Goal: Task Accomplishment & Management: Manage account settings

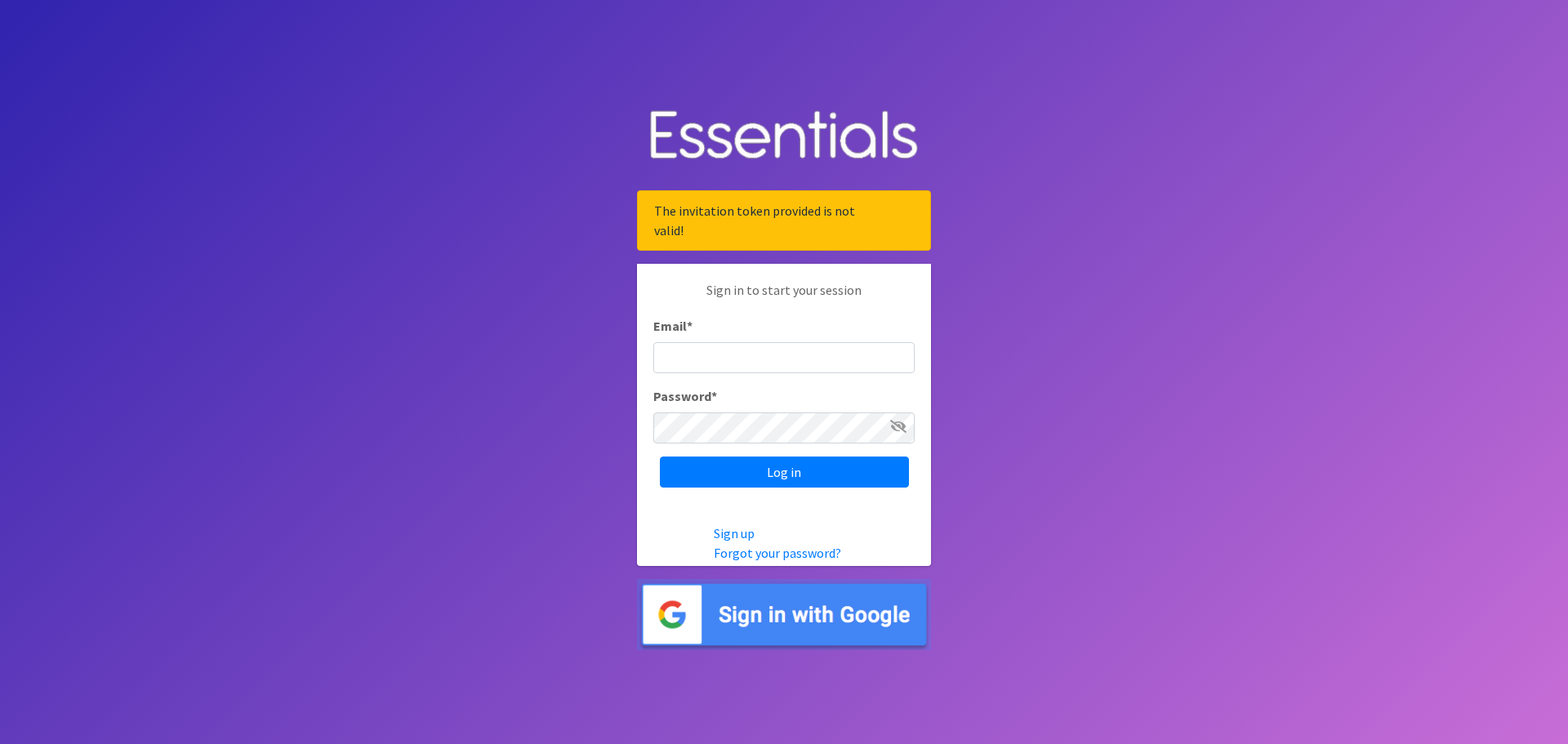
click at [784, 354] on input "Email *" at bounding box center [784, 357] width 262 height 31
type input "dmaksin@fsd1.org"
click at [892, 425] on icon at bounding box center [898, 426] width 16 height 13
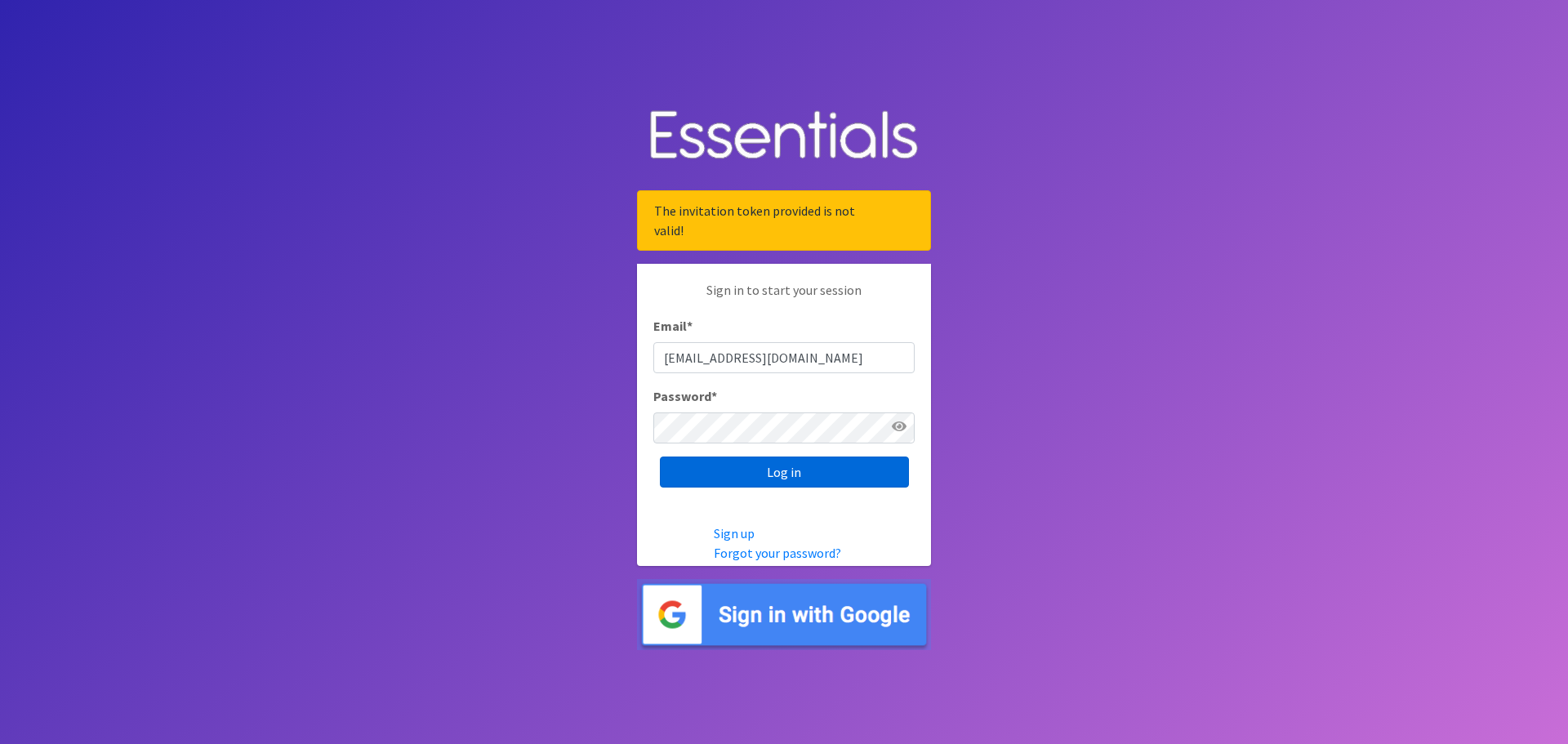
click at [791, 476] on input "Log in" at bounding box center [784, 472] width 249 height 31
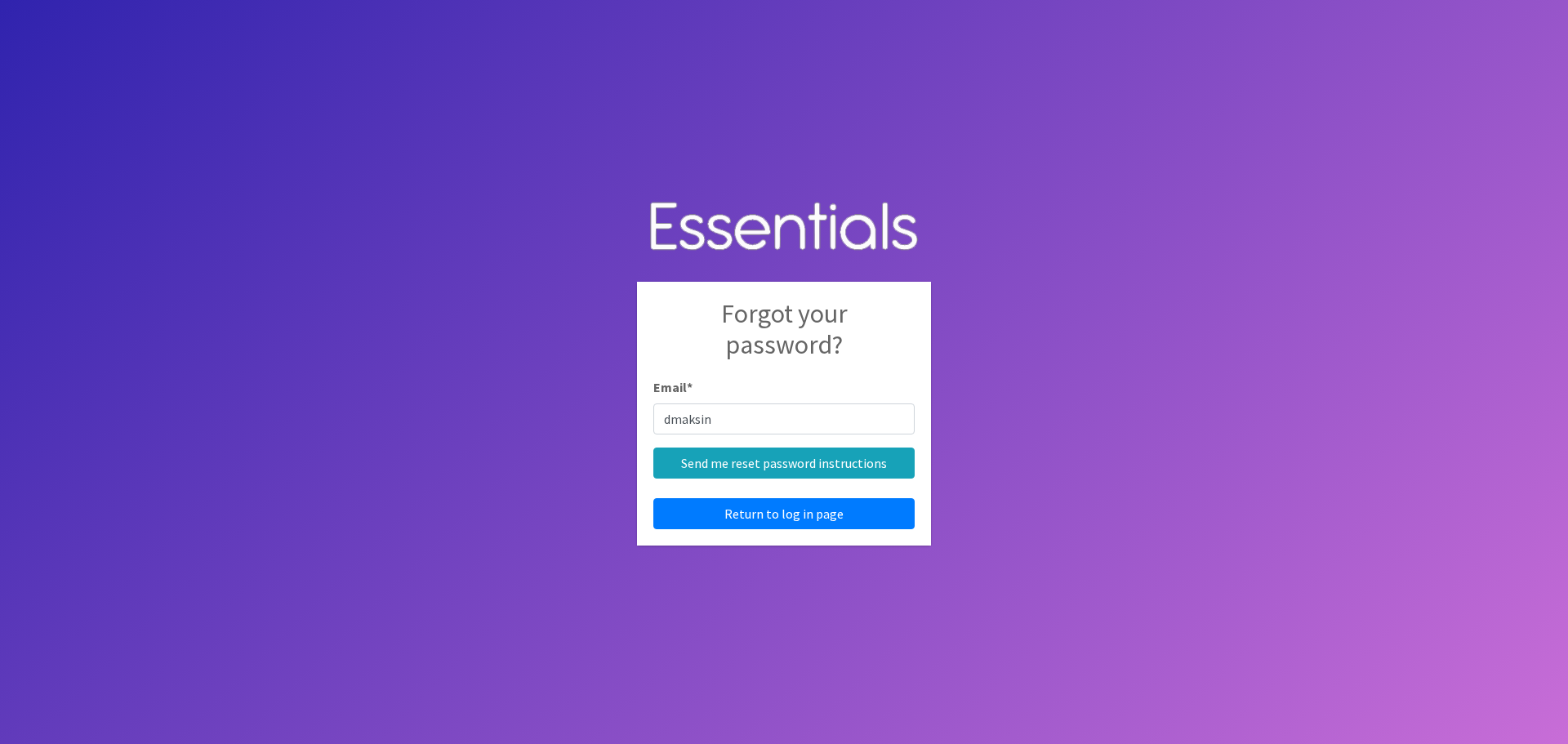
click at [1033, 323] on body "Forgot your password? Email * dmaksin Send me reset password instructions Retur…" at bounding box center [784, 372] width 1568 height 744
click at [759, 419] on input "dmaksin" at bounding box center [784, 418] width 262 height 31
type input "dmaksin@fsd1.org"
click at [785, 464] on input "Send me reset password instructions" at bounding box center [784, 463] width 262 height 31
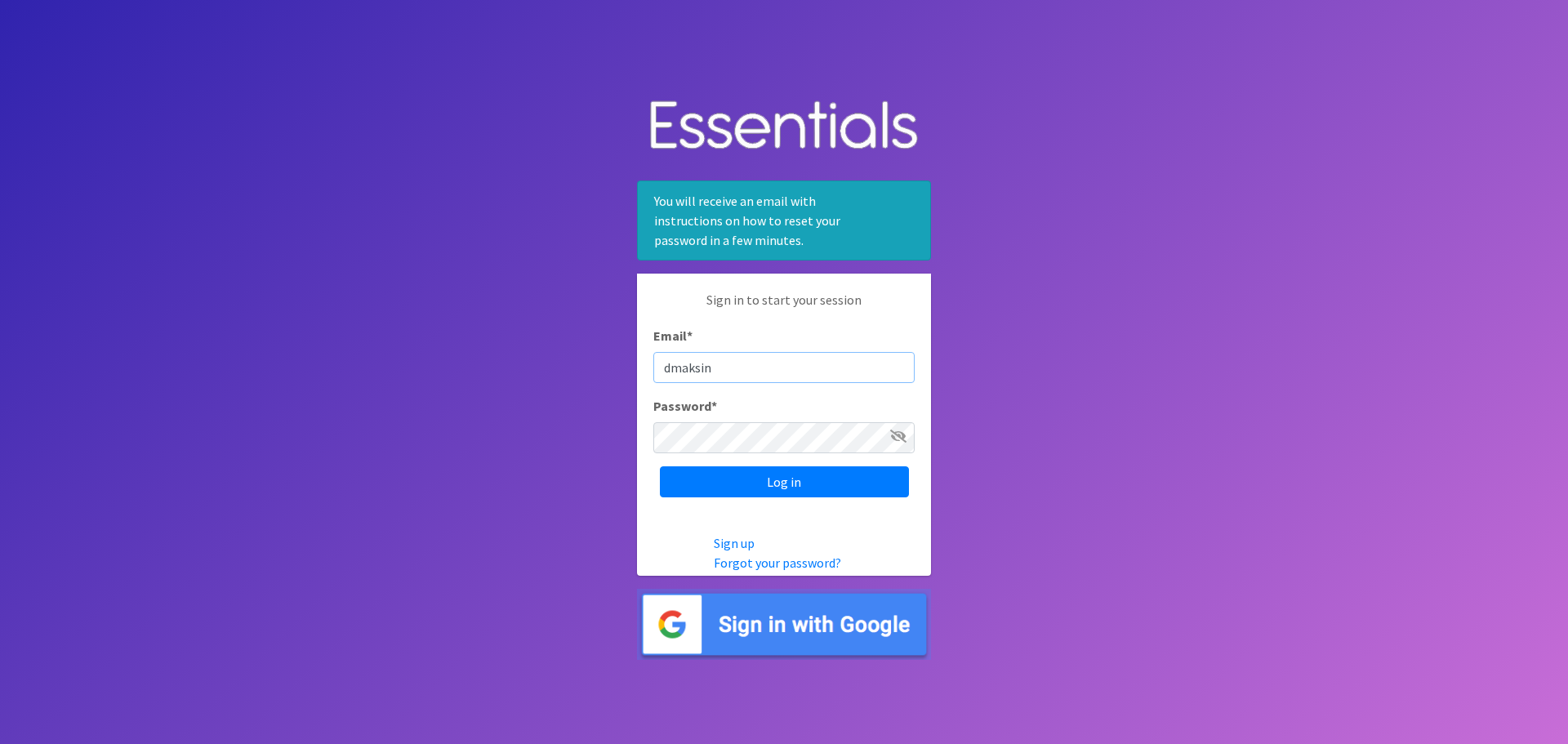
type input "dmaksin"
click at [660, 466] on input "Log in" at bounding box center [784, 481] width 249 height 31
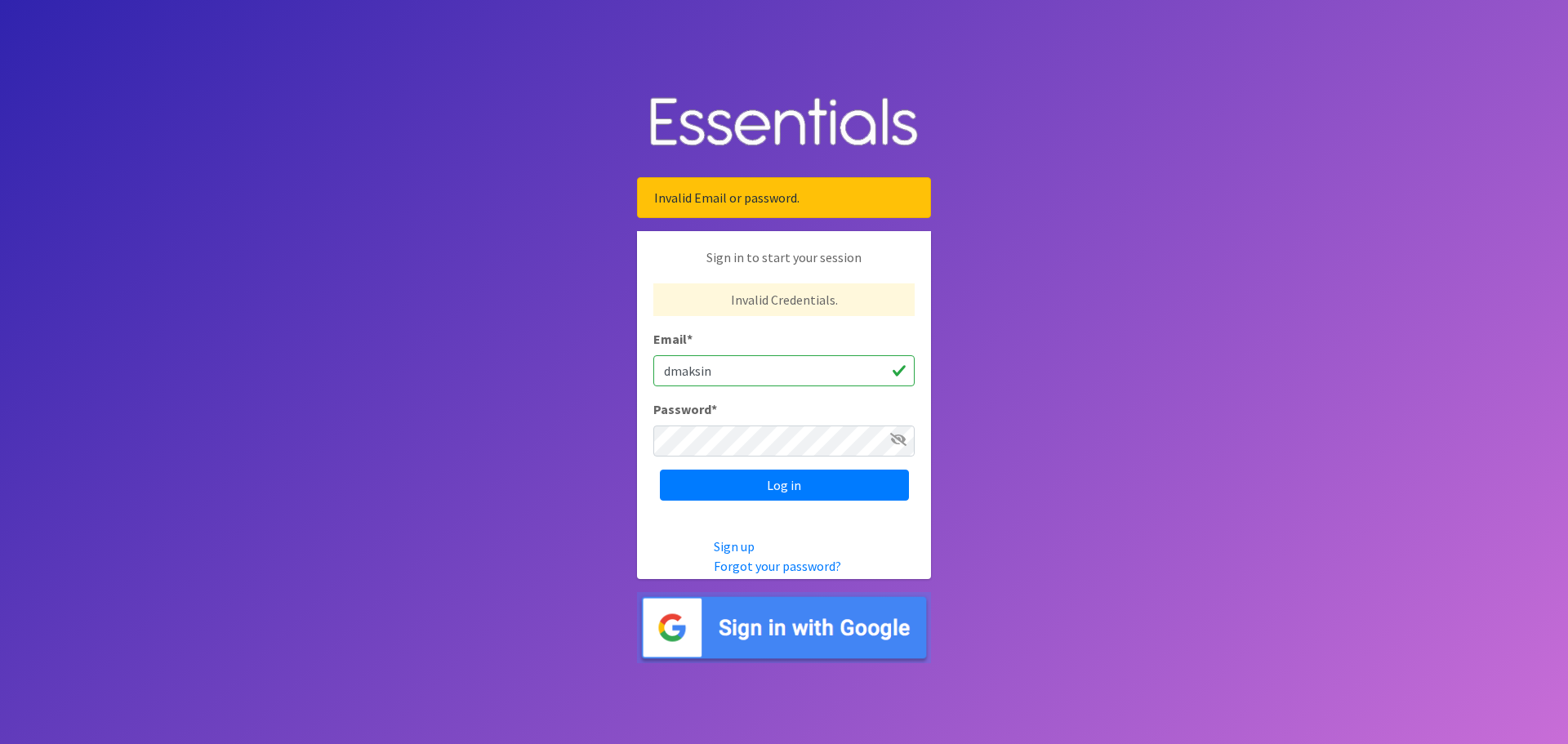
click at [766, 376] on input "dmaksin" at bounding box center [784, 370] width 262 height 31
type input "dmaksin@fsd1.org"
click at [660, 469] on input "Log in" at bounding box center [784, 484] width 249 height 31
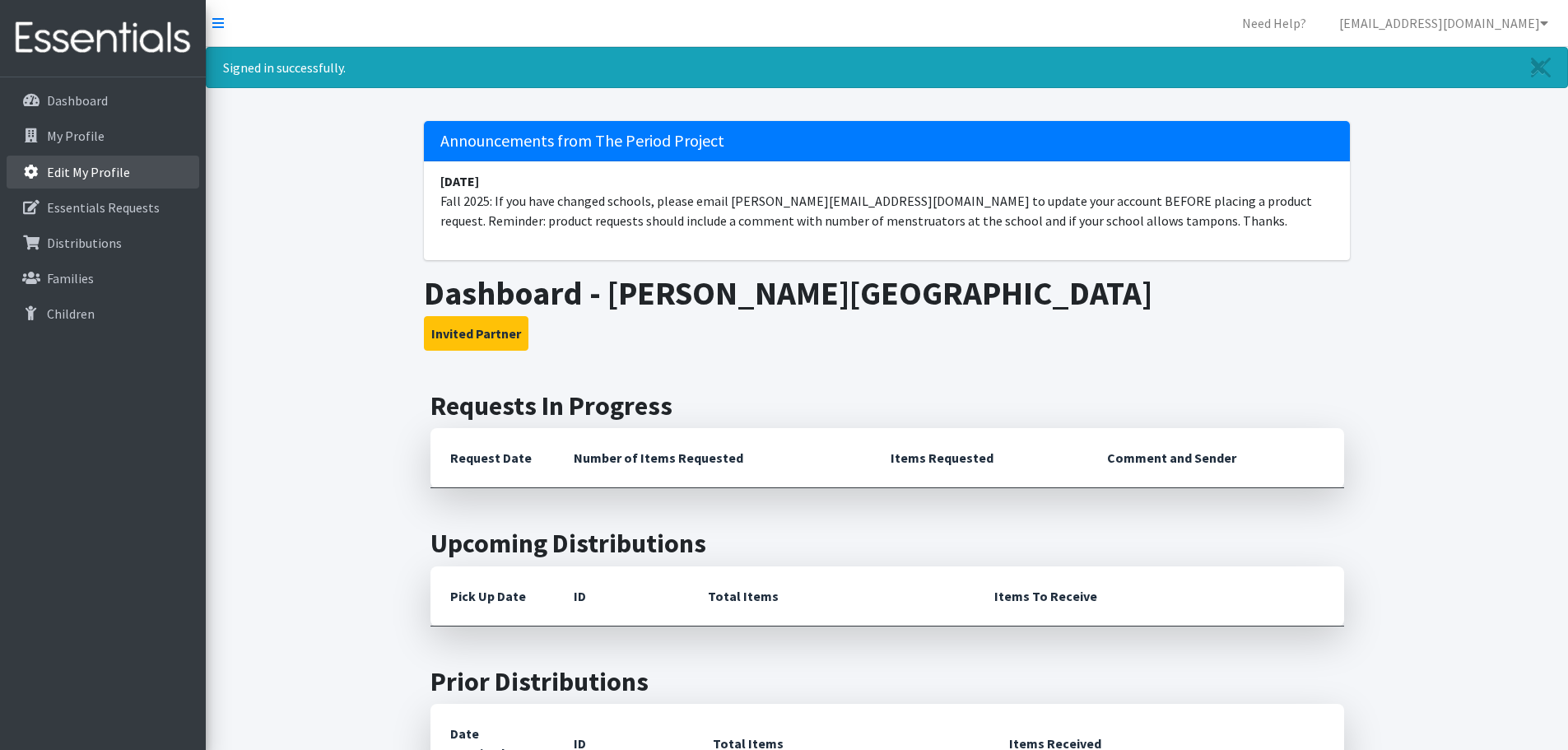
click at [100, 160] on link "Edit My Profile" at bounding box center [102, 171] width 193 height 33
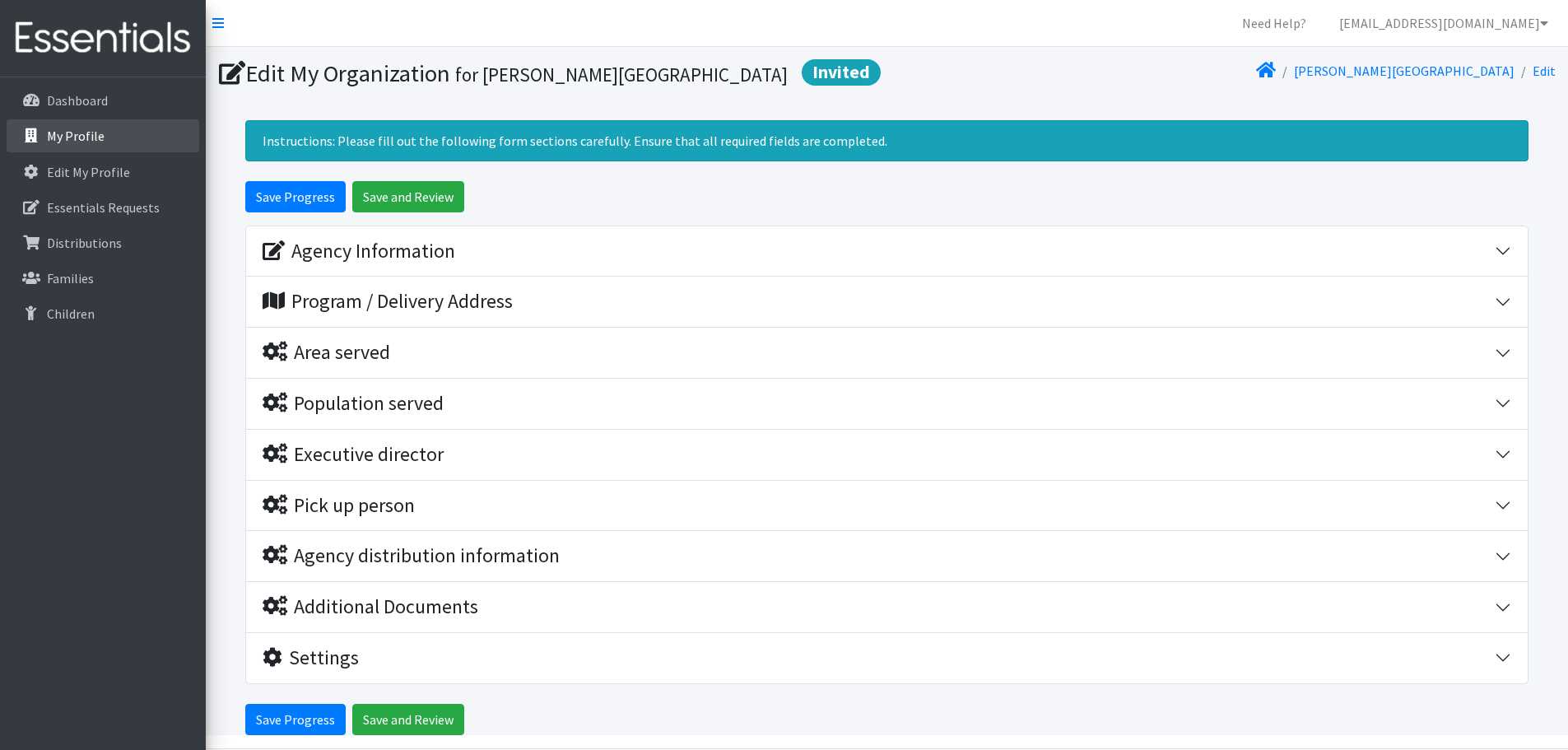
click at [135, 126] on link "My Profile" at bounding box center [102, 135] width 193 height 33
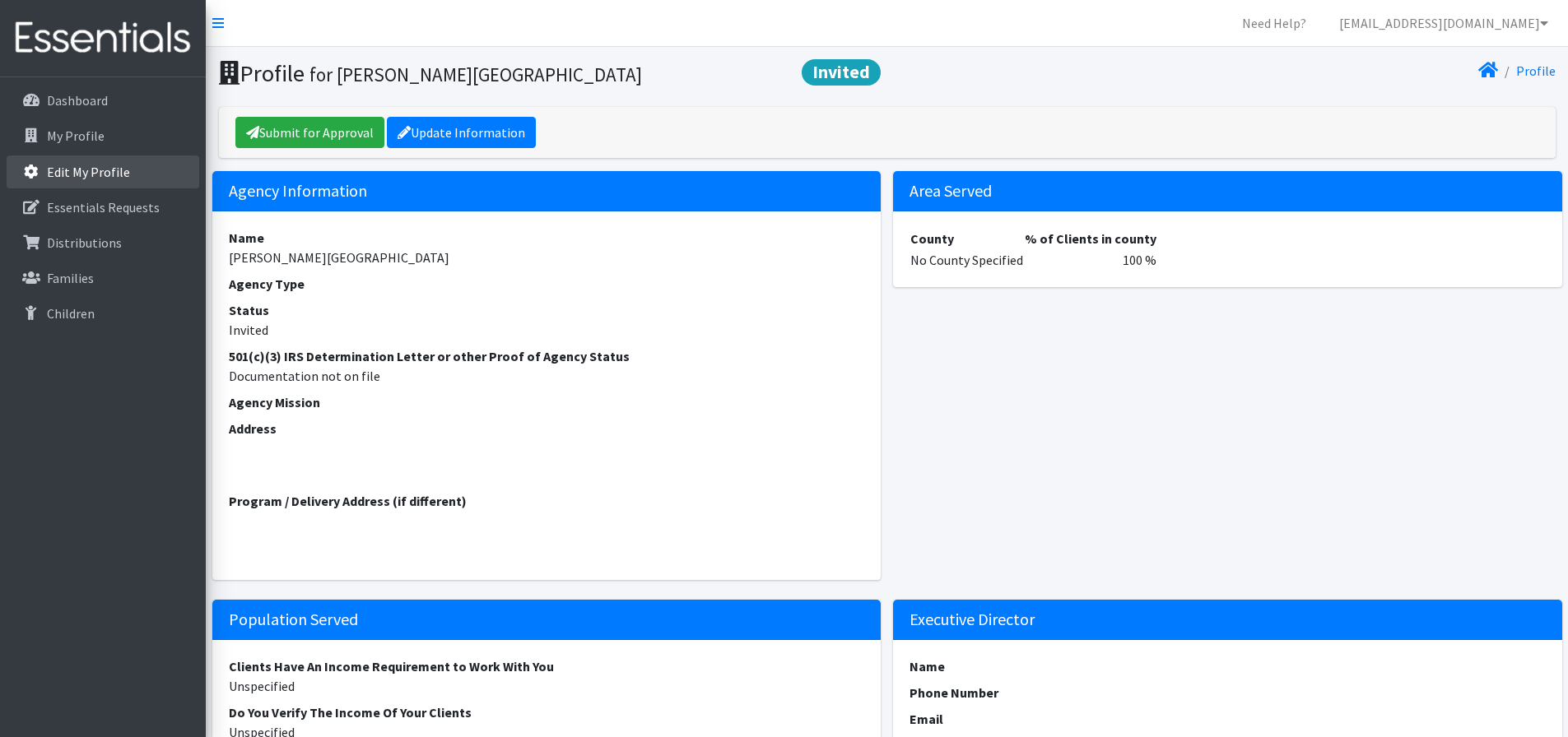
click at [94, 159] on link "Edit My Profile" at bounding box center [102, 171] width 193 height 33
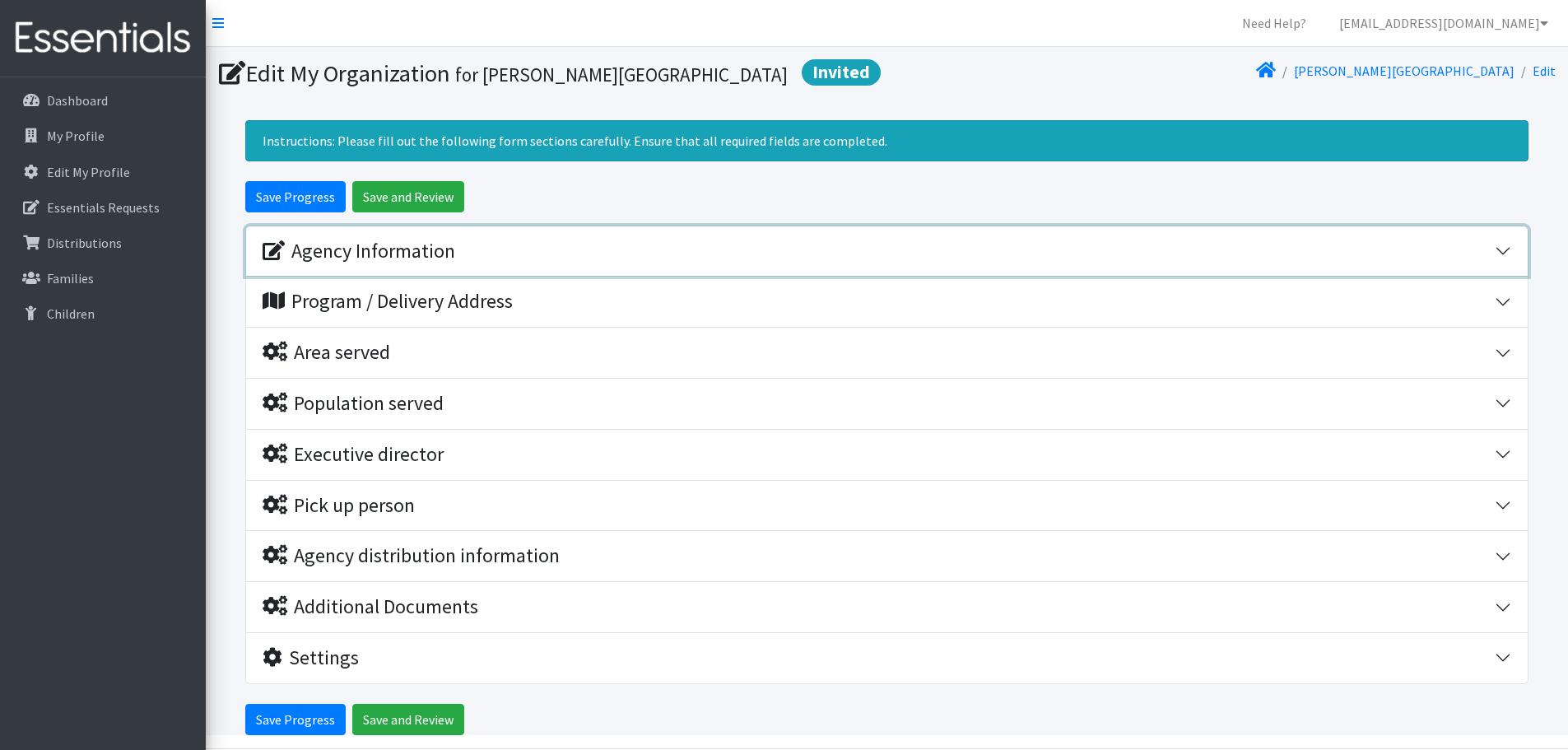
click at [350, 248] on div "Agency Information" at bounding box center [359, 251] width 193 height 24
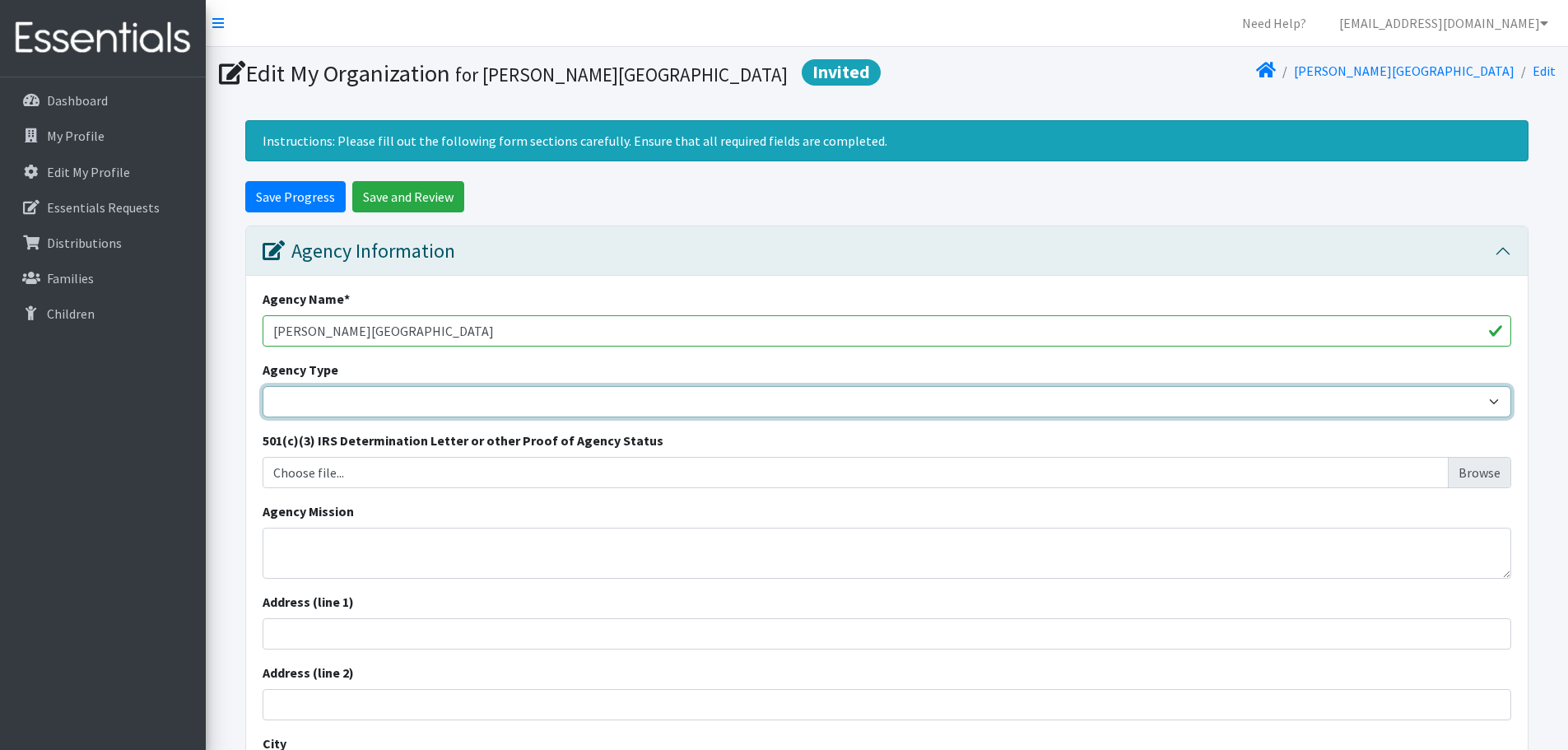
drag, startPoint x: 378, startPoint y: 397, endPoint x: 390, endPoint y: 397, distance: 12.0
click at [378, 397] on select "Basic Needs Bank Career technical training Child abuse resource center Church o…" at bounding box center [887, 401] width 1249 height 31
select select "es"
click at [263, 386] on select "Basic Needs Bank Career technical training Child abuse resource center Church o…" at bounding box center [887, 401] width 1249 height 31
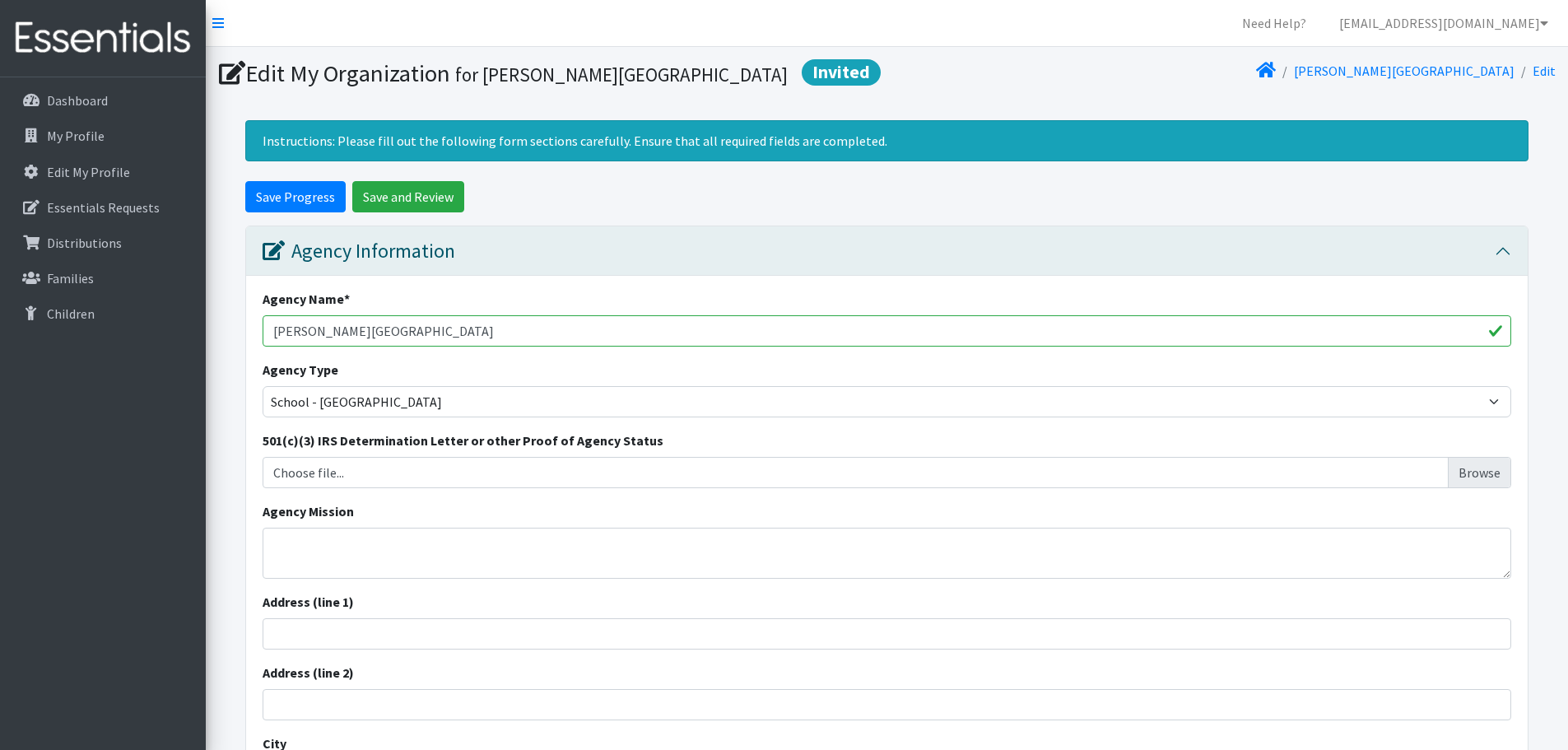
click at [382, 502] on div "Agency Mission" at bounding box center [887, 540] width 1249 height 77
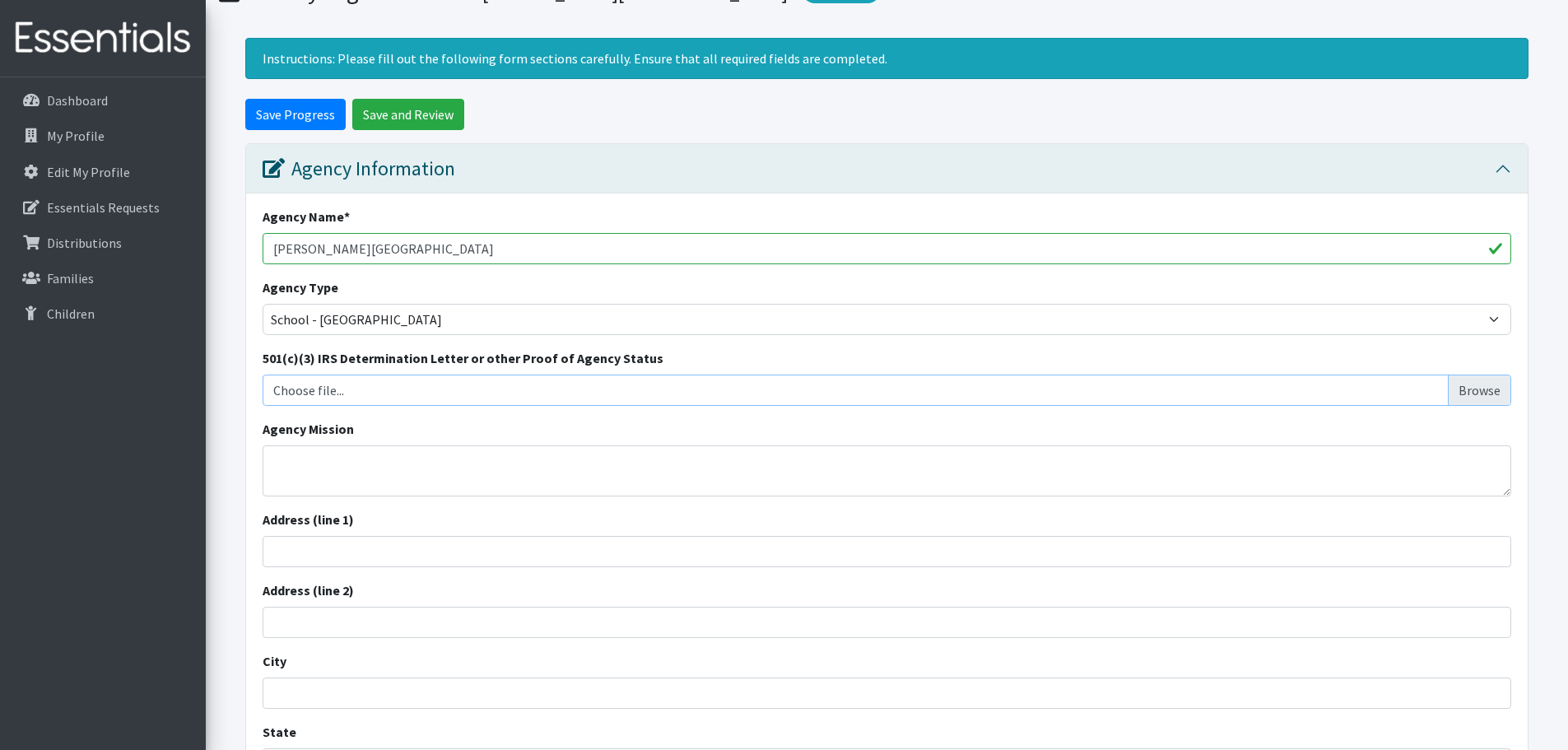
click at [292, 392] on input "Choose file..." at bounding box center [887, 389] width 1236 height 31
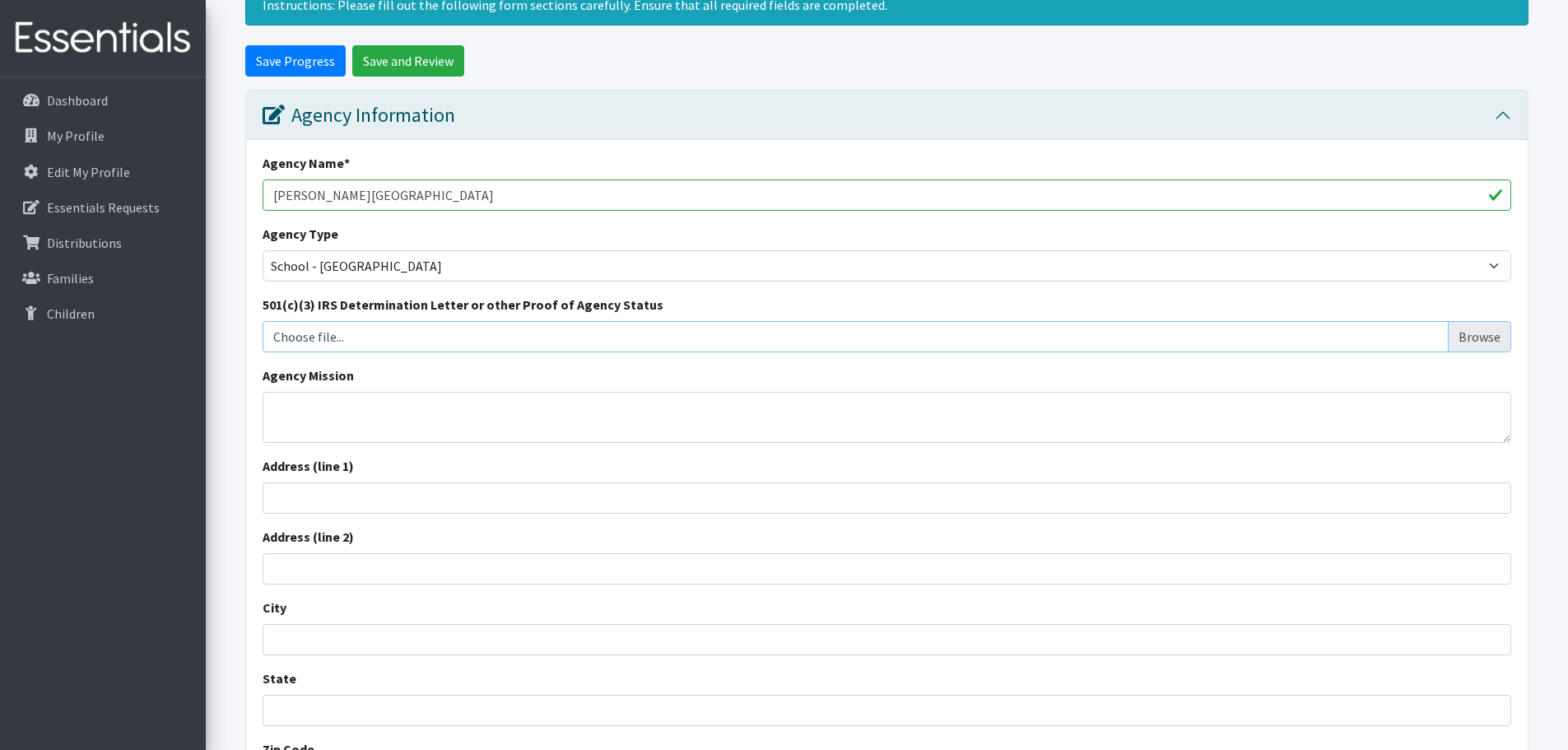
scroll to position [164, 0]
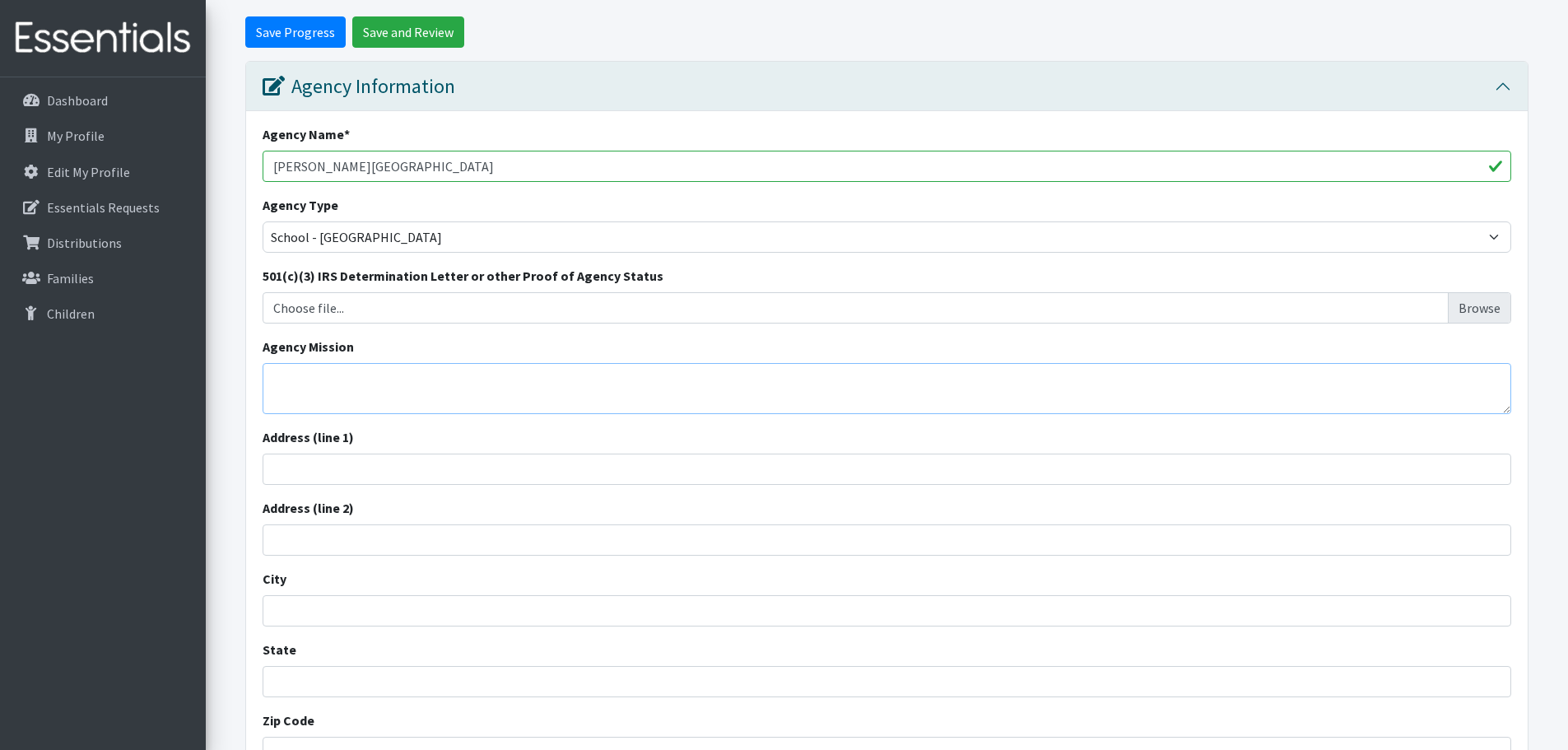
click at [363, 375] on textarea "Agency Mission" at bounding box center [887, 388] width 1249 height 51
click at [327, 388] on textarea "Agency Mission" at bounding box center [887, 388] width 1249 height 51
type textarea "t"
type textarea "The mission of [PERSON_NAME][GEOGRAPHIC_DATA] is to Educate! Prepare! Inspire!"
click at [372, 482] on input "Address (line 1)" at bounding box center [887, 468] width 1249 height 31
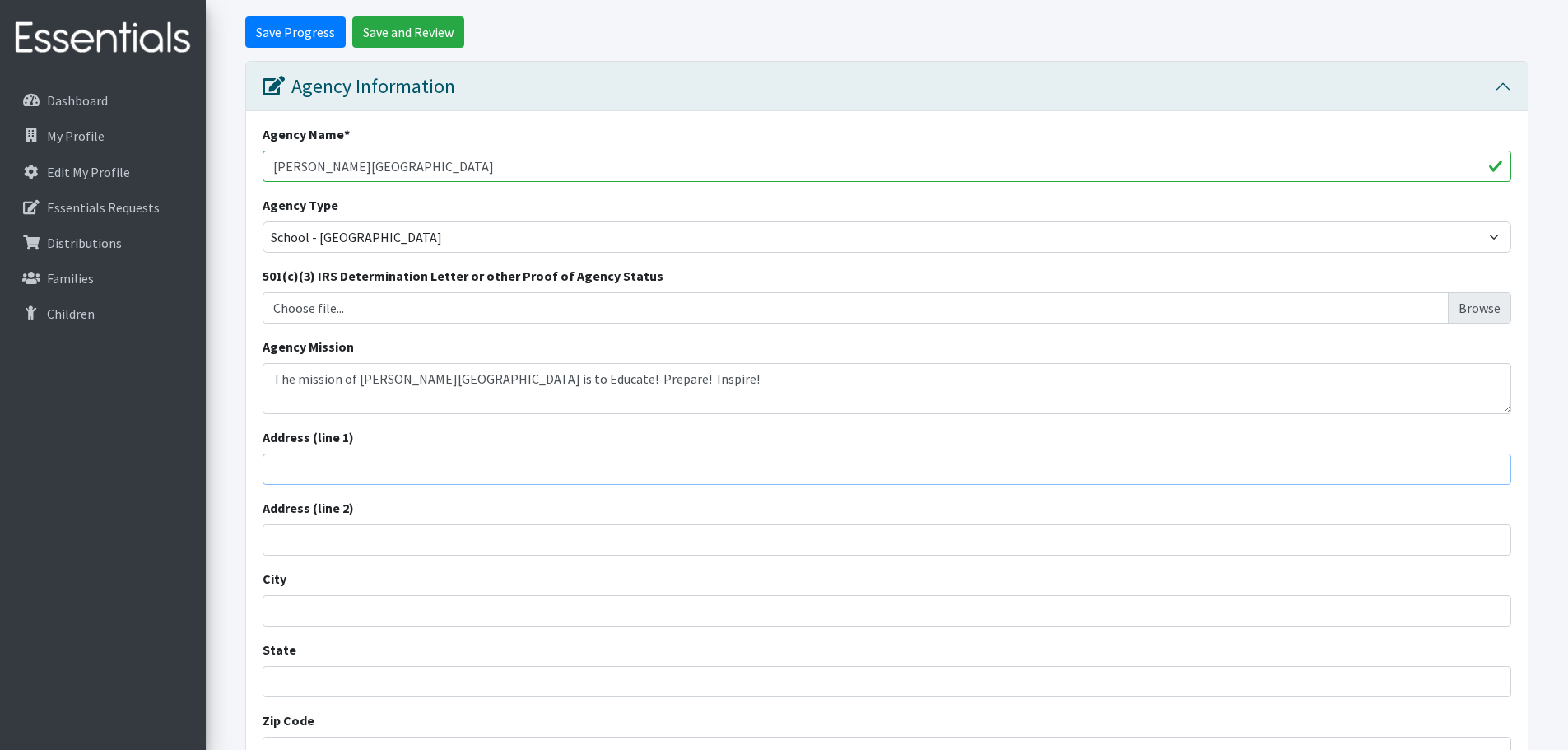
type input "[STREET_ADDRESS]"
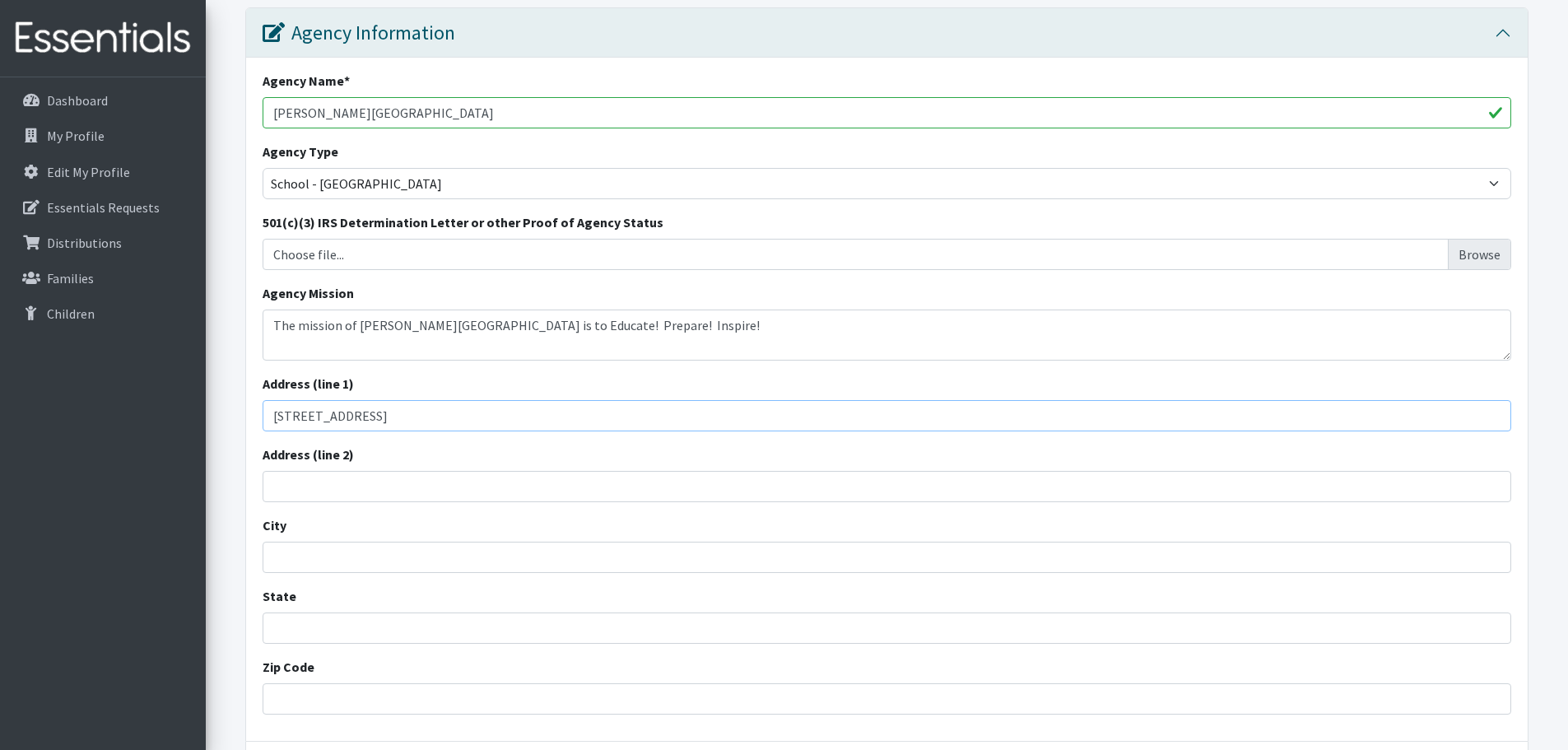
scroll to position [247, 0]
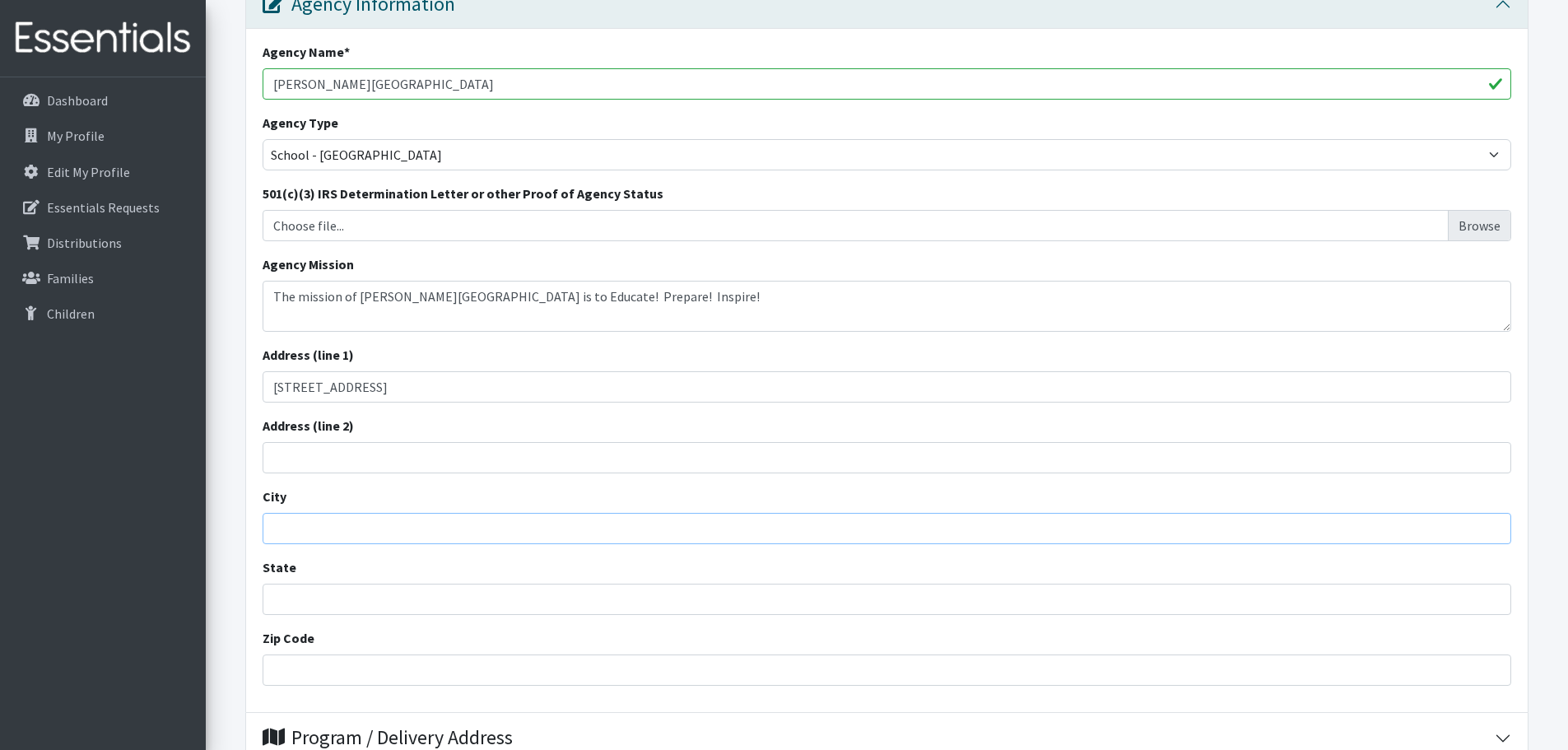
click at [342, 523] on input "City" at bounding box center [887, 528] width 1249 height 31
type input "[GEOGRAPHIC_DATA]"
drag, startPoint x: 287, startPoint y: 590, endPoint x: 300, endPoint y: 605, distance: 19.8
click at [287, 590] on input "State" at bounding box center [887, 598] width 1249 height 31
type input "SC"
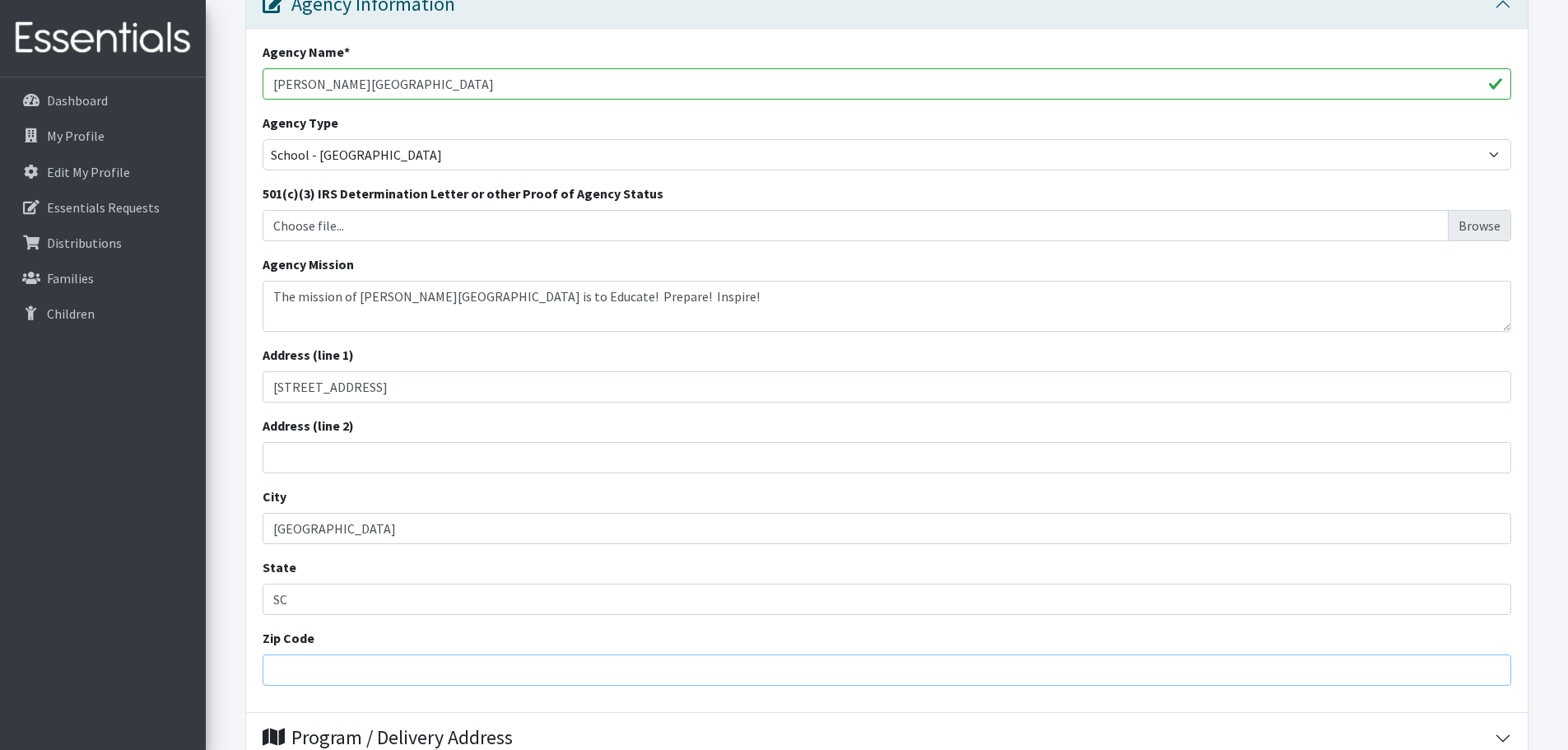
click at [305, 656] on input "Zip Code" at bounding box center [887, 669] width 1249 height 31
type input "29501"
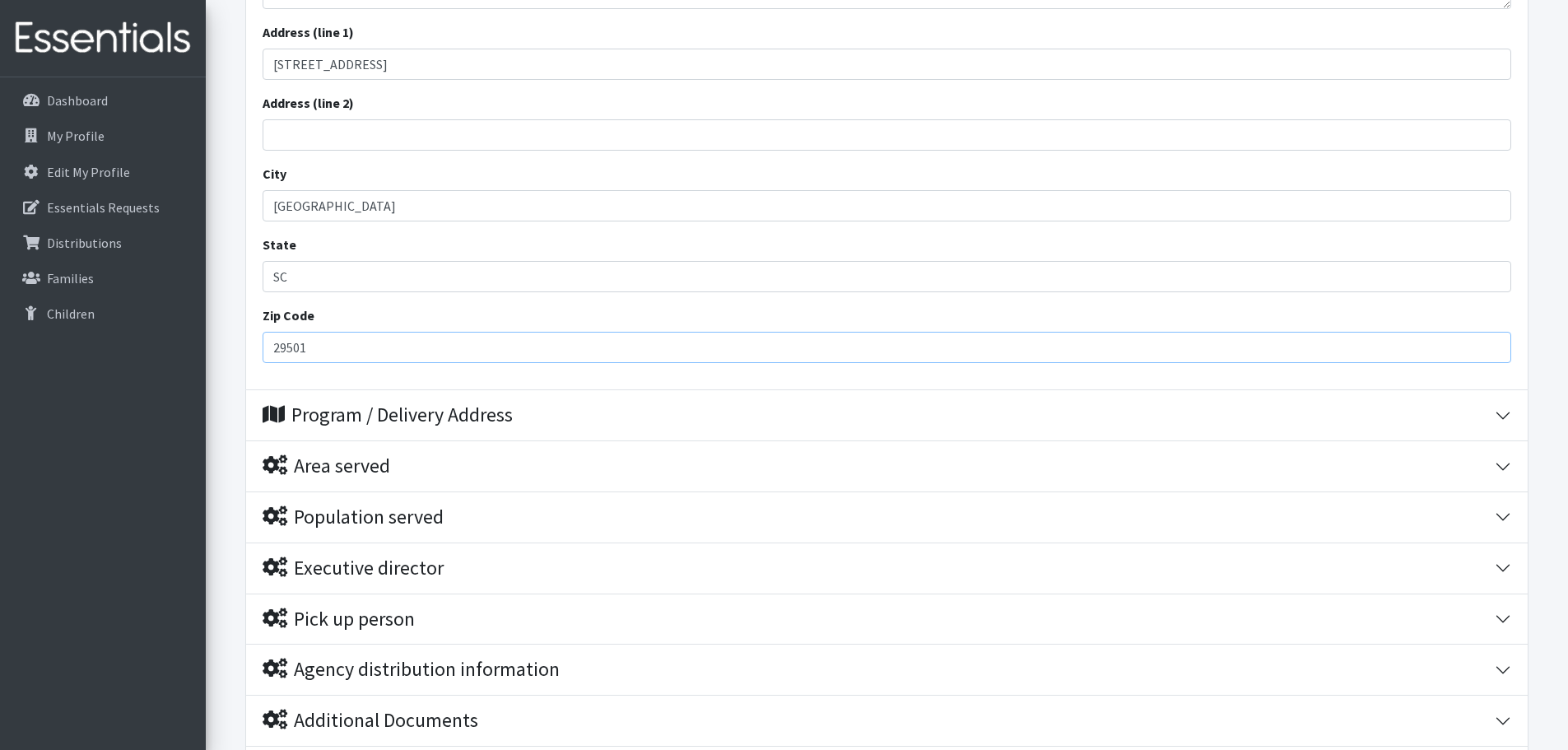
scroll to position [576, 0]
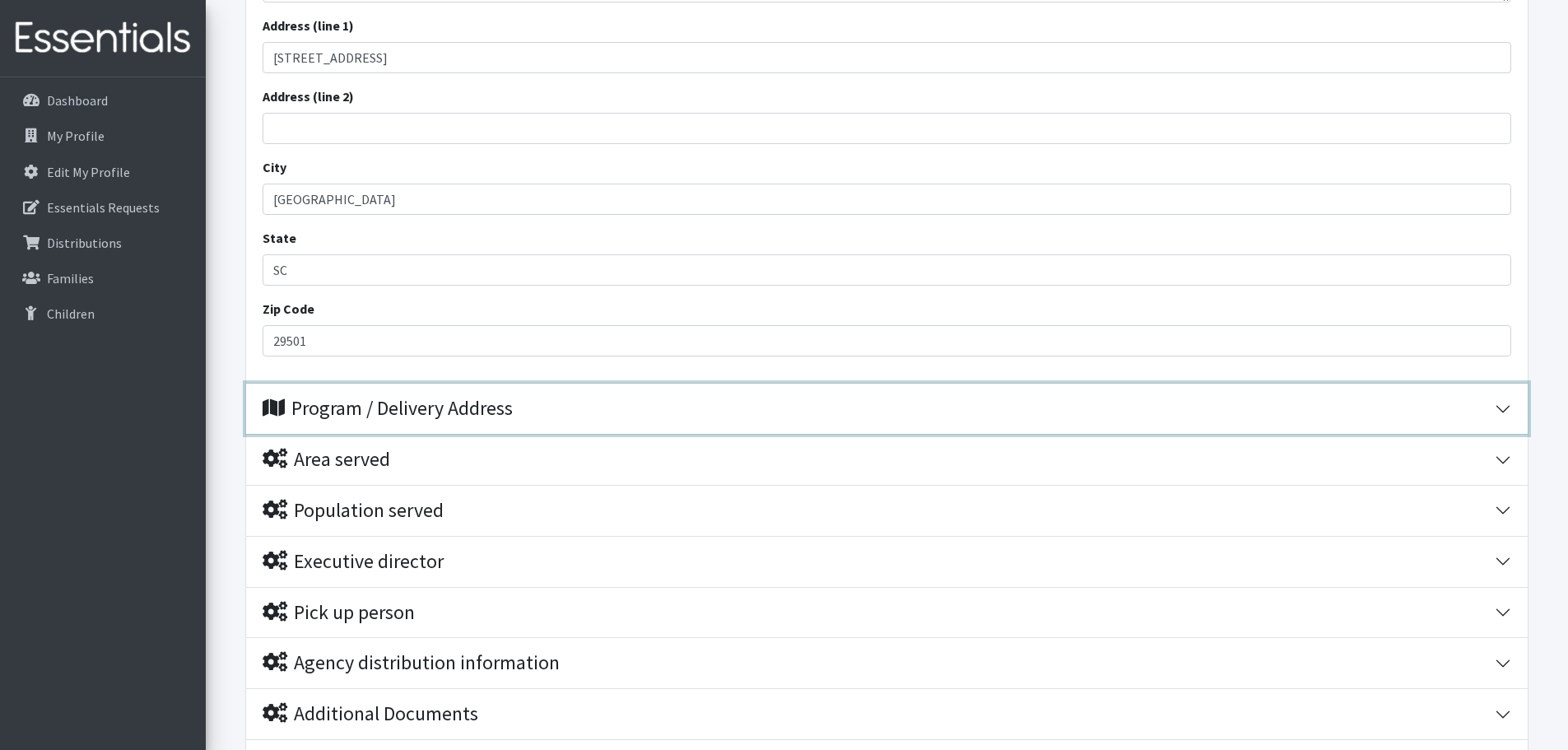
click at [412, 403] on div "Program / Delivery Address" at bounding box center [388, 408] width 250 height 24
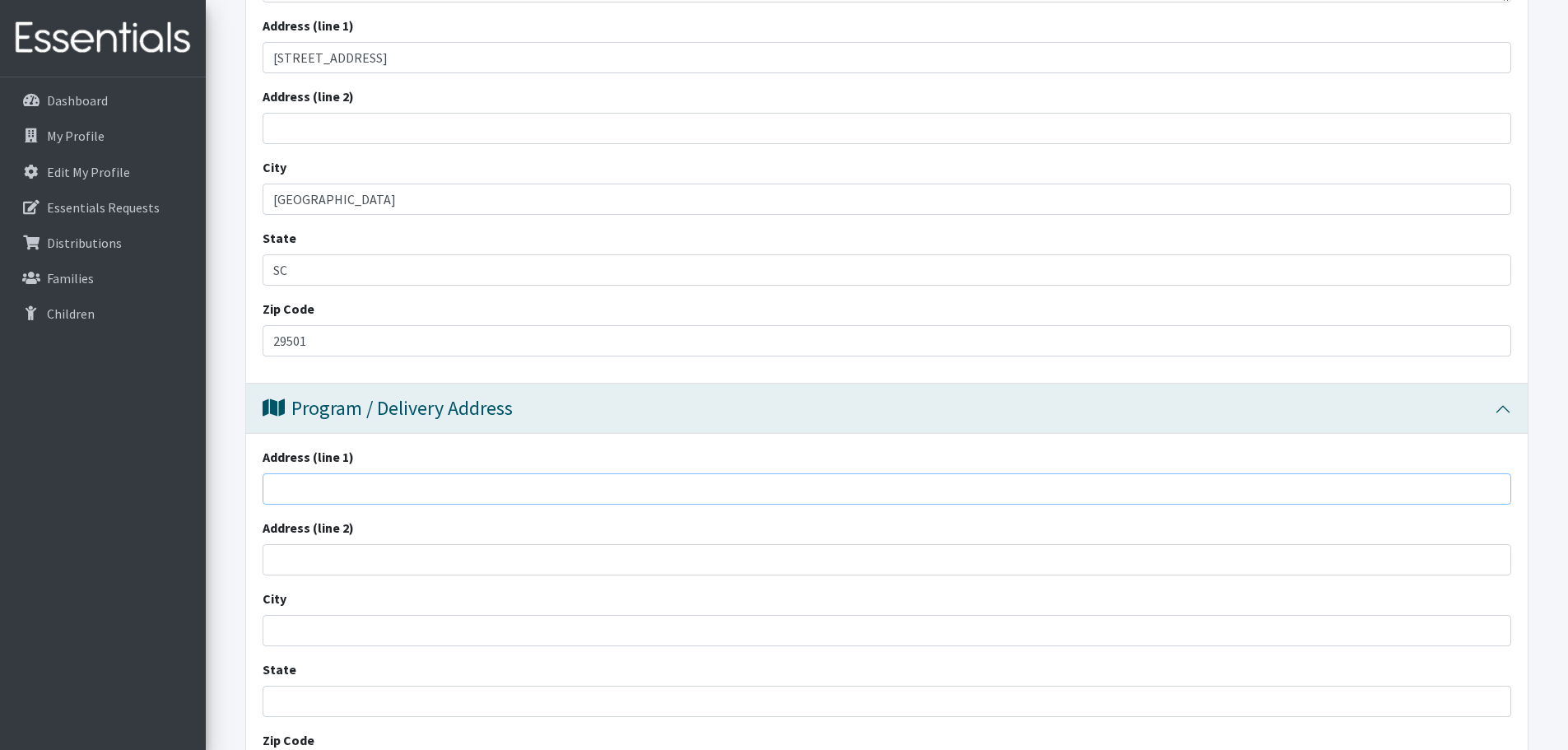
click at [336, 487] on input "Address (line 1)" at bounding box center [887, 488] width 1249 height 31
type input "[STREET_ADDRESS]"
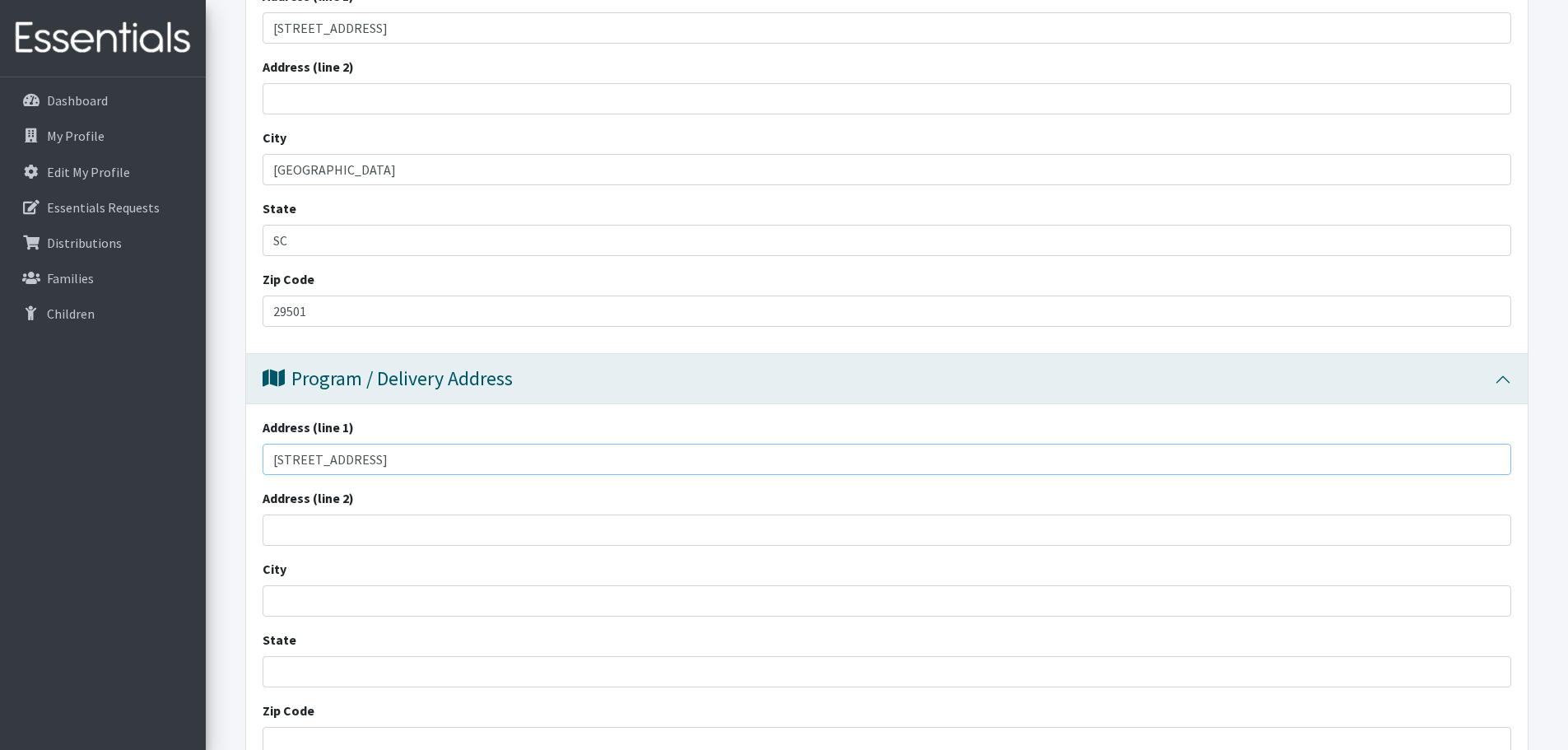
scroll to position [658, 0]
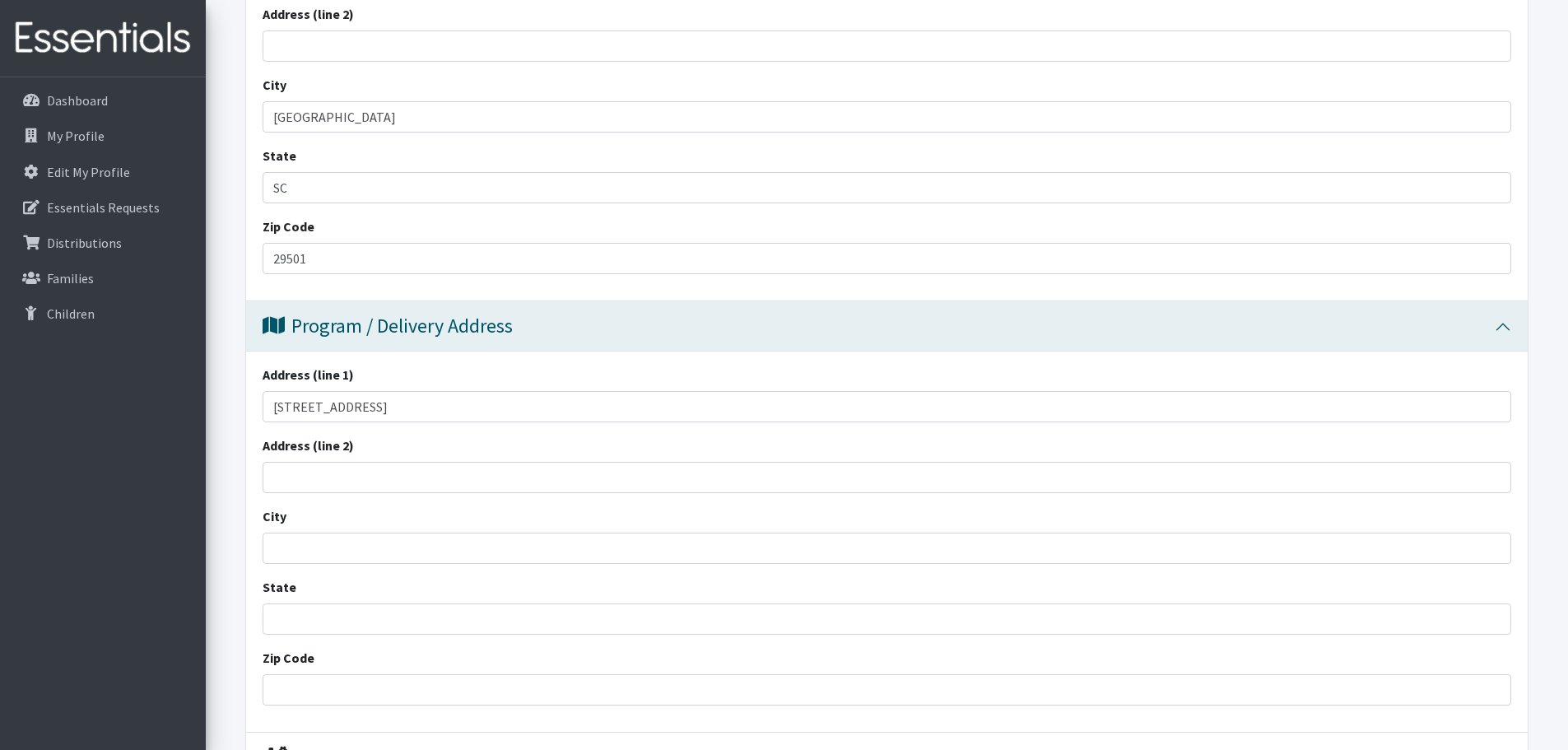
click at [324, 530] on div "City" at bounding box center [887, 535] width 1249 height 57
drag, startPoint x: 324, startPoint y: 543, endPoint x: 353, endPoint y: 545, distance: 29.1
click at [324, 543] on input "City" at bounding box center [887, 548] width 1249 height 31
type input "[GEOGRAPHIC_DATA]"
click at [310, 623] on input "State" at bounding box center [887, 618] width 1249 height 31
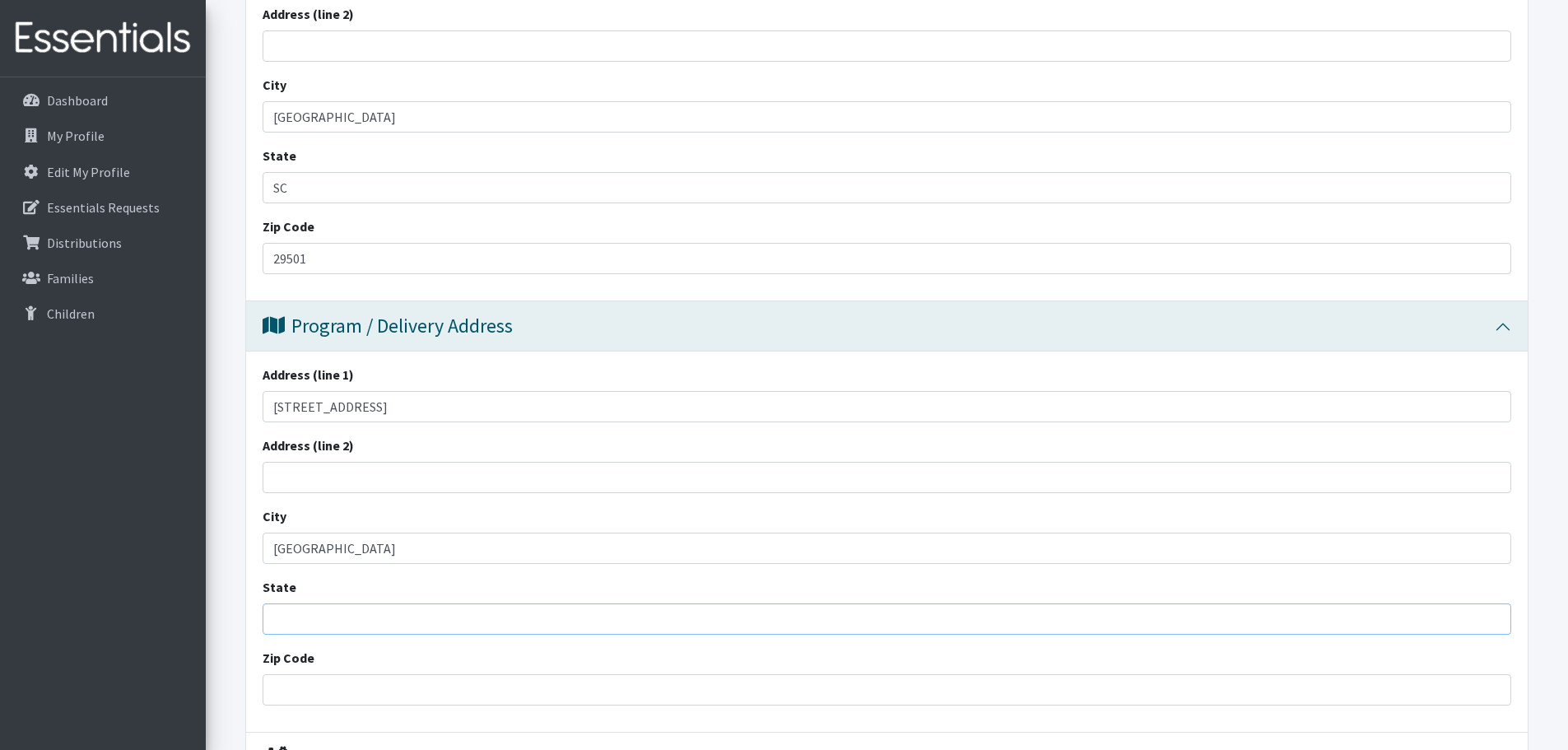
type input "SC"
drag, startPoint x: 309, startPoint y: 678, endPoint x: 328, endPoint y: 688, distance: 21.5
click at [309, 678] on input "Zip Code" at bounding box center [887, 689] width 1249 height 31
click at [318, 685] on input "Zip Code" at bounding box center [887, 689] width 1249 height 31
click at [281, 693] on input "Zip Code" at bounding box center [887, 689] width 1249 height 31
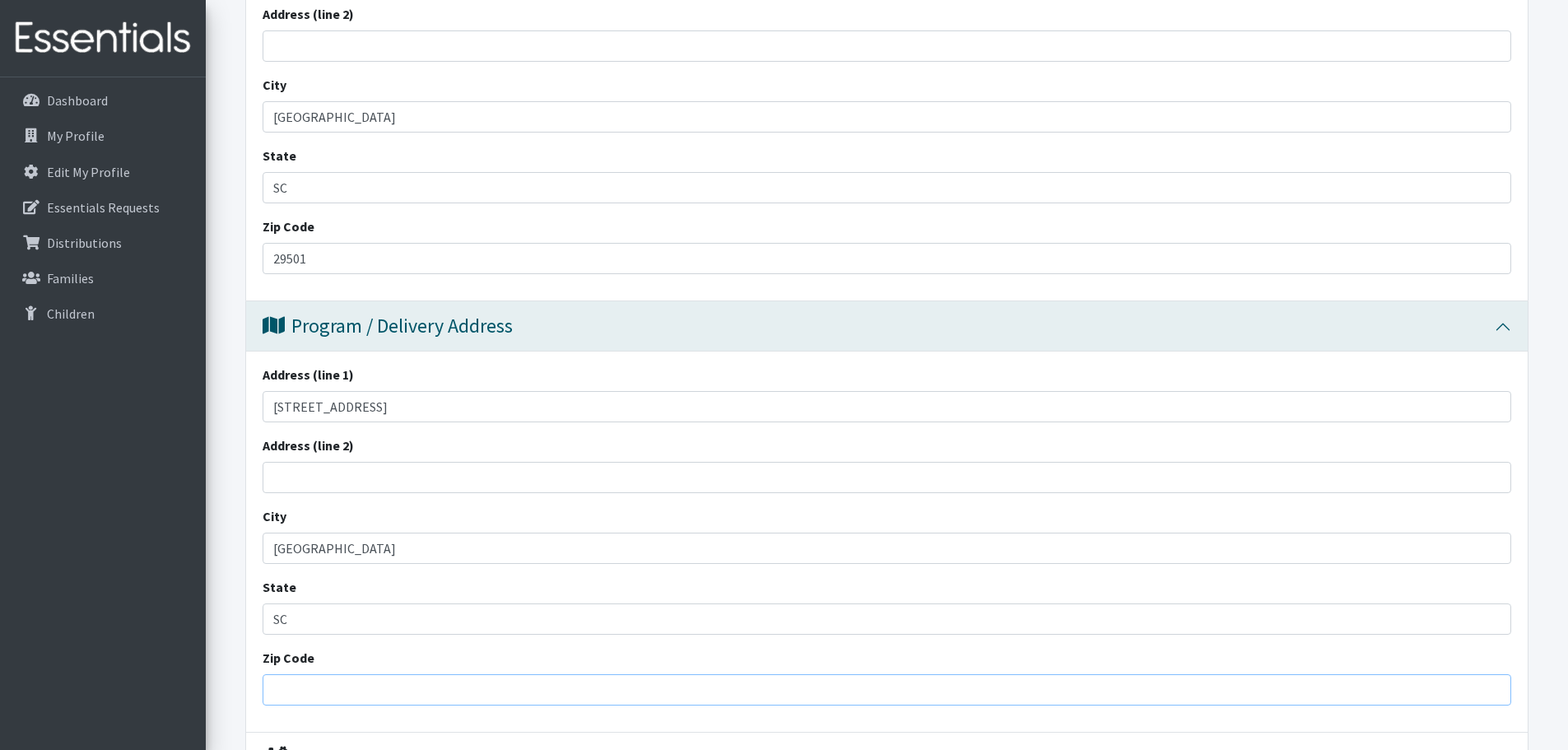
click at [298, 687] on input "Zip Code" at bounding box center [887, 689] width 1249 height 31
type input "29501"
click at [418, 662] on div "Zip Code 29501" at bounding box center [887, 676] width 1249 height 57
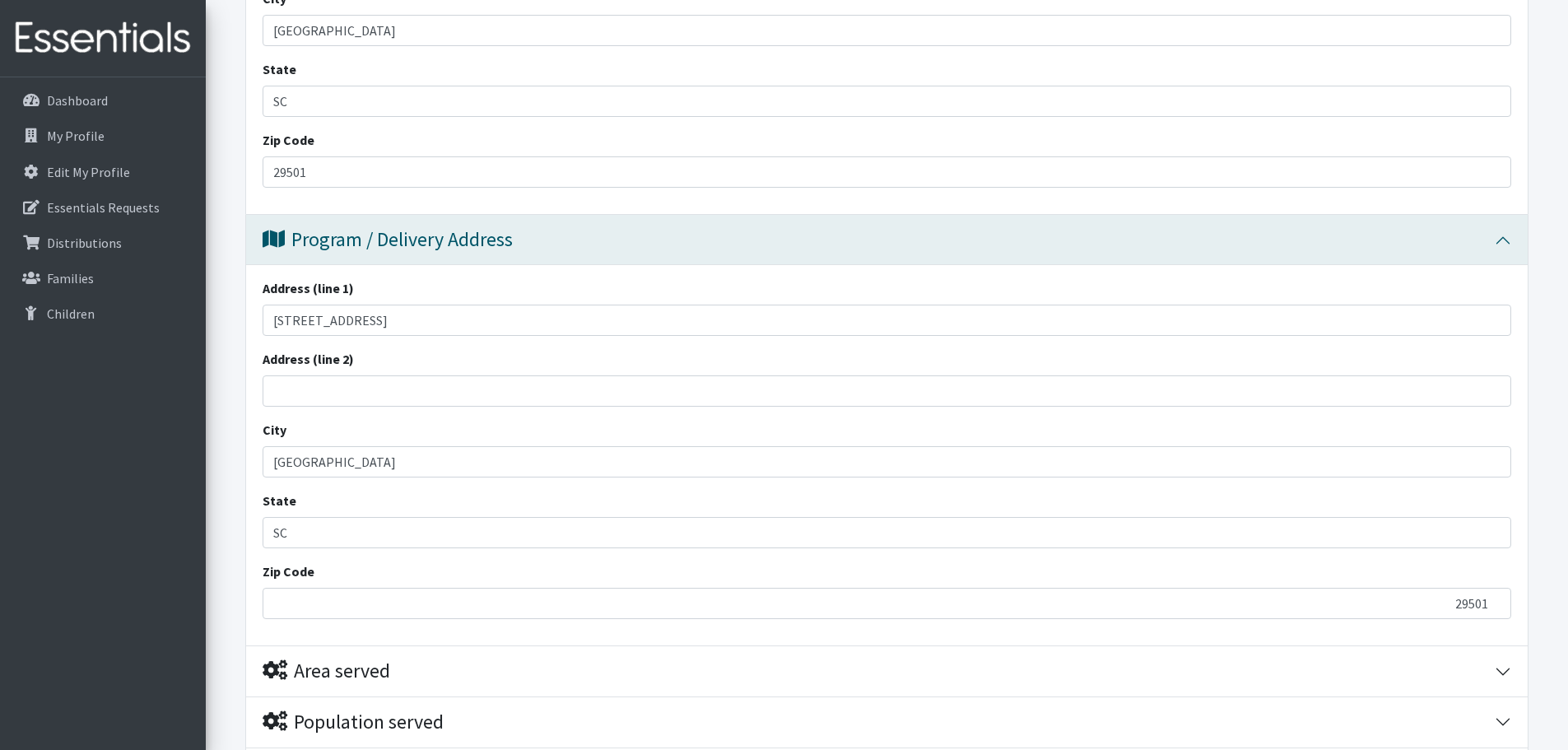
scroll to position [823, 0]
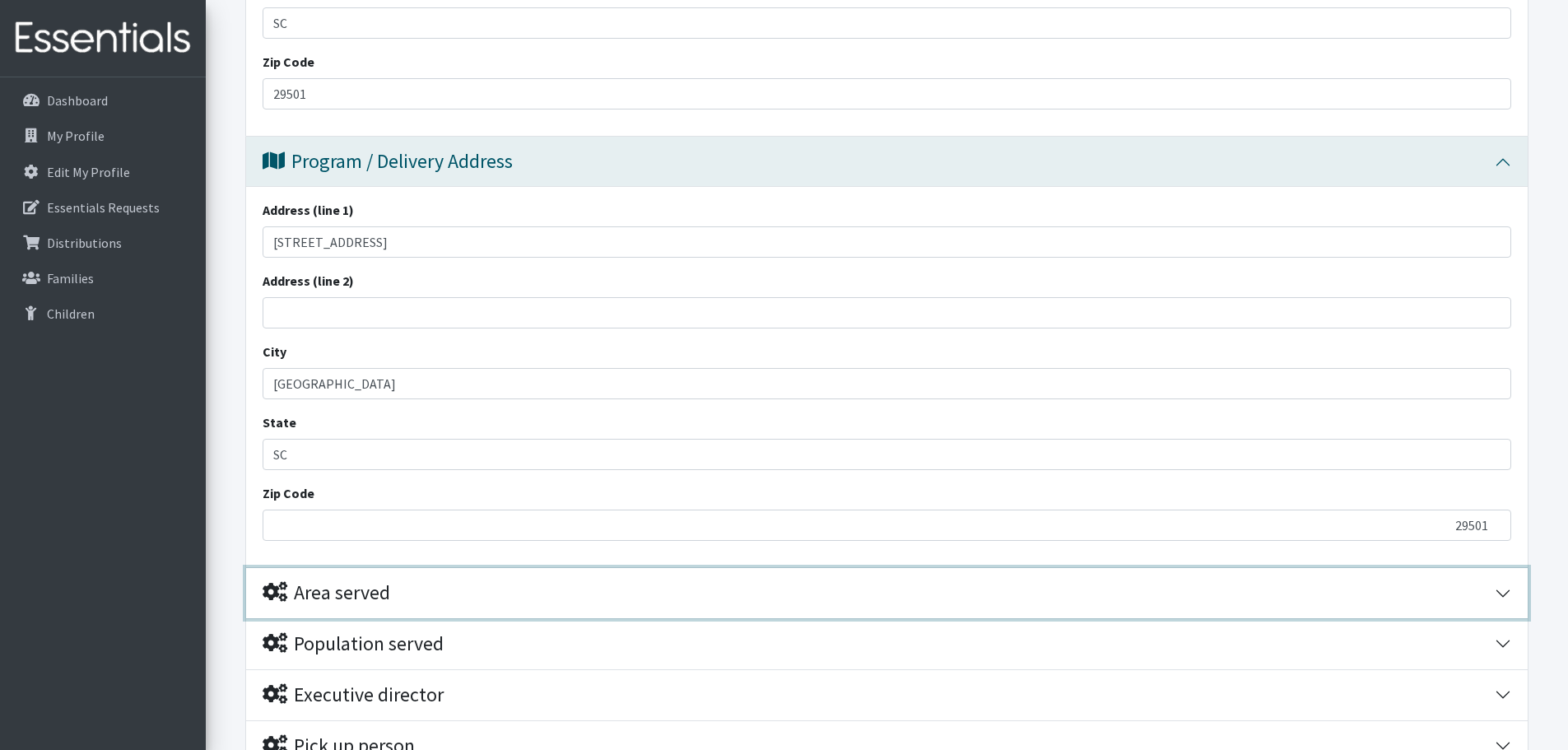
click at [390, 582] on div "Area served" at bounding box center [327, 593] width 127 height 24
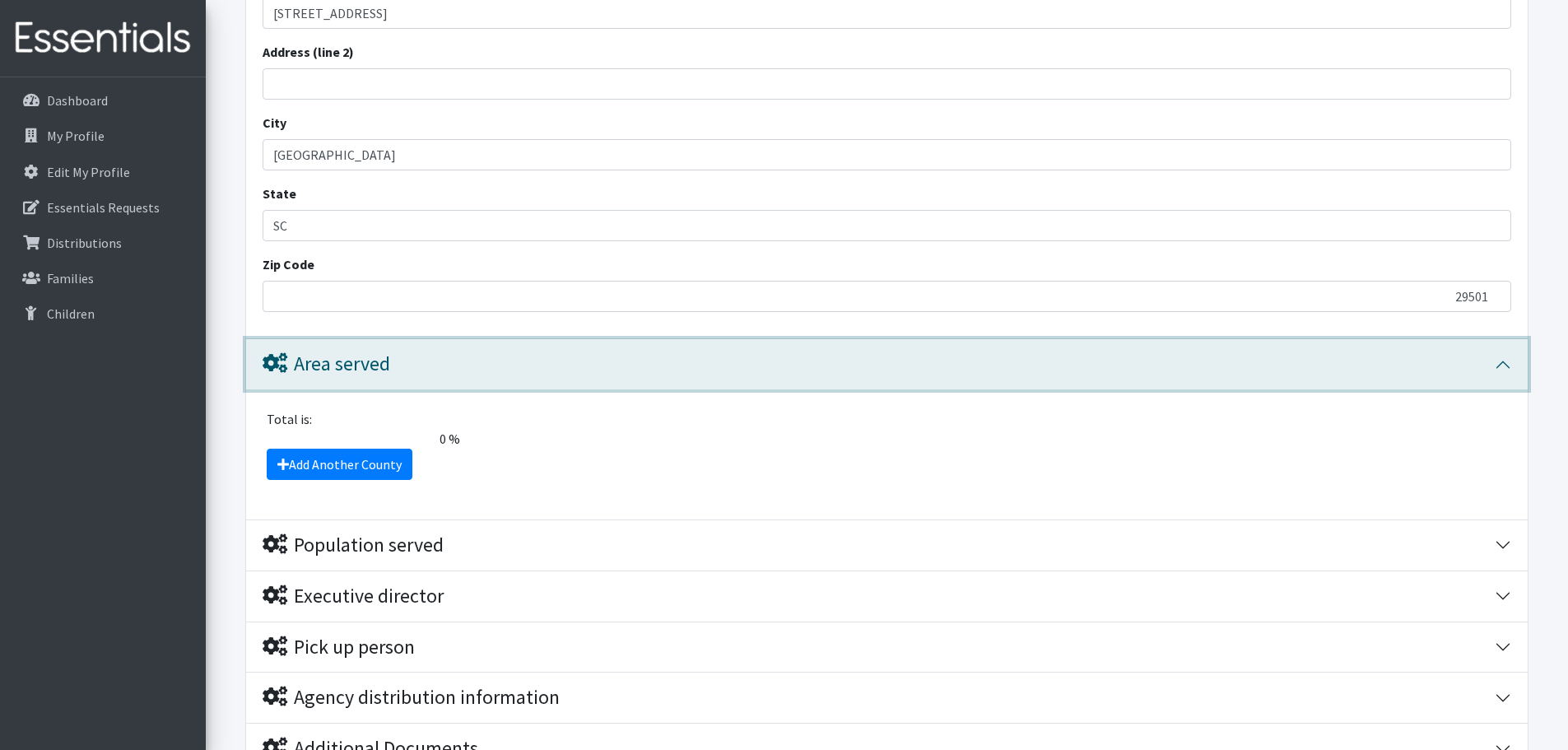
scroll to position [1070, 0]
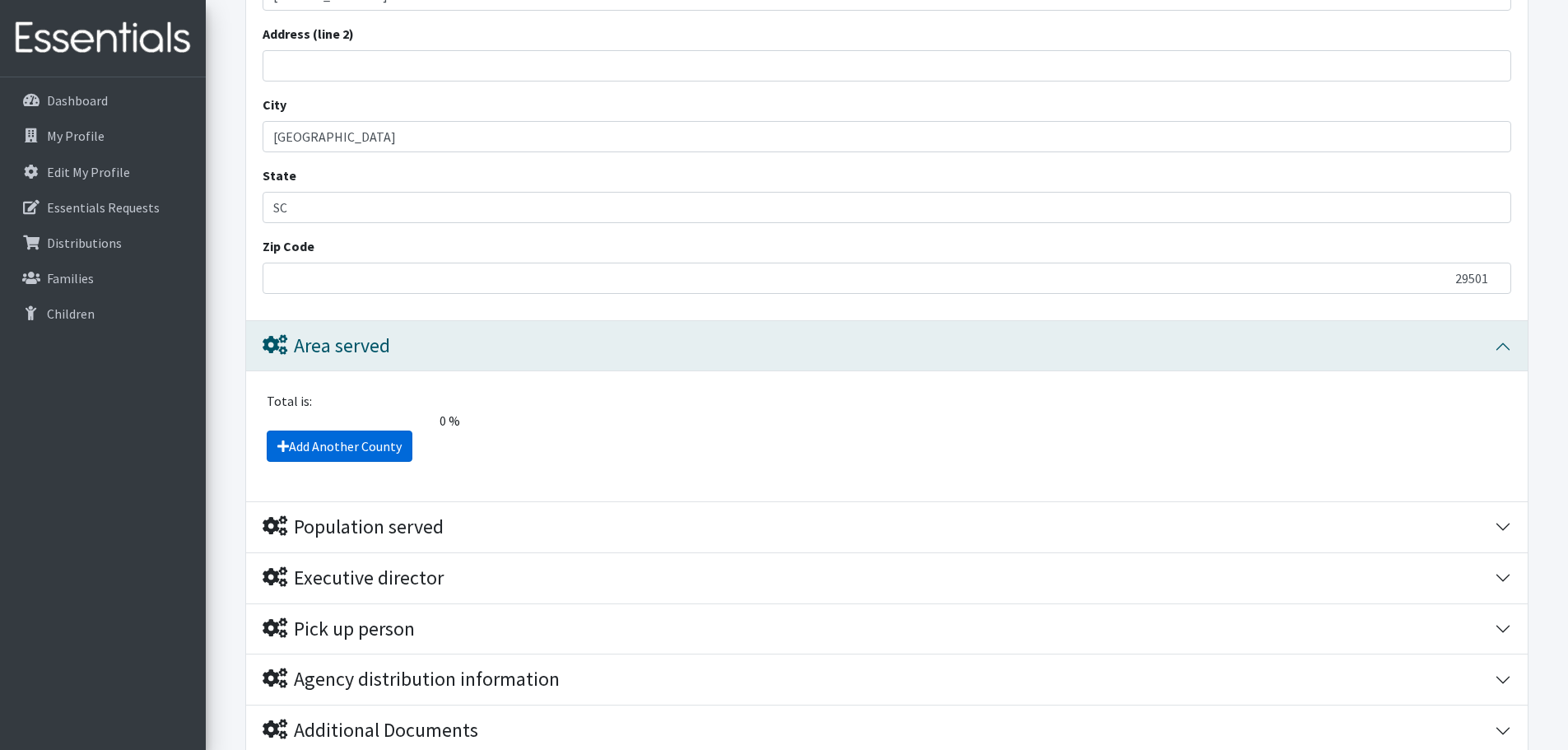
click at [313, 438] on link "Add Another County" at bounding box center [339, 446] width 145 height 31
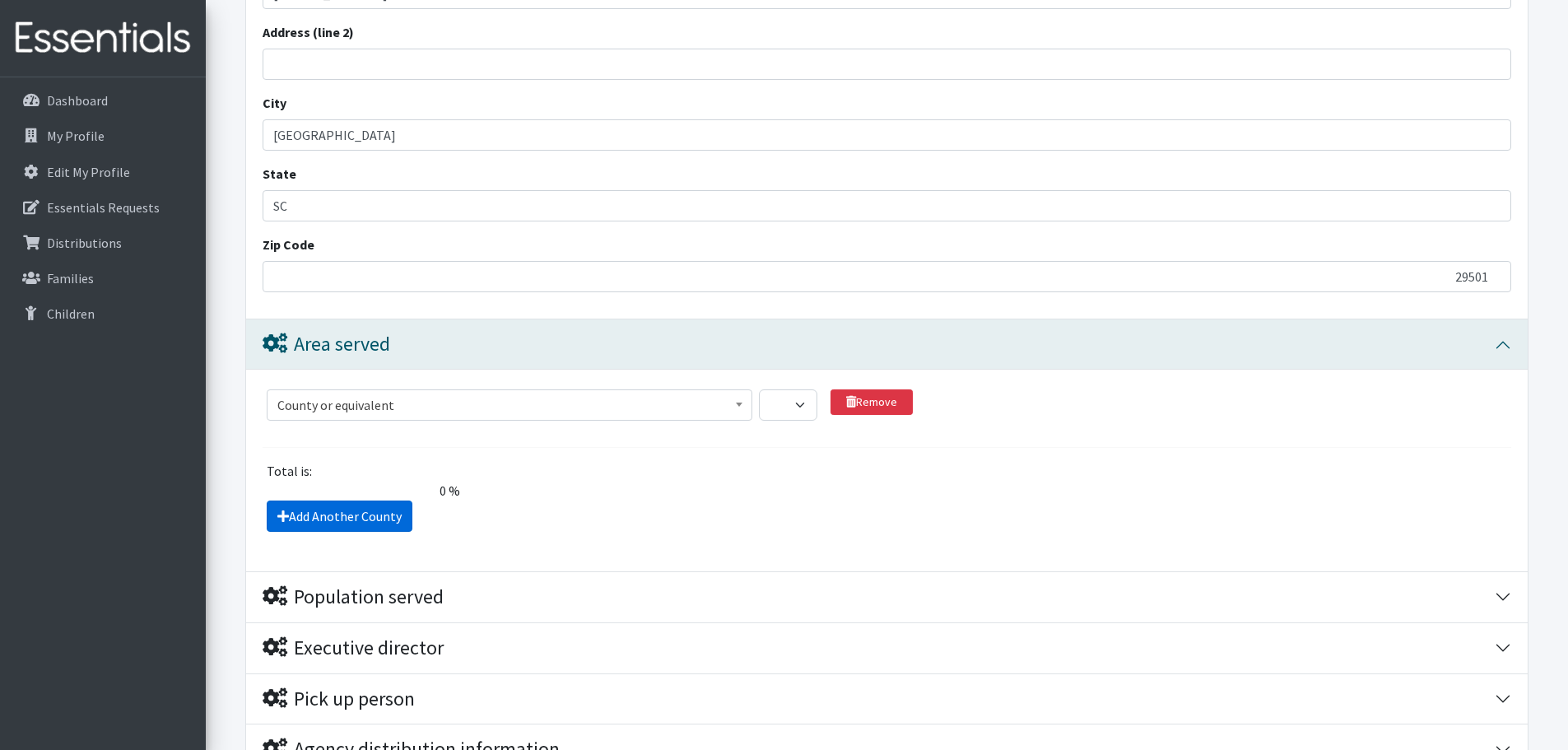
scroll to position [1325, 0]
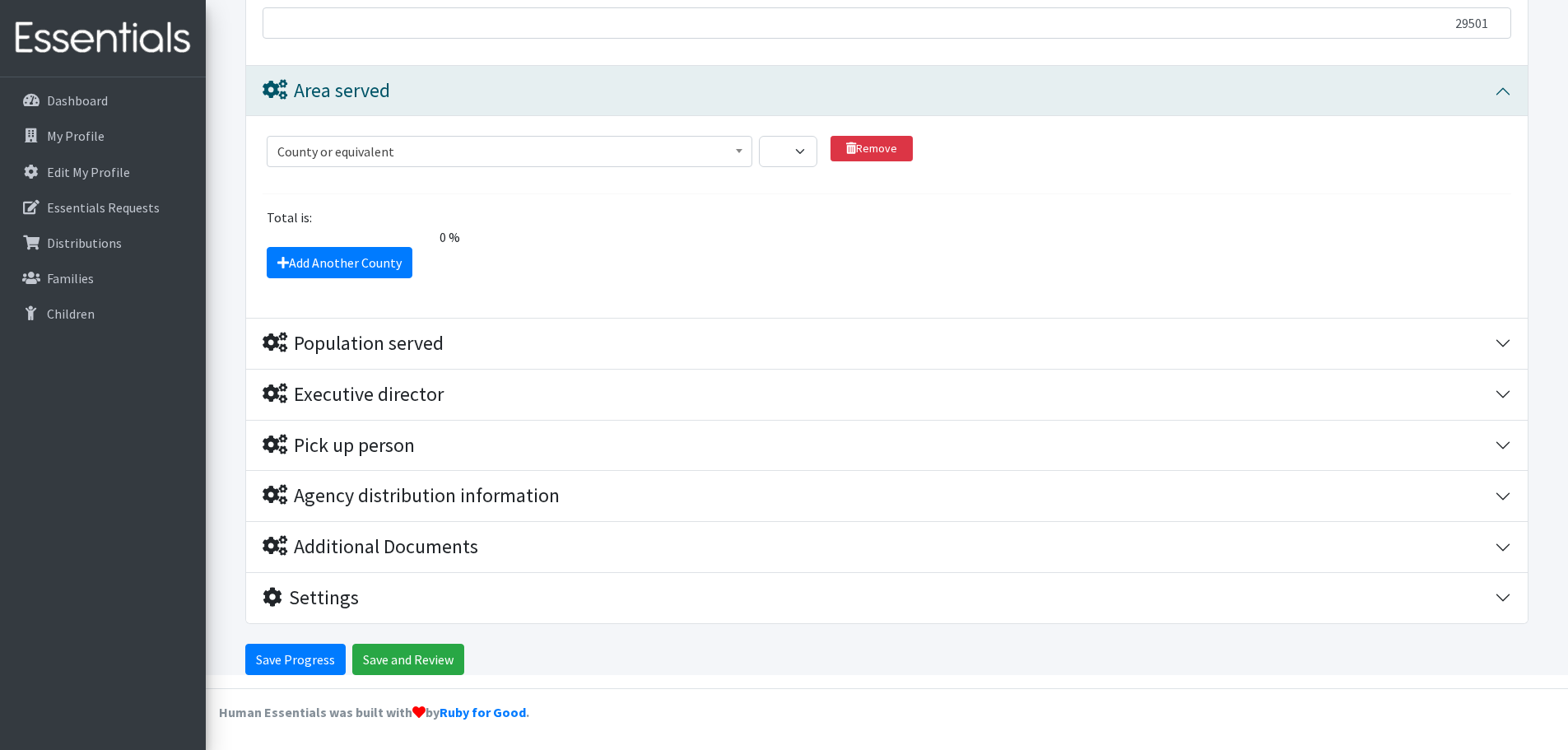
click at [393, 152] on span "County or equivalent" at bounding box center [509, 152] width 464 height 23
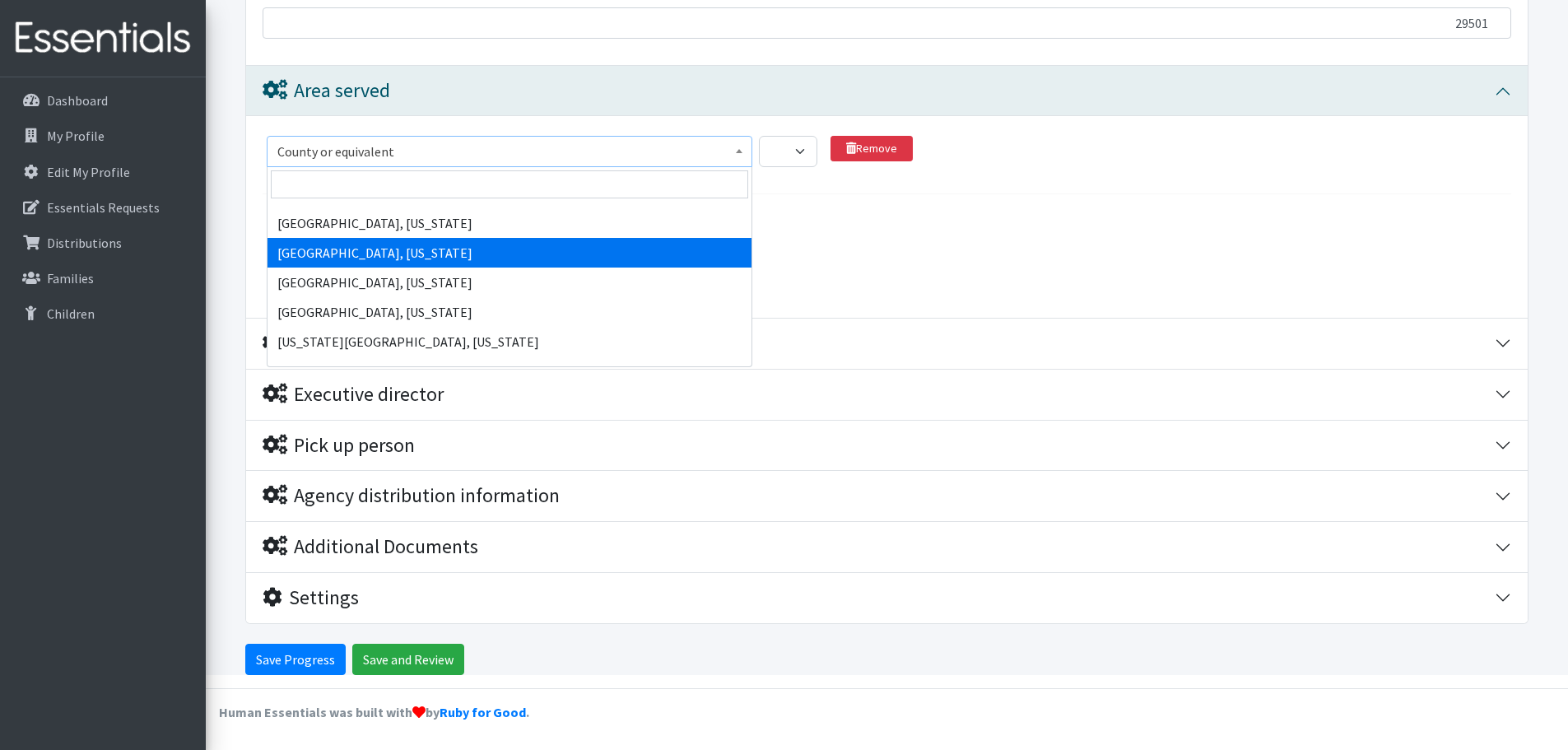
scroll to position [28563, 0]
select select "952"
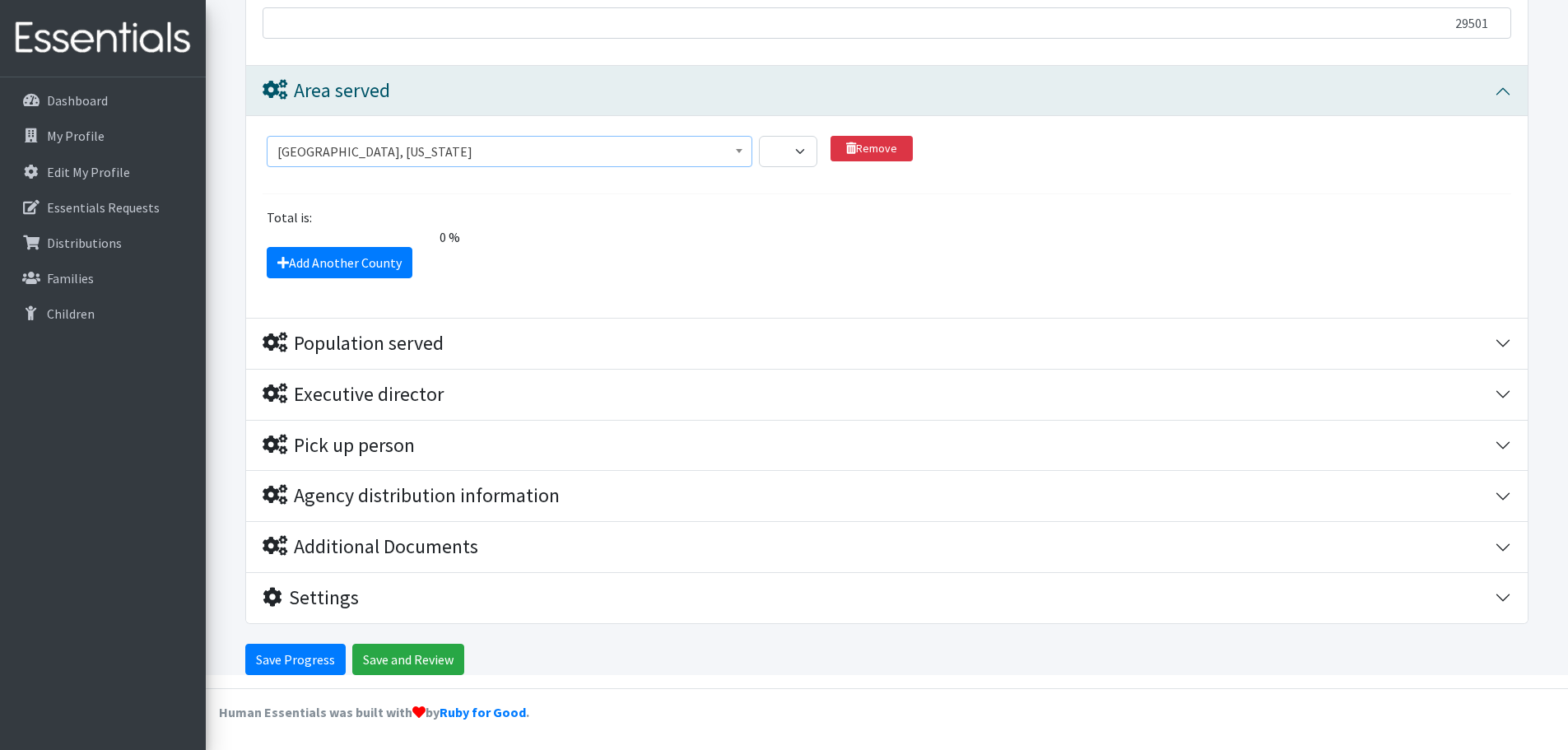
click at [514, 241] on div "Total is: 0 % The total client share must be either 0 or 100 %." at bounding box center [886, 227] width 1260 height 39
click at [799, 149] on select "1 2 3 4 5 6 7 8 9 10 11 12 13 14 15 16 17 18 19 20 21 22 23 24 25 26 27 28 29 3…" at bounding box center [788, 151] width 58 height 31
select select "100"
click at [759, 135] on select "1 2 3 4 5 6 7 8 9 10 11 12 13 14 15 16 17 18 19 20 21 22 23 24 25 26 27 28 29 3…" at bounding box center [788, 151] width 58 height 31
click at [574, 263] on div "Add Another County" at bounding box center [886, 262] width 1260 height 31
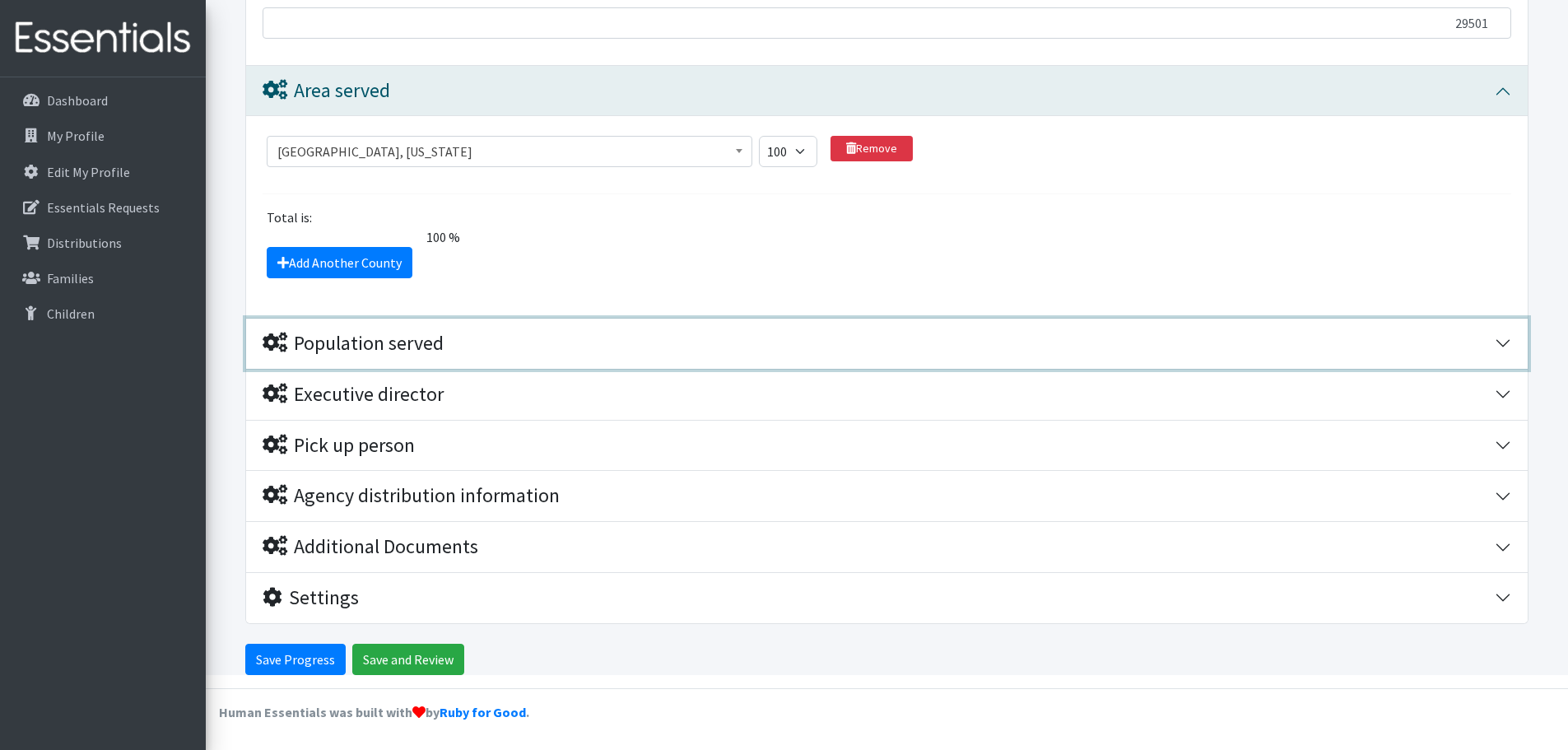
click at [523, 344] on div "Population served" at bounding box center [878, 344] width 1232 height 24
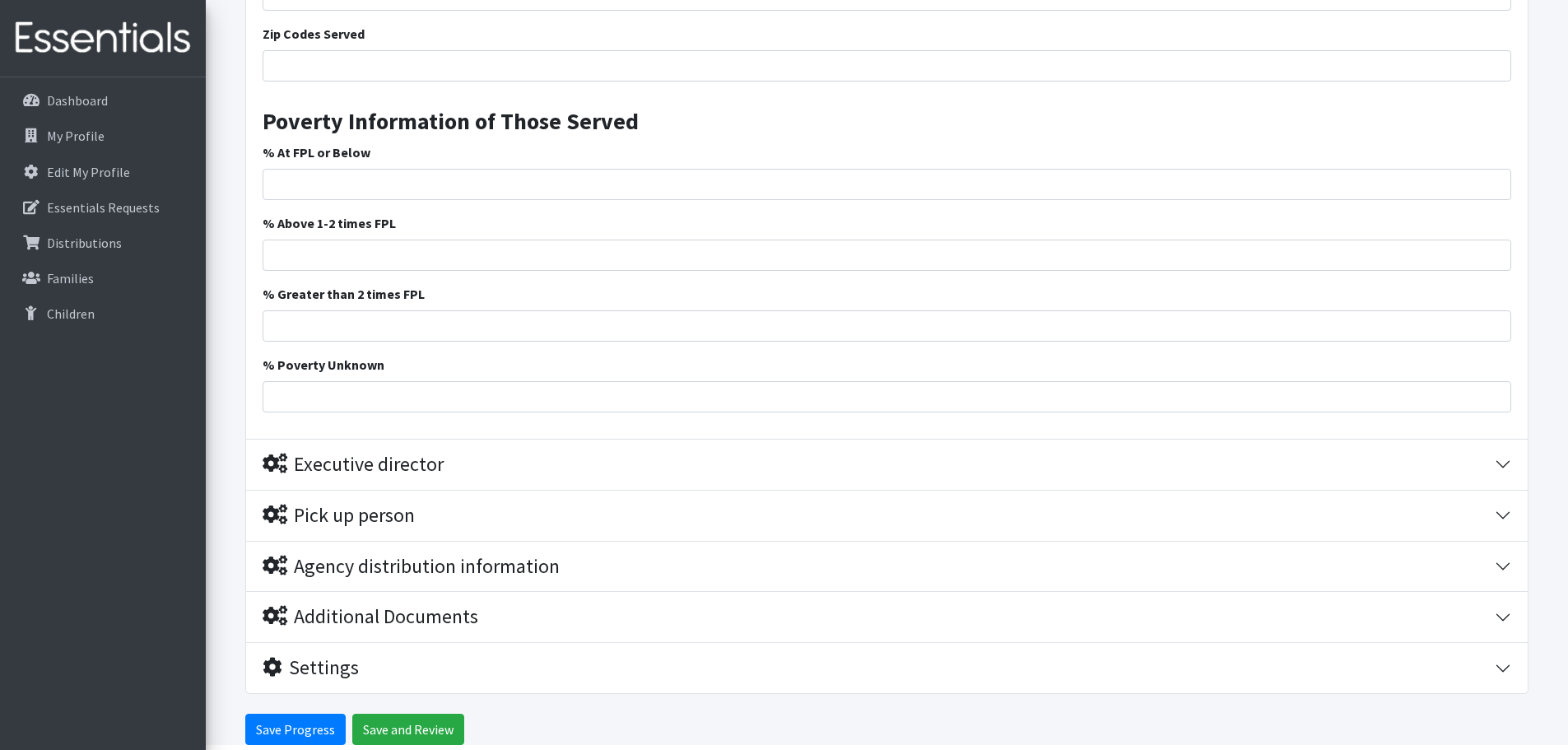
scroll to position [2395, 0]
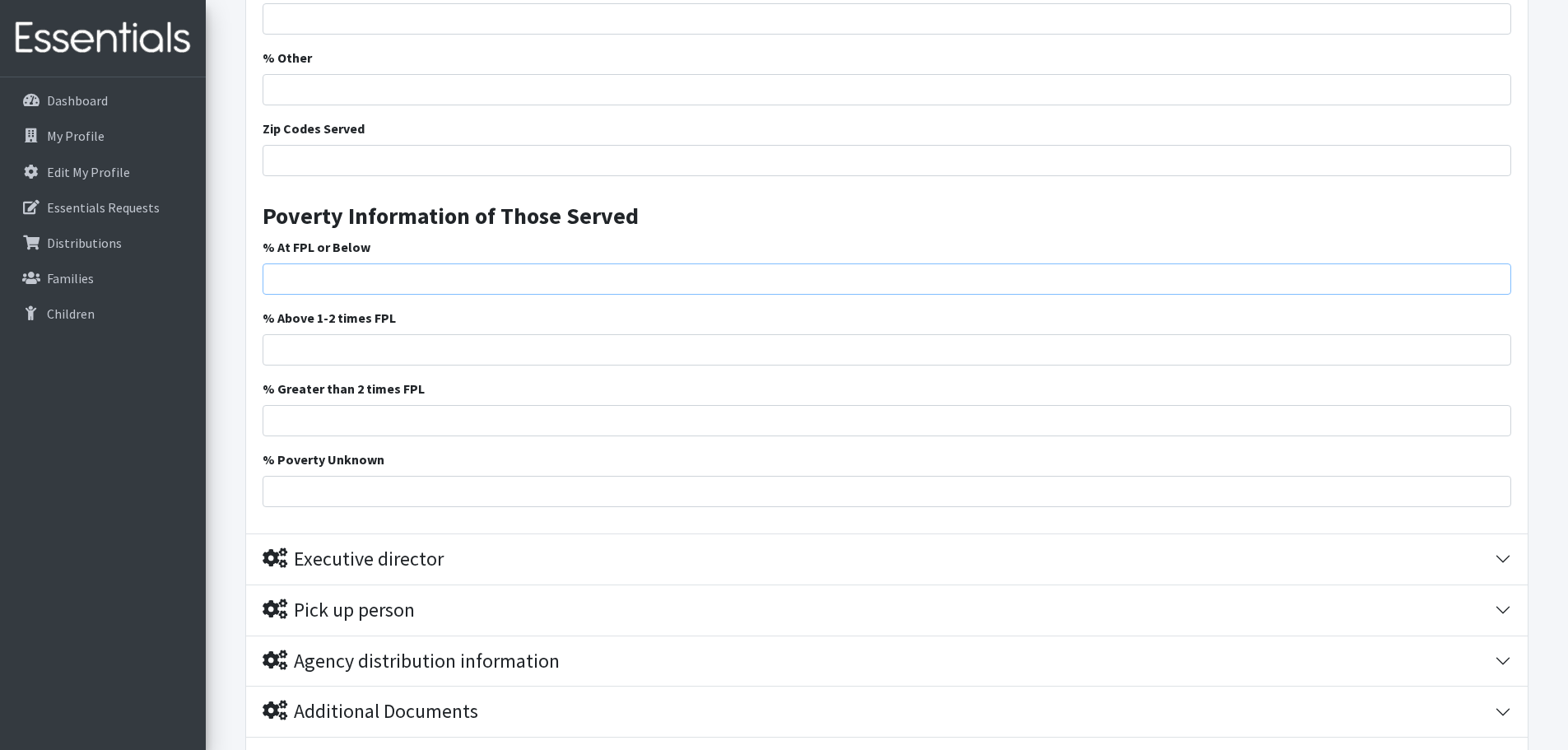
click at [312, 275] on input "% At FPL or Below" at bounding box center [887, 279] width 1249 height 31
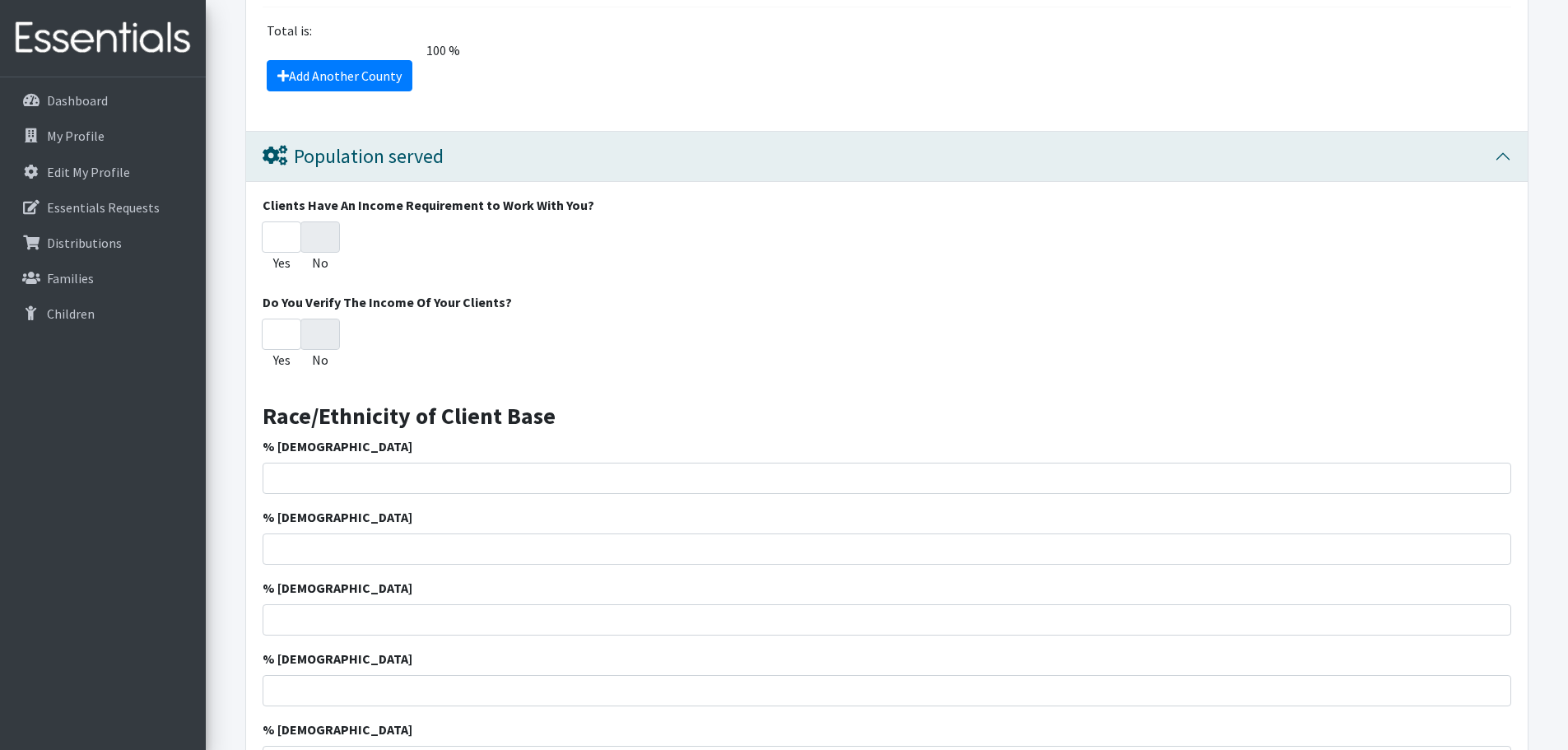
scroll to position [1490, 0]
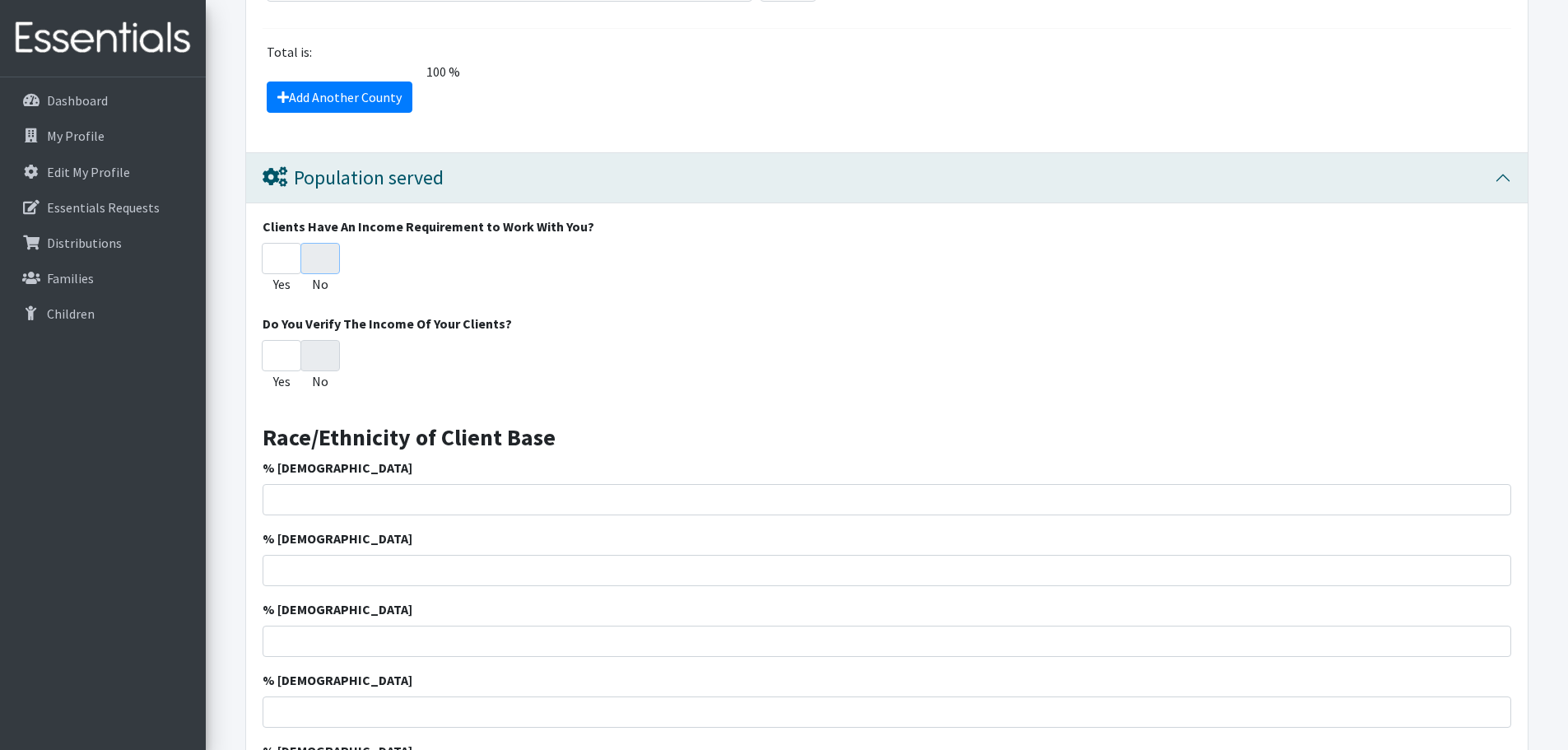
click at [322, 258] on input "No" at bounding box center [320, 258] width 39 height 31
radio input "true"
click at [318, 362] on input "No" at bounding box center [320, 355] width 39 height 31
radio input "true"
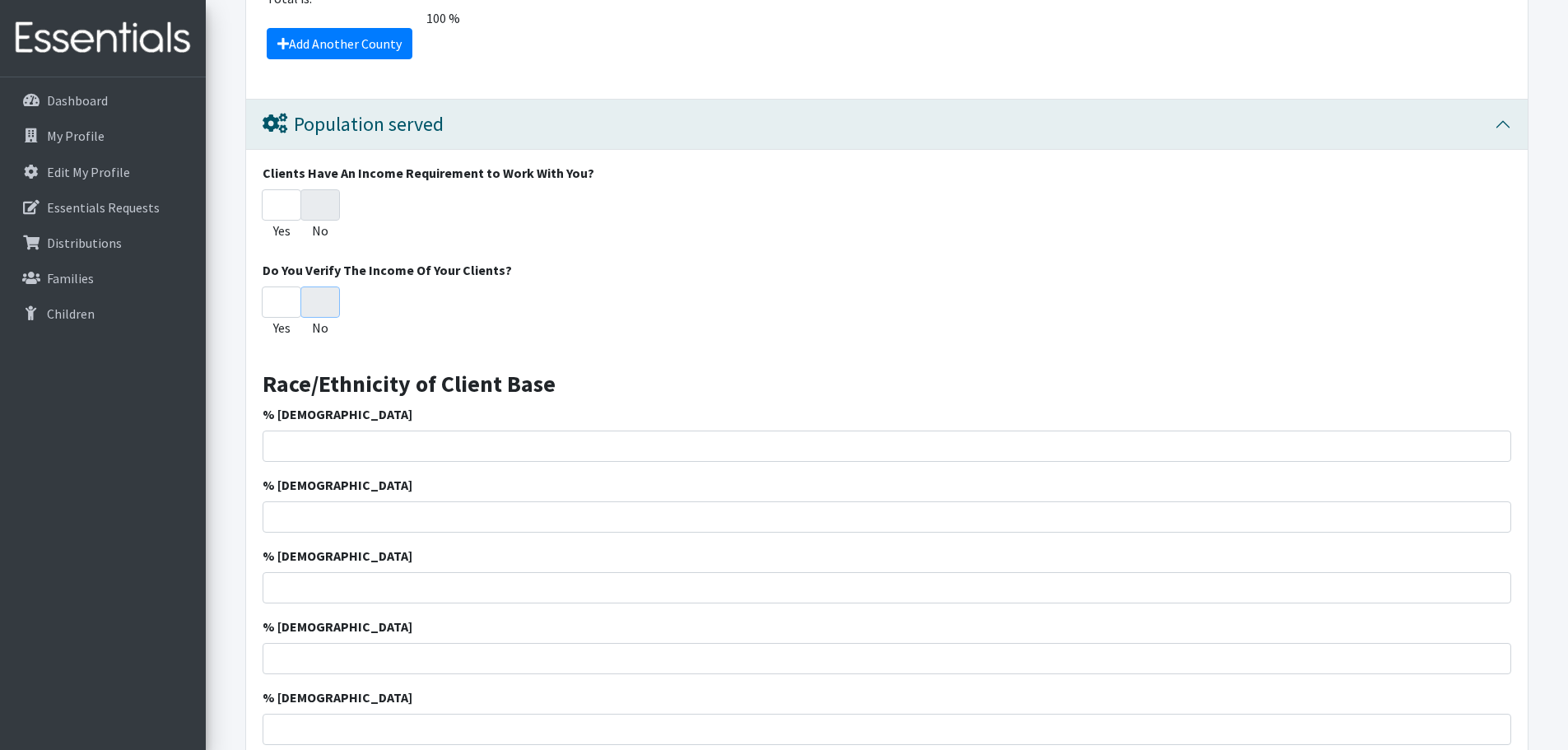
scroll to position [1655, 0]
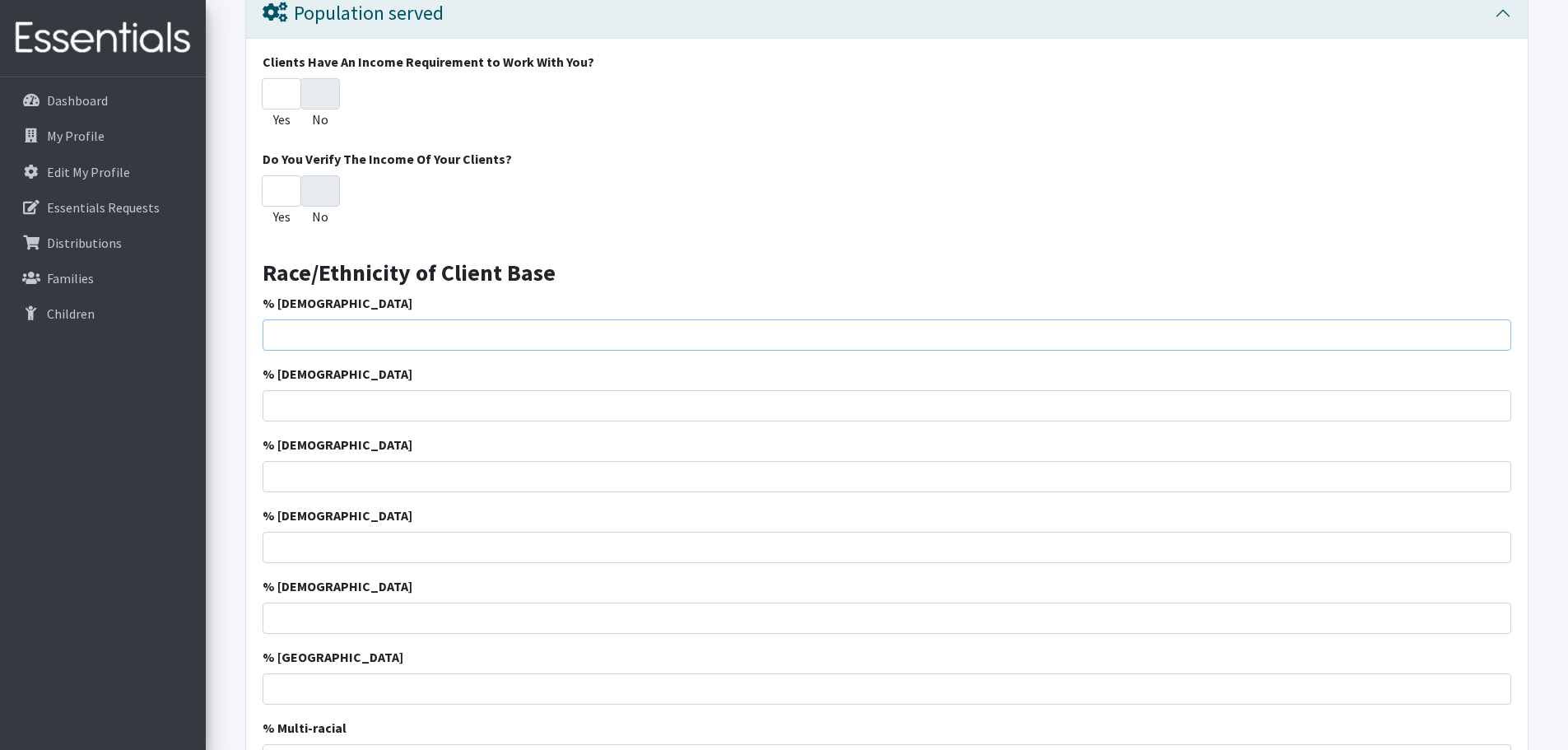
click at [344, 336] on input "% [DEMOGRAPHIC_DATA]" at bounding box center [887, 335] width 1249 height 31
click at [958, 337] on input "% [DEMOGRAPHIC_DATA]" at bounding box center [887, 335] width 1249 height 31
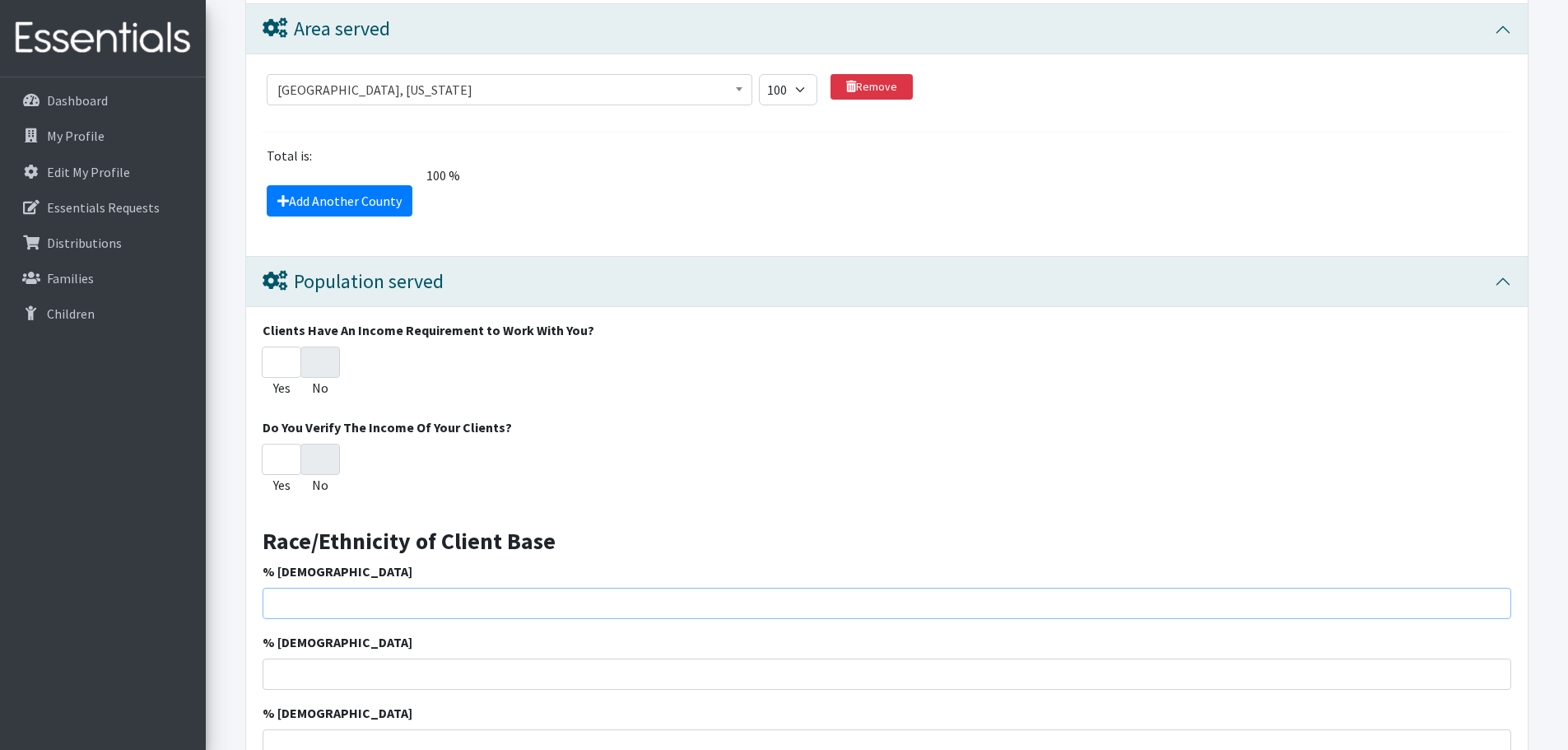
scroll to position [1564, 0]
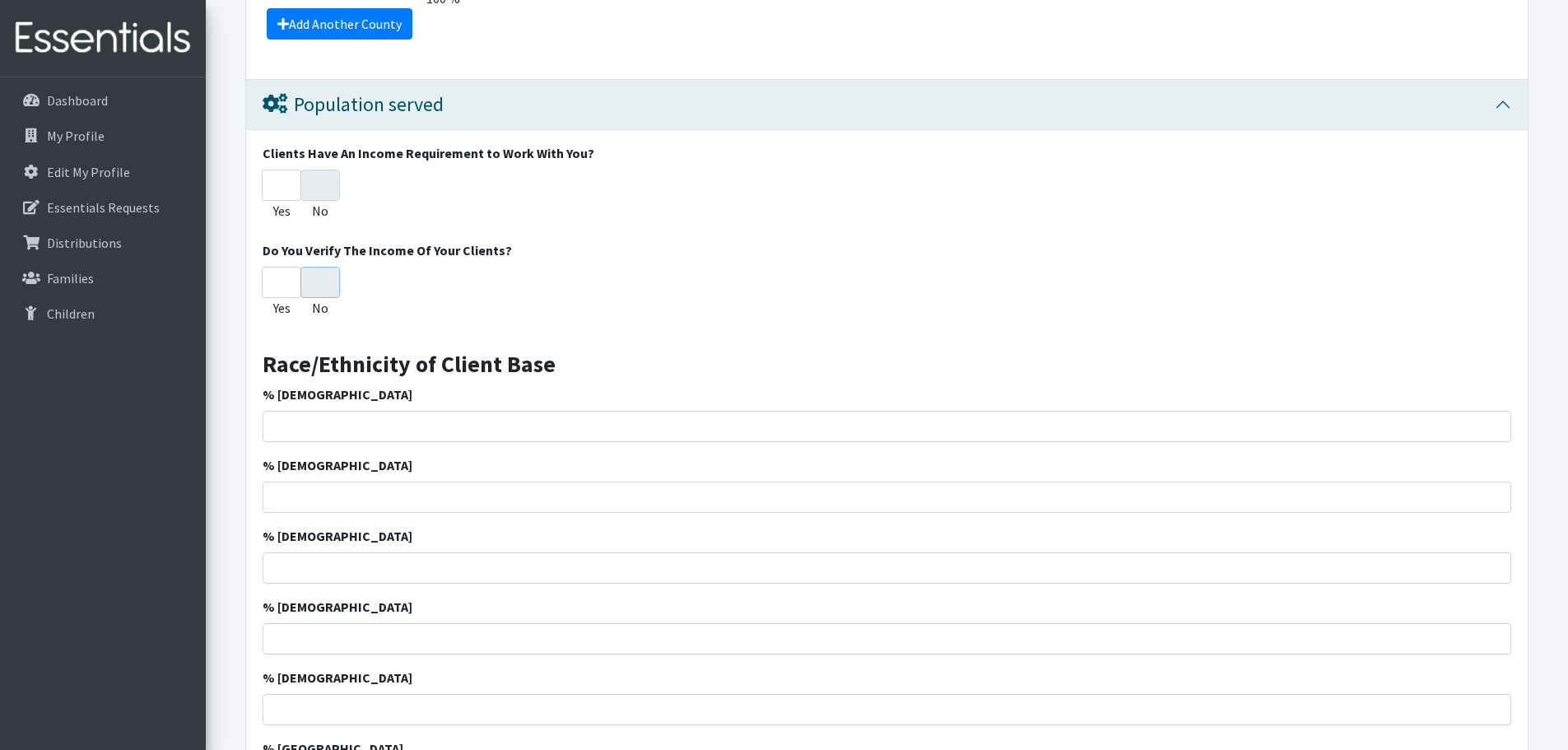
click at [334, 288] on input "No" at bounding box center [320, 282] width 39 height 31
click at [329, 193] on input "No" at bounding box center [320, 185] width 39 height 31
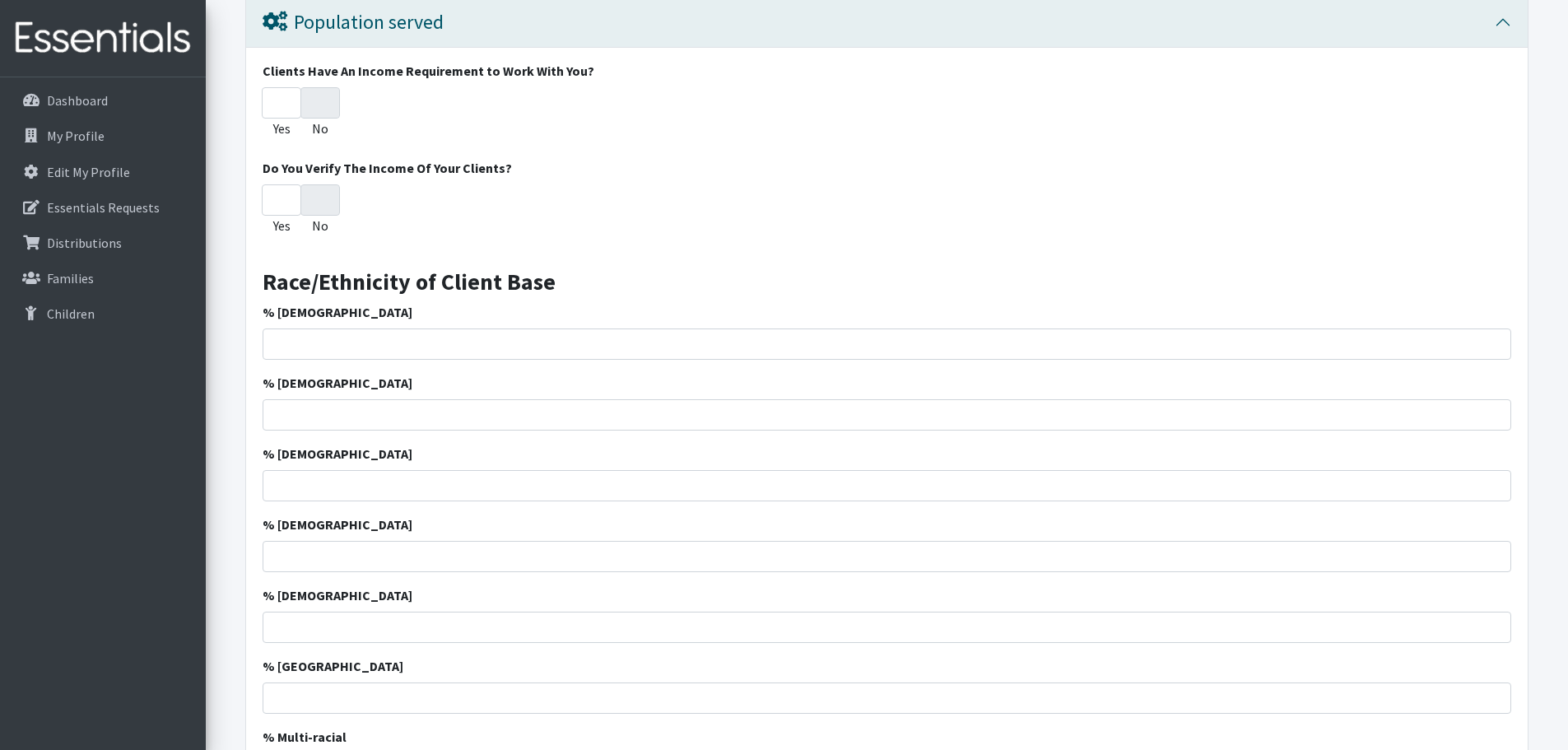
click at [584, 210] on div "Yes No" at bounding box center [887, 213] width 1249 height 57
click at [324, 203] on input "No" at bounding box center [320, 199] width 39 height 31
click at [328, 206] on input "No" at bounding box center [320, 199] width 39 height 31
click at [317, 110] on input "No" at bounding box center [320, 102] width 39 height 31
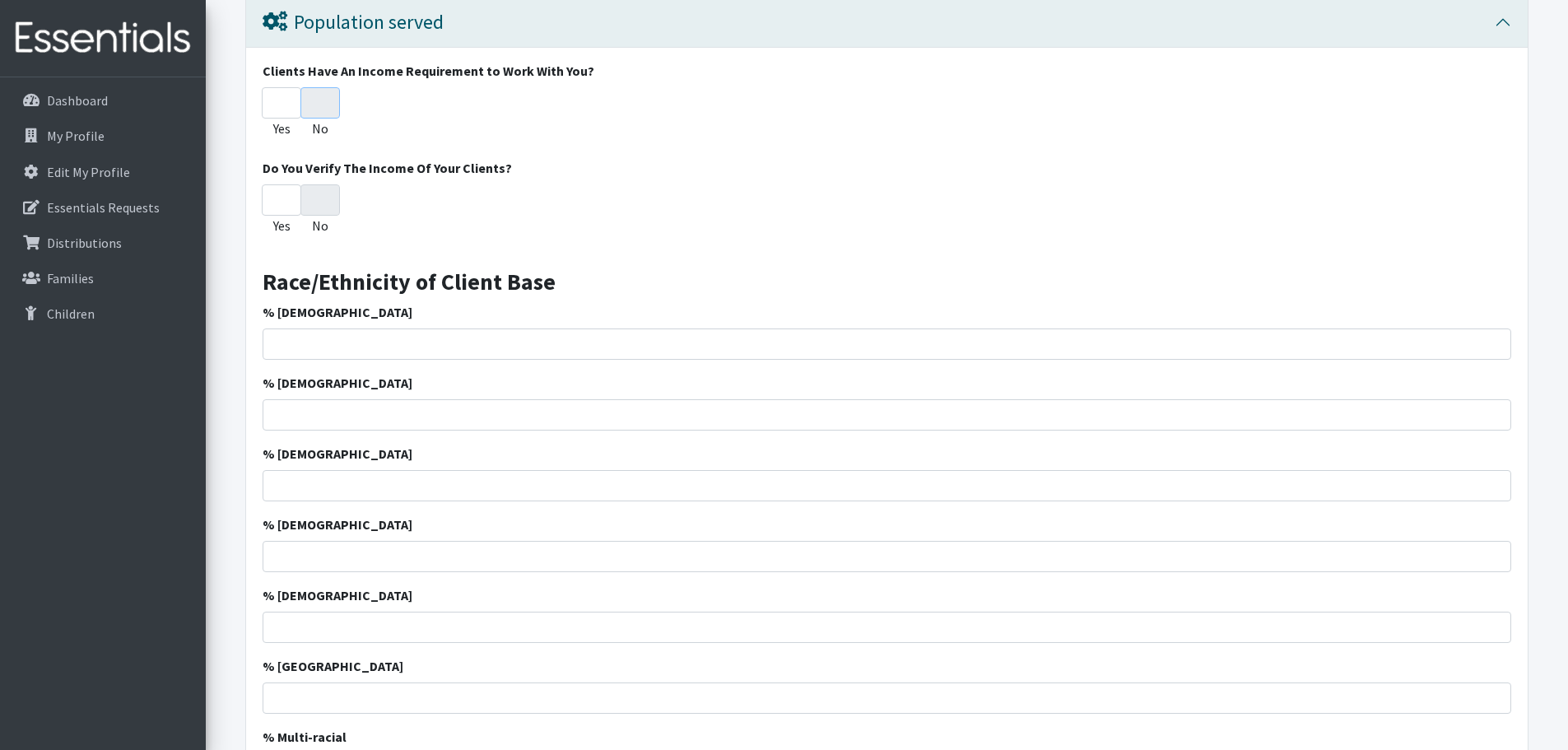
click at [317, 109] on input "No" at bounding box center [320, 102] width 39 height 31
click at [323, 194] on input "No" at bounding box center [320, 199] width 39 height 31
drag, startPoint x: 320, startPoint y: 188, endPoint x: 731, endPoint y: 202, distance: 411.2
click at [731, 202] on div "Yes No" at bounding box center [887, 213] width 1249 height 57
click at [319, 188] on input "No" at bounding box center [320, 199] width 39 height 31
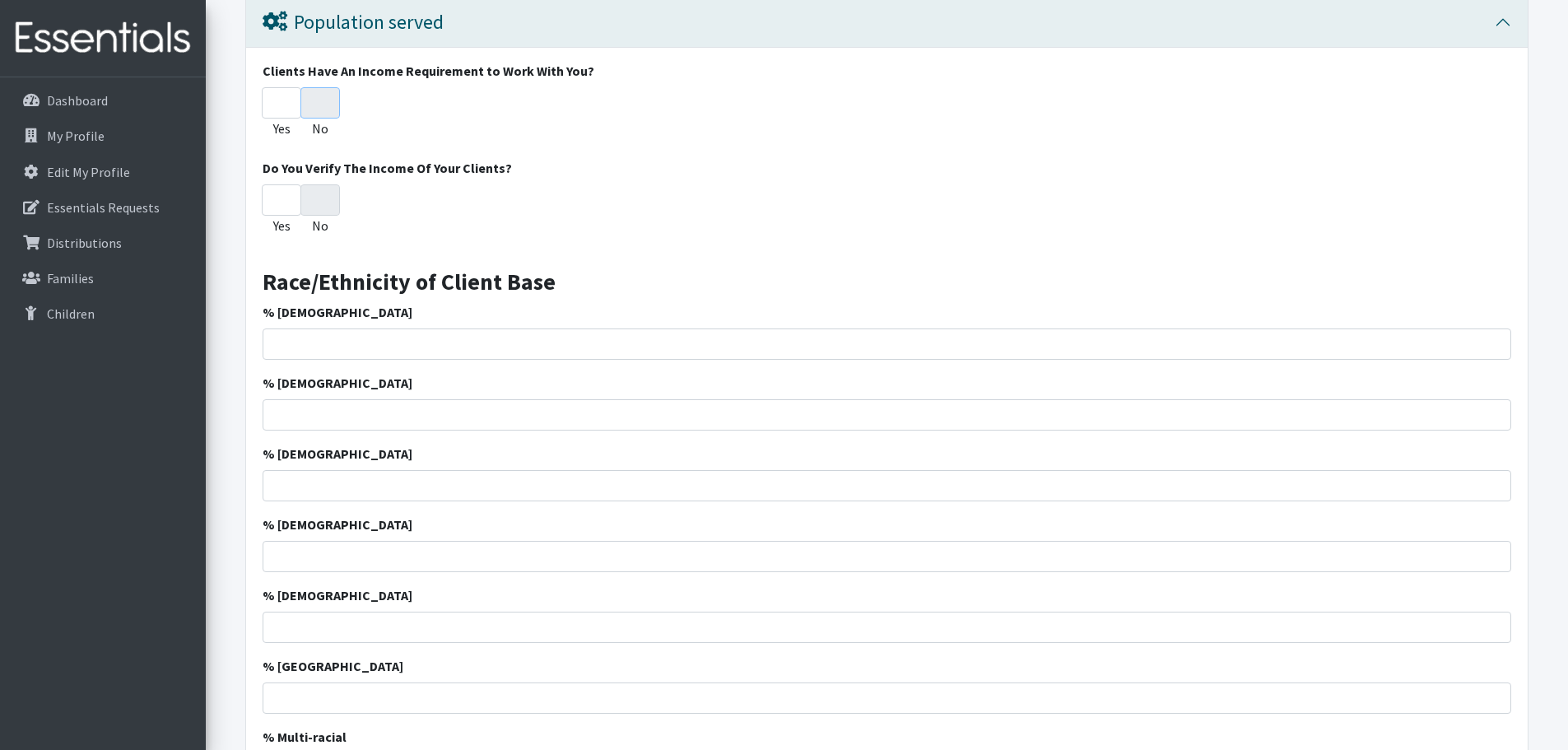
click at [335, 95] on input "No" at bounding box center [320, 102] width 39 height 31
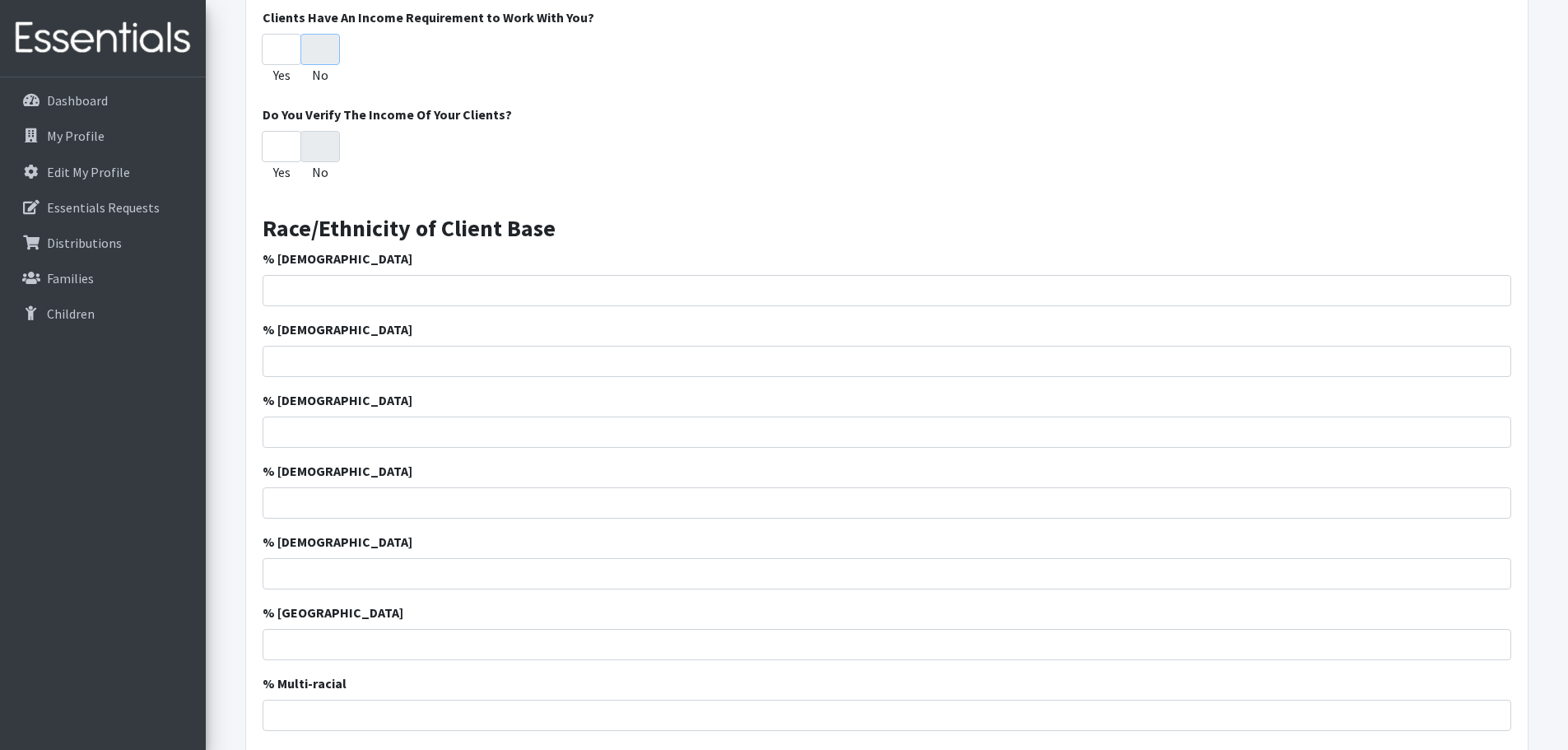
scroll to position [1728, 0]
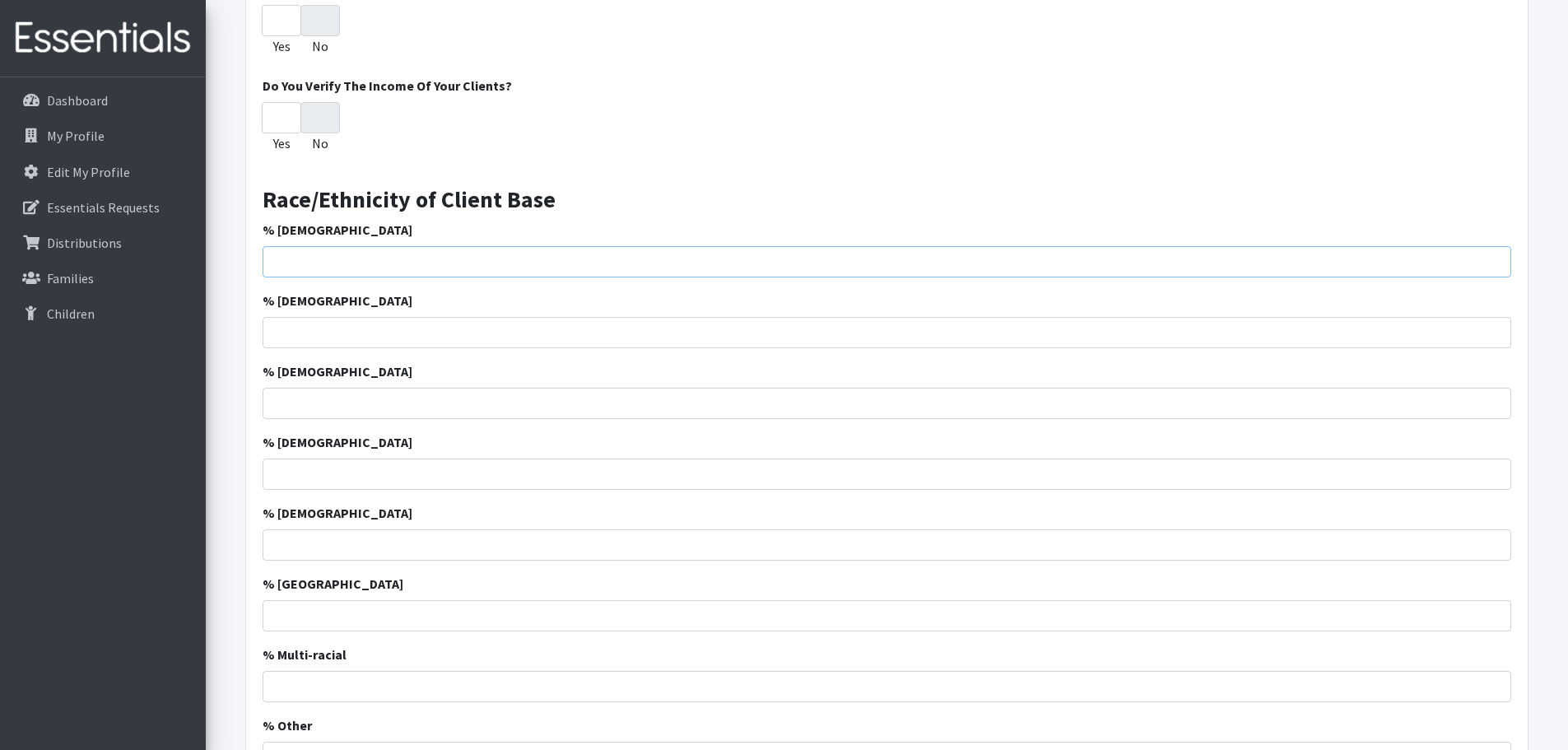
click at [342, 253] on input "% [DEMOGRAPHIC_DATA]" at bounding box center [887, 261] width 1249 height 31
click at [1398, 270] on input "% [DEMOGRAPHIC_DATA]" at bounding box center [887, 261] width 1249 height 31
type input "41.72"
click at [1428, 332] on input "% [DEMOGRAPHIC_DATA]" at bounding box center [887, 332] width 1249 height 31
click at [1424, 334] on input "% [DEMOGRAPHIC_DATA]" at bounding box center [887, 332] width 1249 height 31
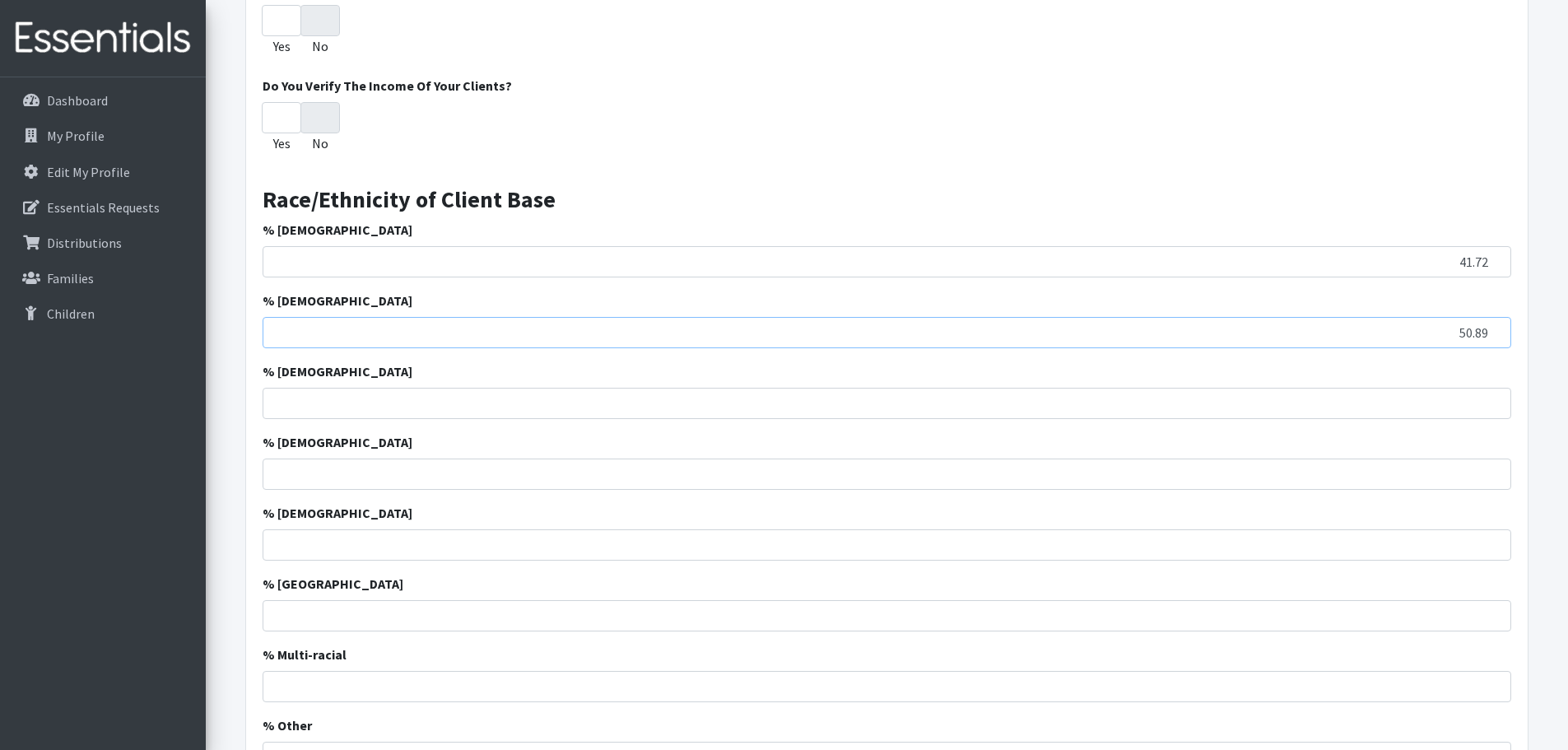
type input "50.89"
click at [409, 397] on input "% [DEMOGRAPHIC_DATA]" at bounding box center [887, 403] width 1249 height 31
click at [1449, 483] on input "% [DEMOGRAPHIC_DATA]" at bounding box center [887, 474] width 1249 height 31
click at [1487, 478] on input "1.69" at bounding box center [887, 474] width 1249 height 31
type input "1.70"
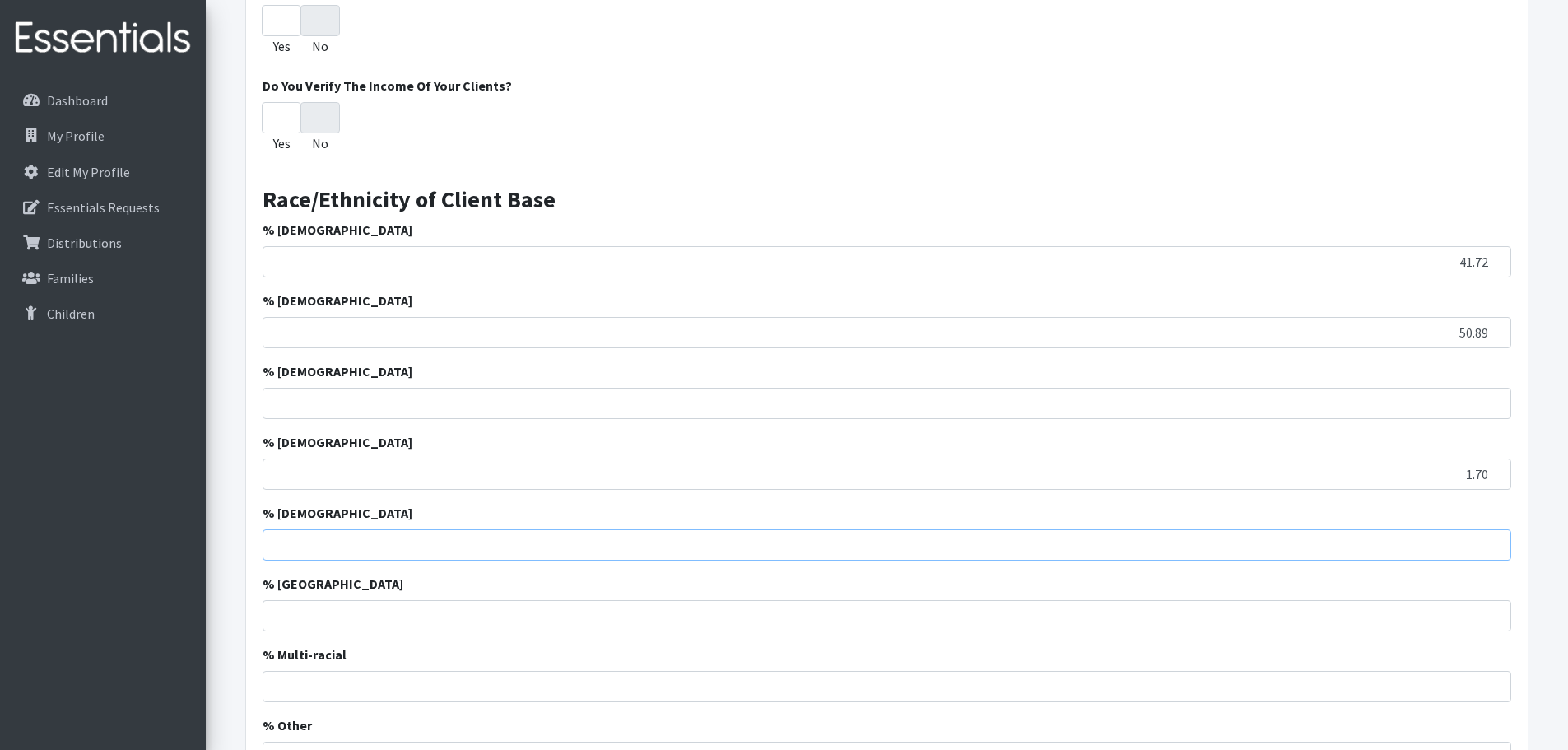
click at [954, 542] on input "% [DEMOGRAPHIC_DATA]" at bounding box center [887, 545] width 1249 height 31
click at [1434, 551] on input "% [DEMOGRAPHIC_DATA]" at bounding box center [887, 545] width 1249 height 31
type input "0.32"
click at [1465, 623] on input "% [GEOGRAPHIC_DATA]" at bounding box center [887, 615] width 1249 height 31
click at [1487, 617] on input "0.03" at bounding box center [887, 615] width 1249 height 31
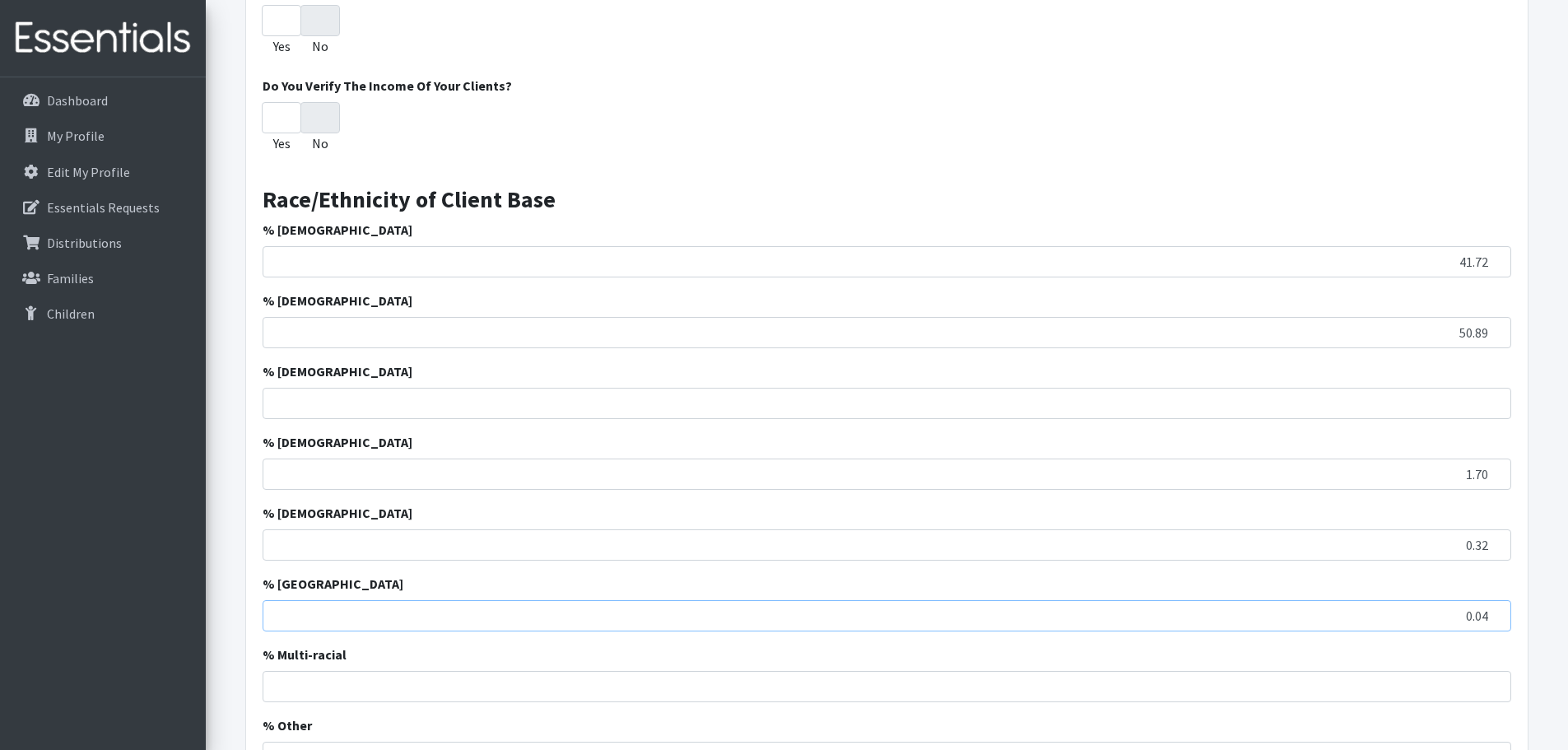
type input "0.04"
click at [1449, 414] on input "% [DEMOGRAPHIC_DATA]" at bounding box center [887, 403] width 1249 height 31
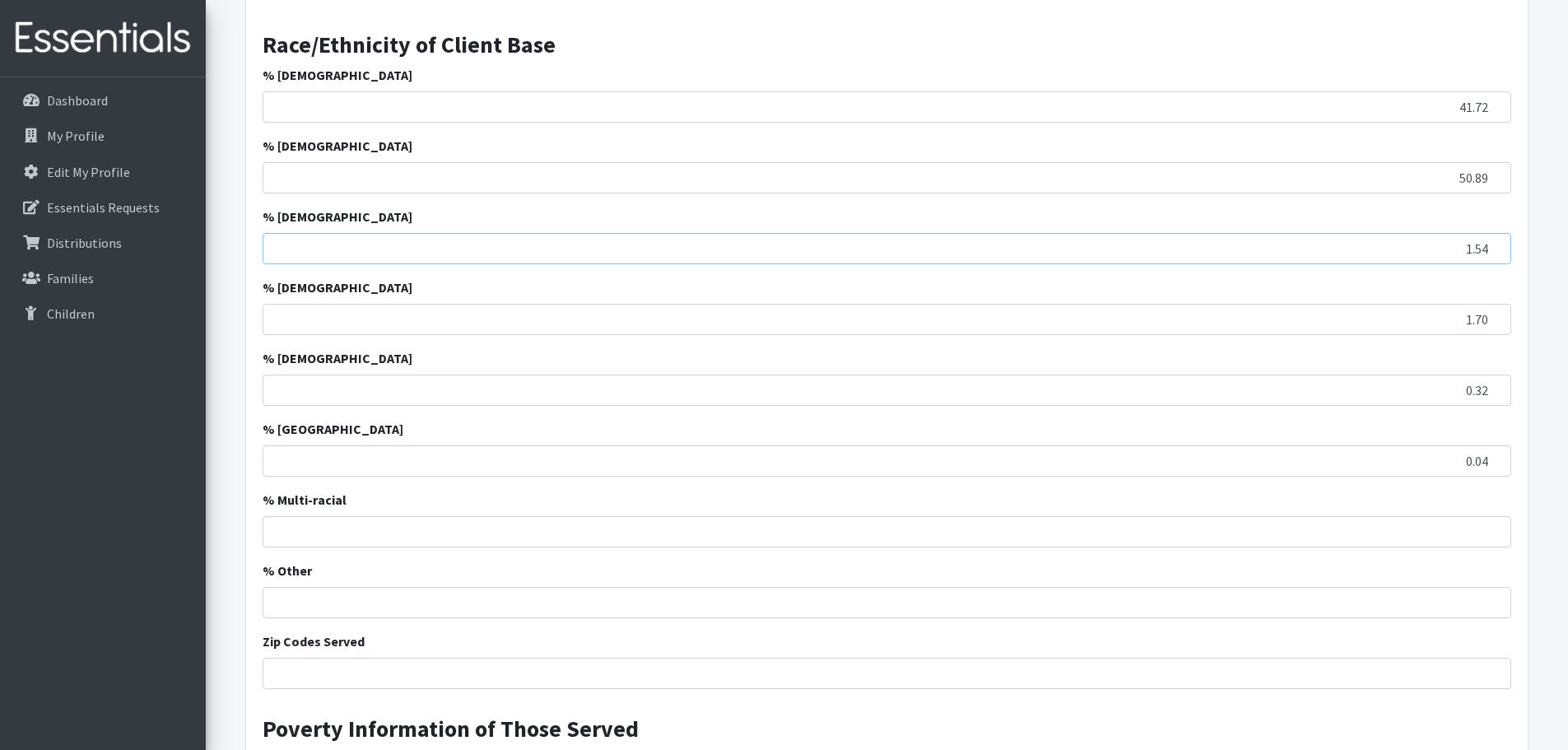
scroll to position [1893, 0]
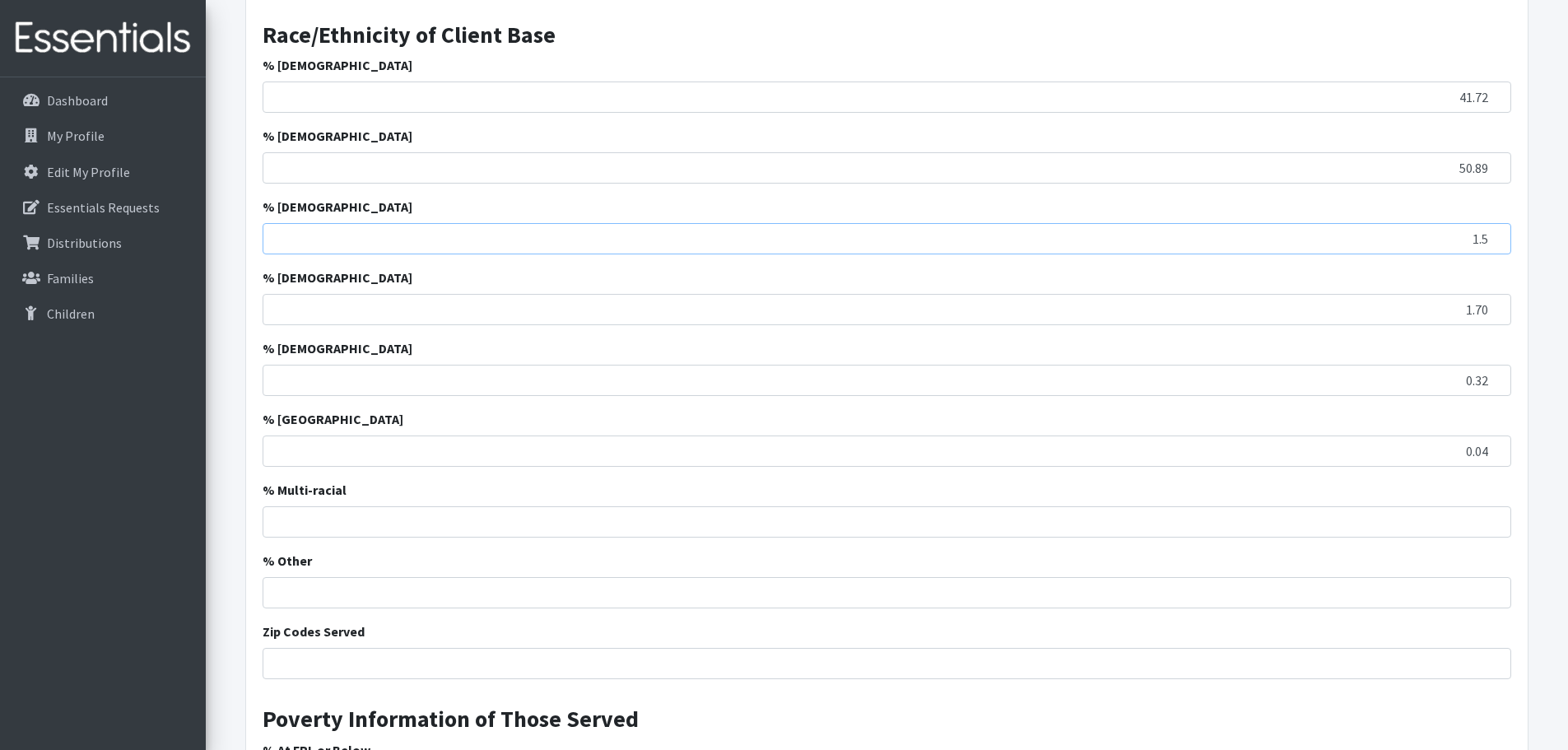
type input "1"
click at [352, 592] on input "% Other" at bounding box center [887, 592] width 1249 height 31
click at [590, 517] on input "% Multi-racial" at bounding box center [887, 521] width 1249 height 31
click at [1507, 589] on input "15.54" at bounding box center [887, 592] width 1249 height 31
type input "1.54"
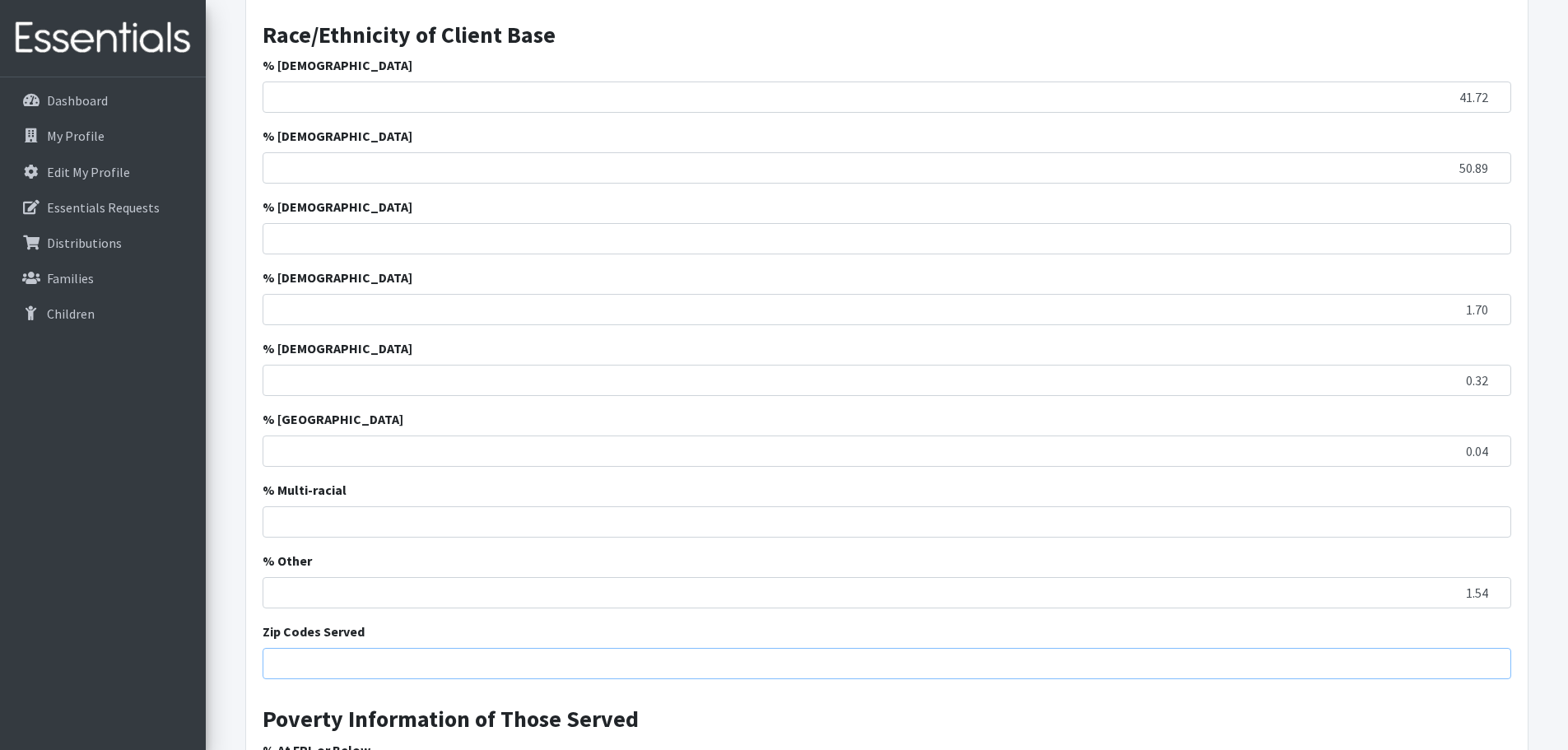
click at [476, 662] on input "Zip Codes Served" at bounding box center [887, 663] width 1249 height 31
type input "29501, 29506, 29505 (primarily 29501)"
click at [535, 528] on input "% Multi-racial" at bounding box center [887, 521] width 1249 height 31
click at [1460, 516] on input "% Multi-racial" at bounding box center [887, 521] width 1249 height 31
type input "3.79"
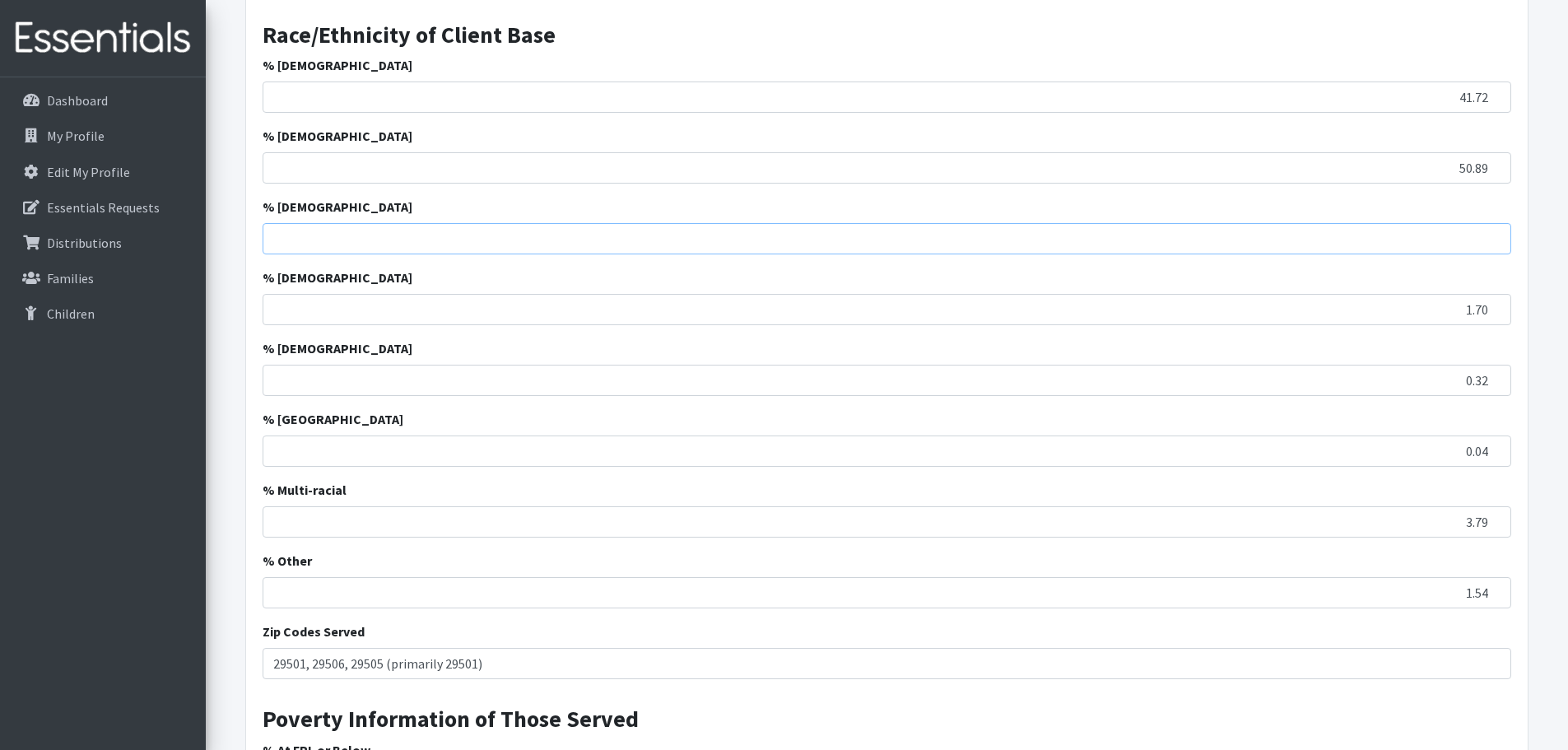
click at [1417, 242] on input "% [DEMOGRAPHIC_DATA]" at bounding box center [887, 239] width 1249 height 31
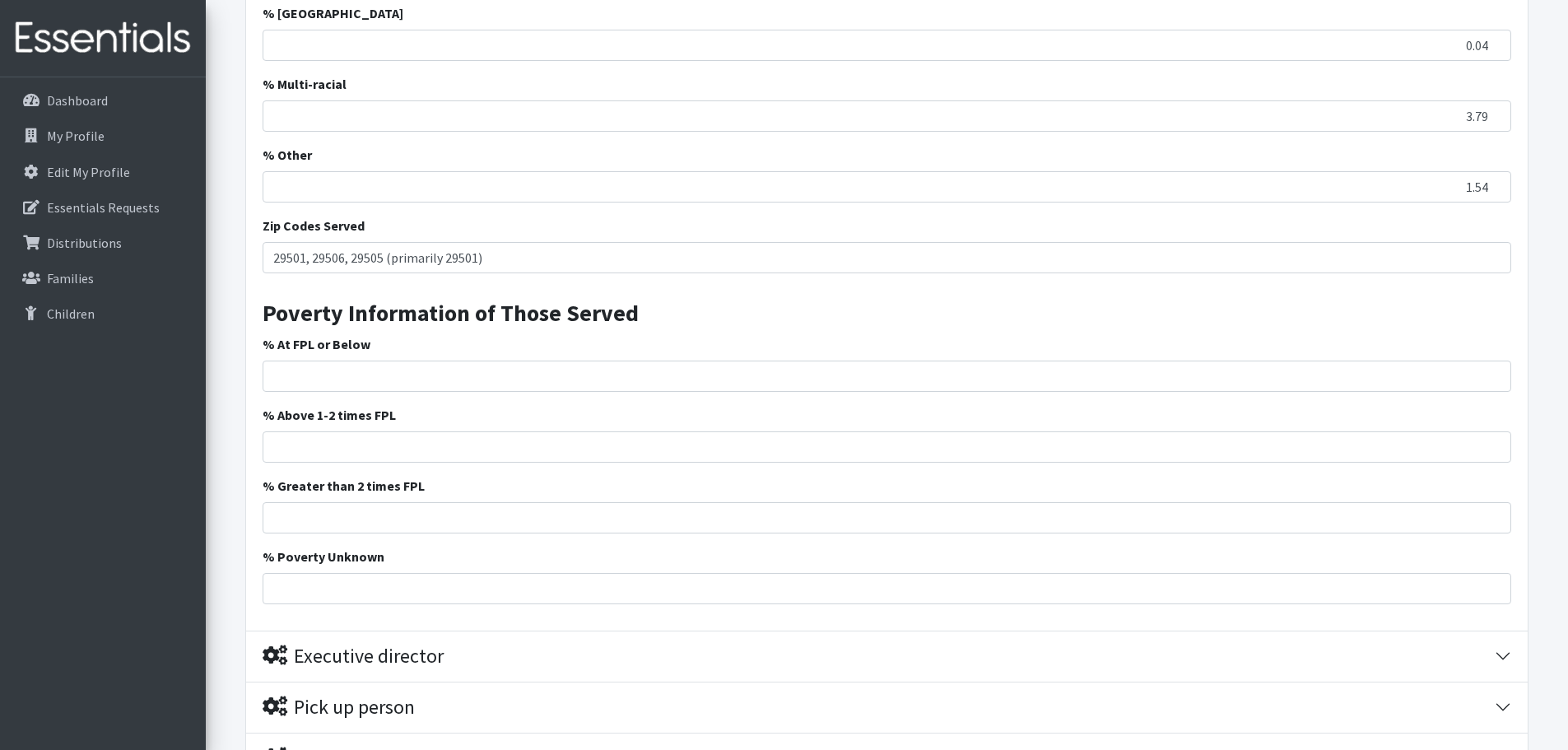
scroll to position [2305, 0]
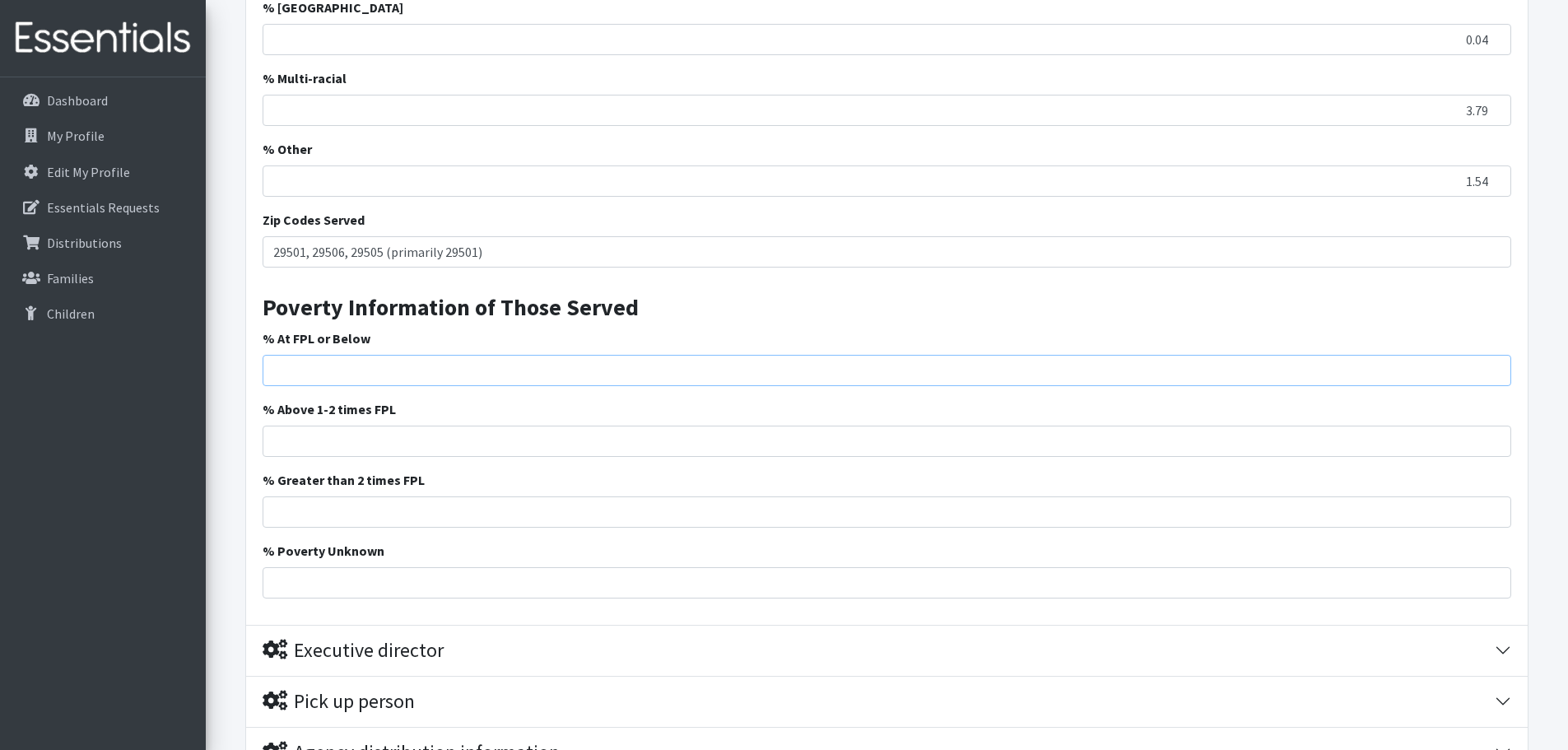
click at [382, 379] on input "% At FPL or Below" at bounding box center [887, 370] width 1249 height 31
click at [471, 373] on input "% At FPL or Below" at bounding box center [887, 370] width 1249 height 31
click at [599, 367] on input "% At FPL or Below" at bounding box center [887, 370] width 1249 height 31
click at [972, 308] on h3 "Poverty Information of Those Served" at bounding box center [887, 301] width 1249 height 41
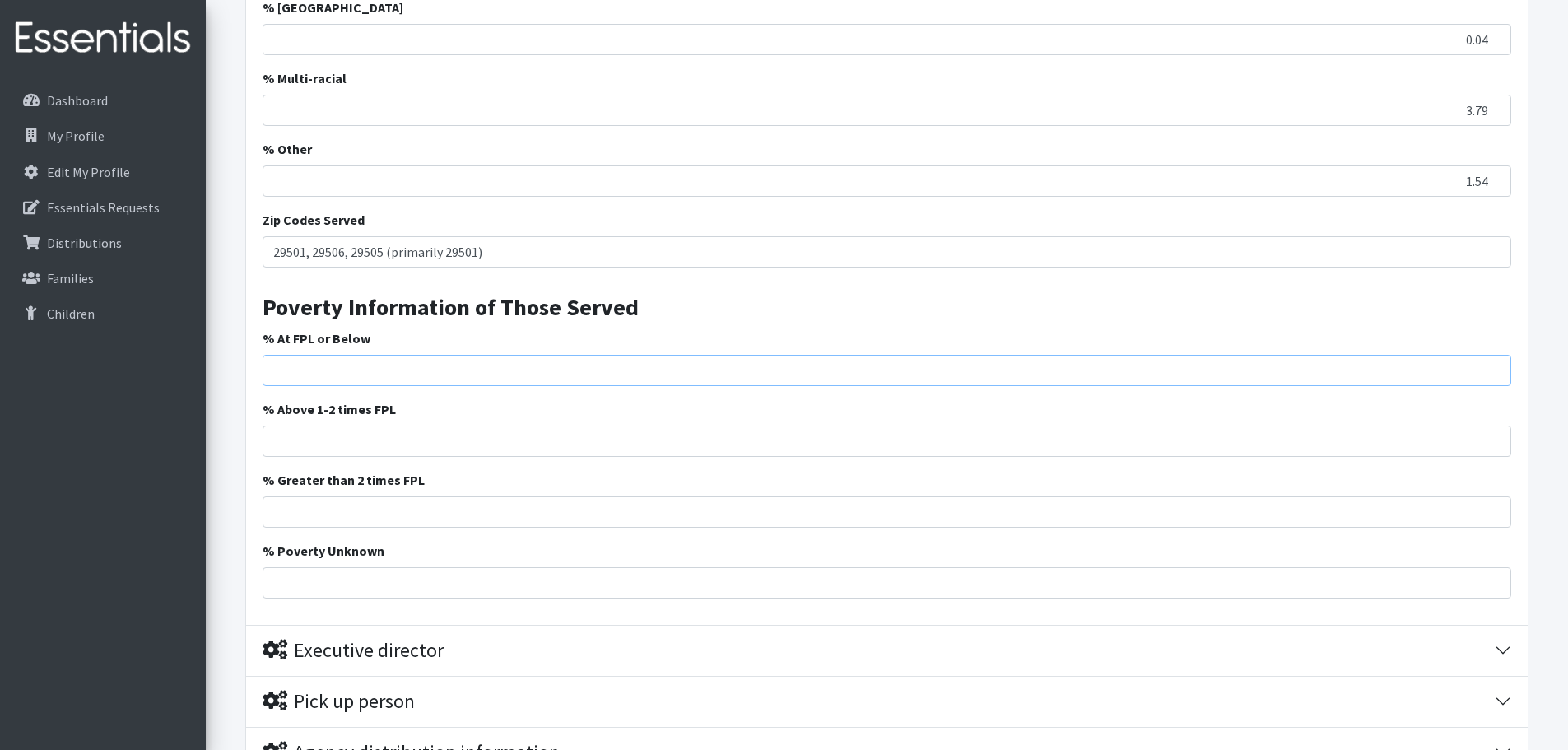
click at [951, 380] on input "% At FPL or Below" at bounding box center [887, 370] width 1249 height 31
click at [727, 411] on div "% Above 1-2 times FPL" at bounding box center [887, 428] width 1249 height 57
click at [727, 379] on input "% At FPL or Below" at bounding box center [887, 370] width 1249 height 31
click at [727, 367] on input "% At FPL or Below" at bounding box center [887, 370] width 1249 height 31
type input "17.7"
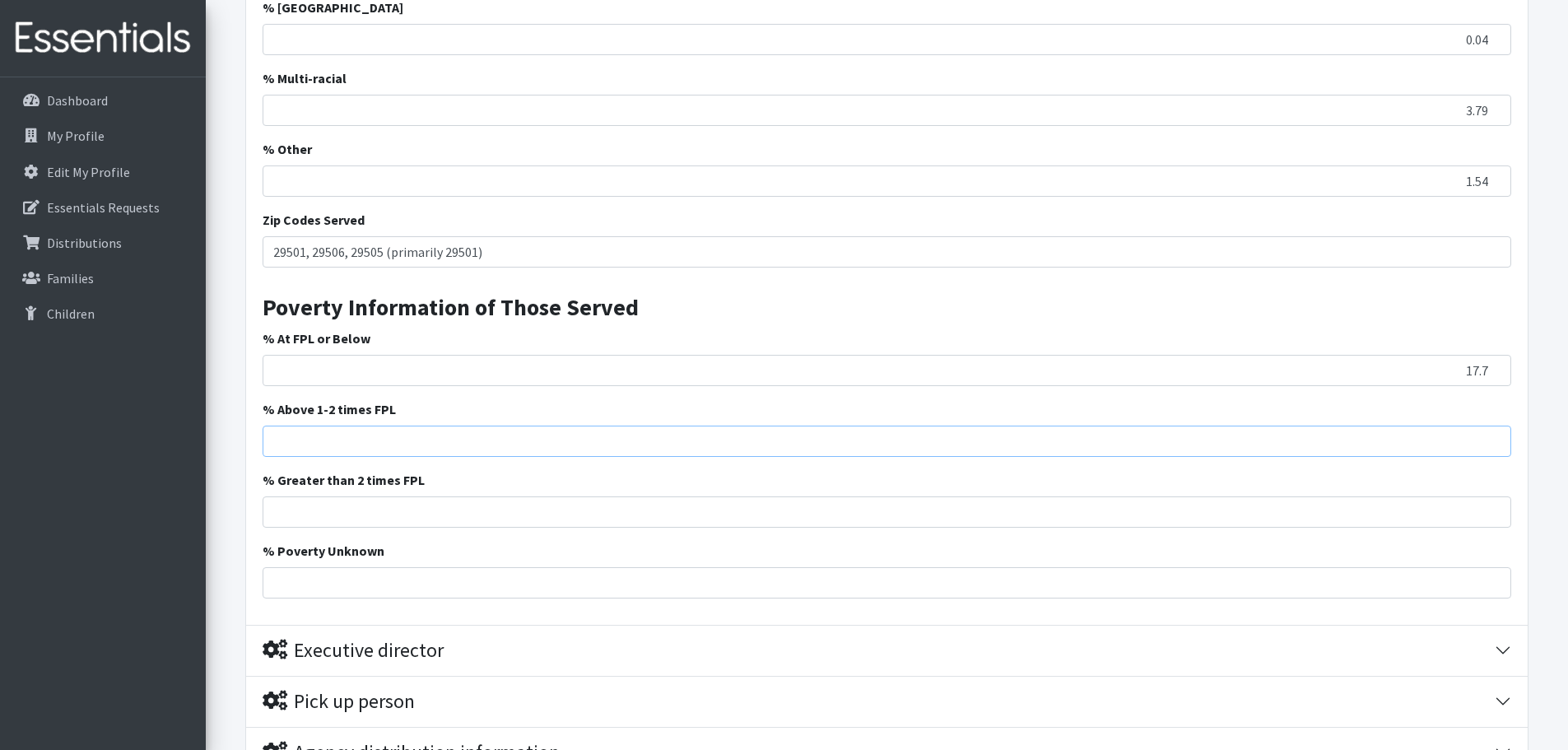
click at [514, 454] on input "% Above 1-2 times FPL" at bounding box center [887, 440] width 1249 height 31
click at [873, 313] on h3 "Poverty Information of Those Served" at bounding box center [887, 301] width 1249 height 41
click at [1458, 442] on input "% Above 1-2 times FPL" at bounding box center [887, 440] width 1249 height 31
click at [1381, 438] on input "% Above 1-2 times FPL" at bounding box center [887, 440] width 1249 height 31
click at [1450, 517] on input "% Greater than 2 times FPL" at bounding box center [887, 511] width 1249 height 31
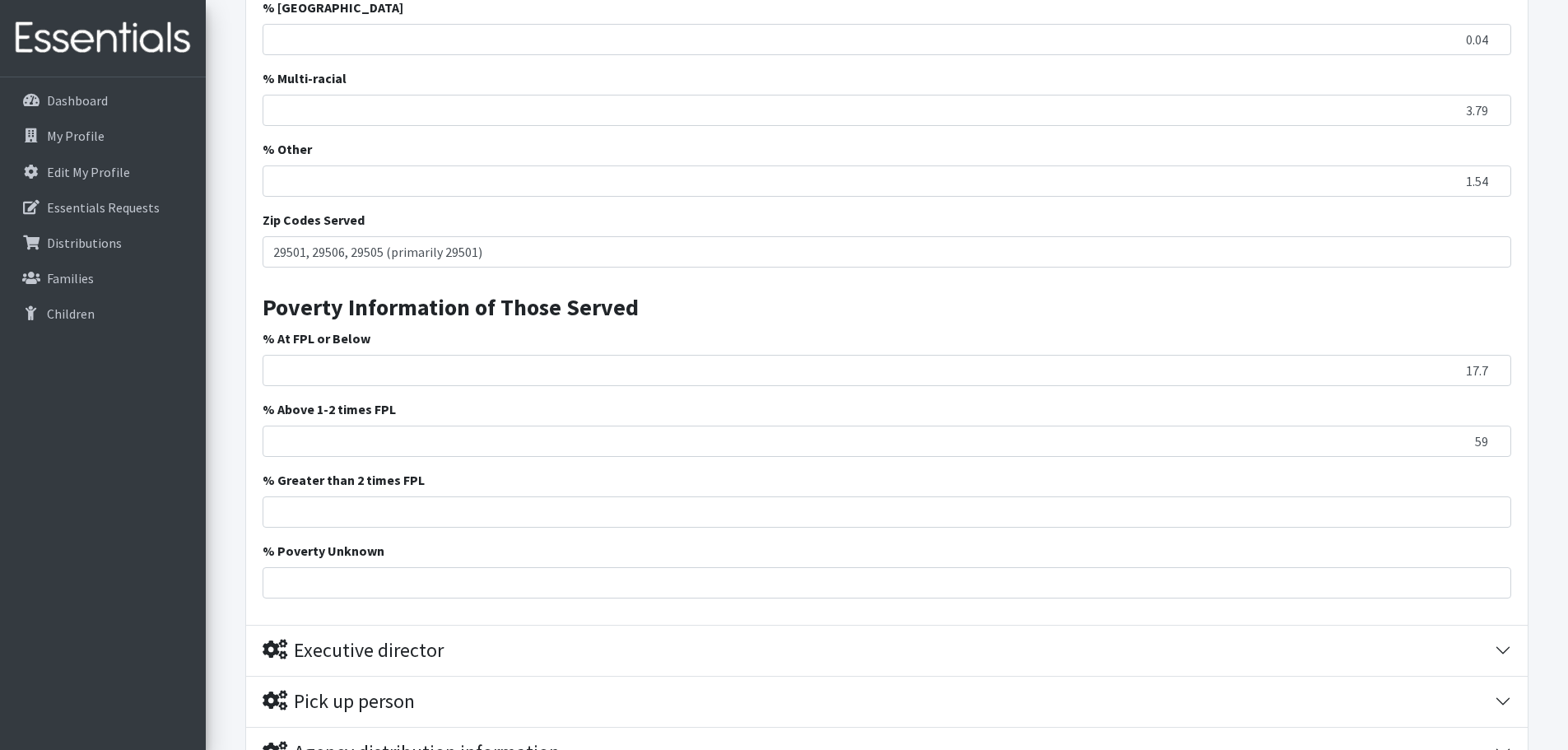
drag, startPoint x: 1498, startPoint y: 503, endPoint x: 1576, endPoint y: 503, distance: 78.0
click at [1483, 446] on input "59" at bounding box center [887, 440] width 1249 height 31
type input "5"
click at [733, 102] on input "3.79" at bounding box center [887, 109] width 1249 height 31
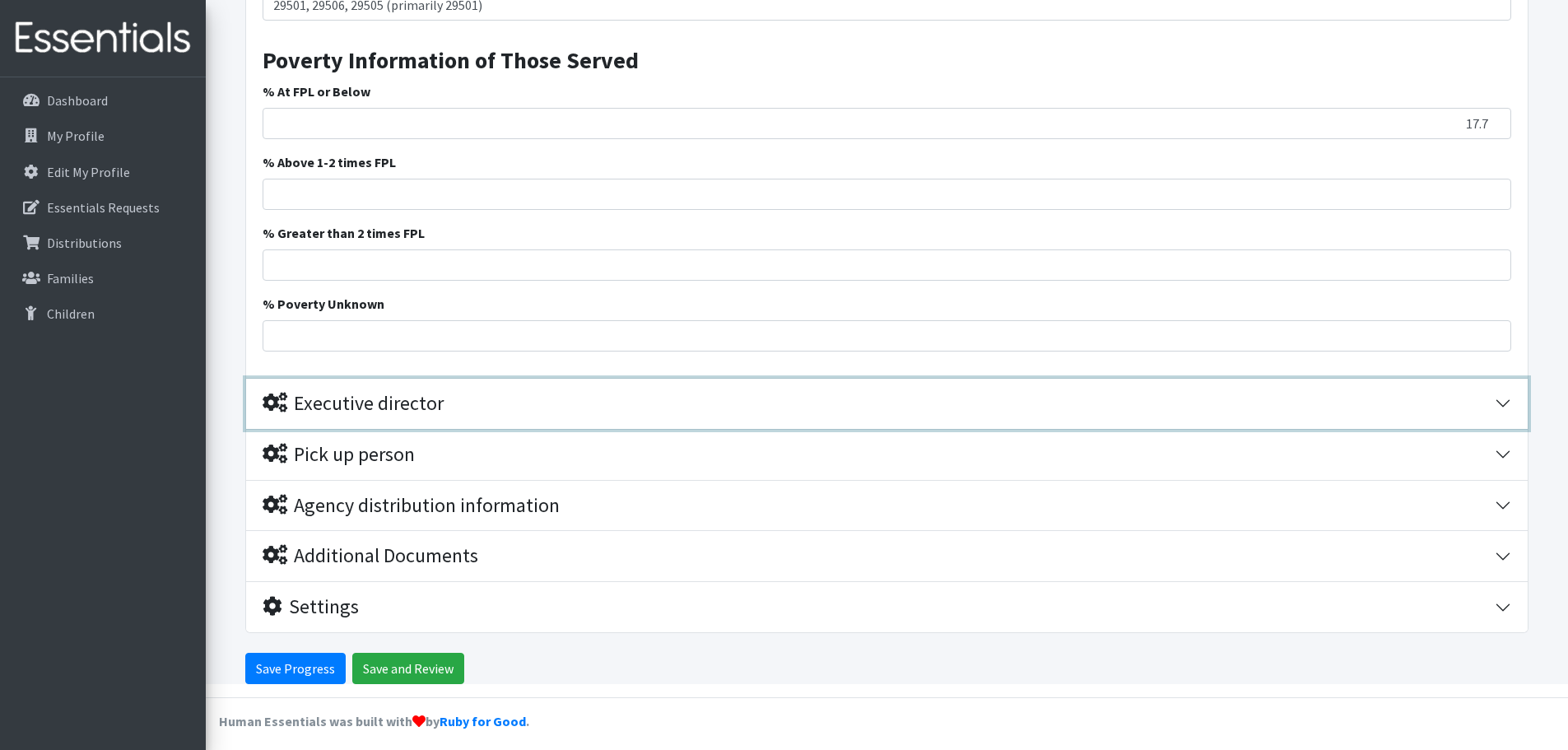
click at [376, 396] on div "Executive director" at bounding box center [353, 404] width 181 height 24
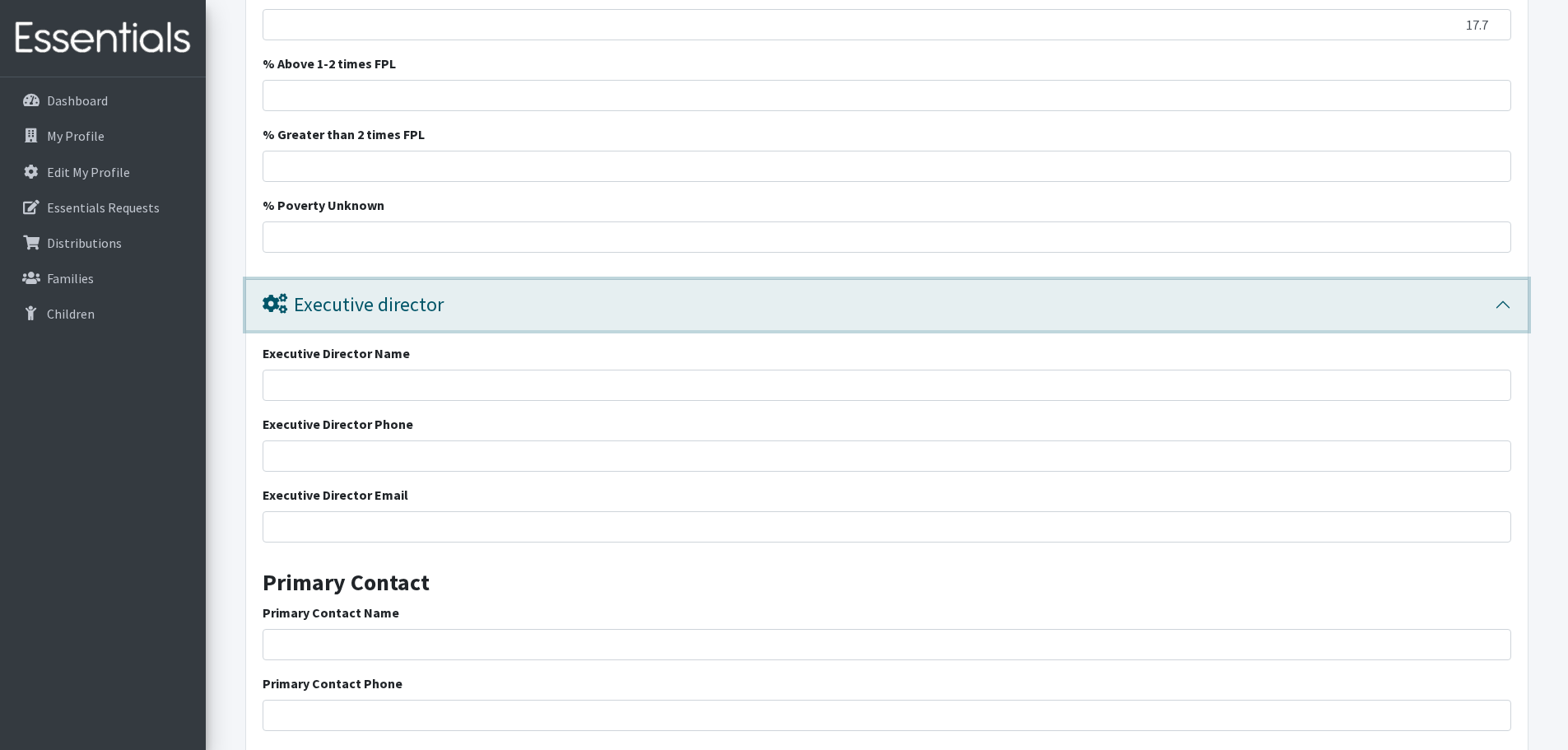
scroll to position [2709, 0]
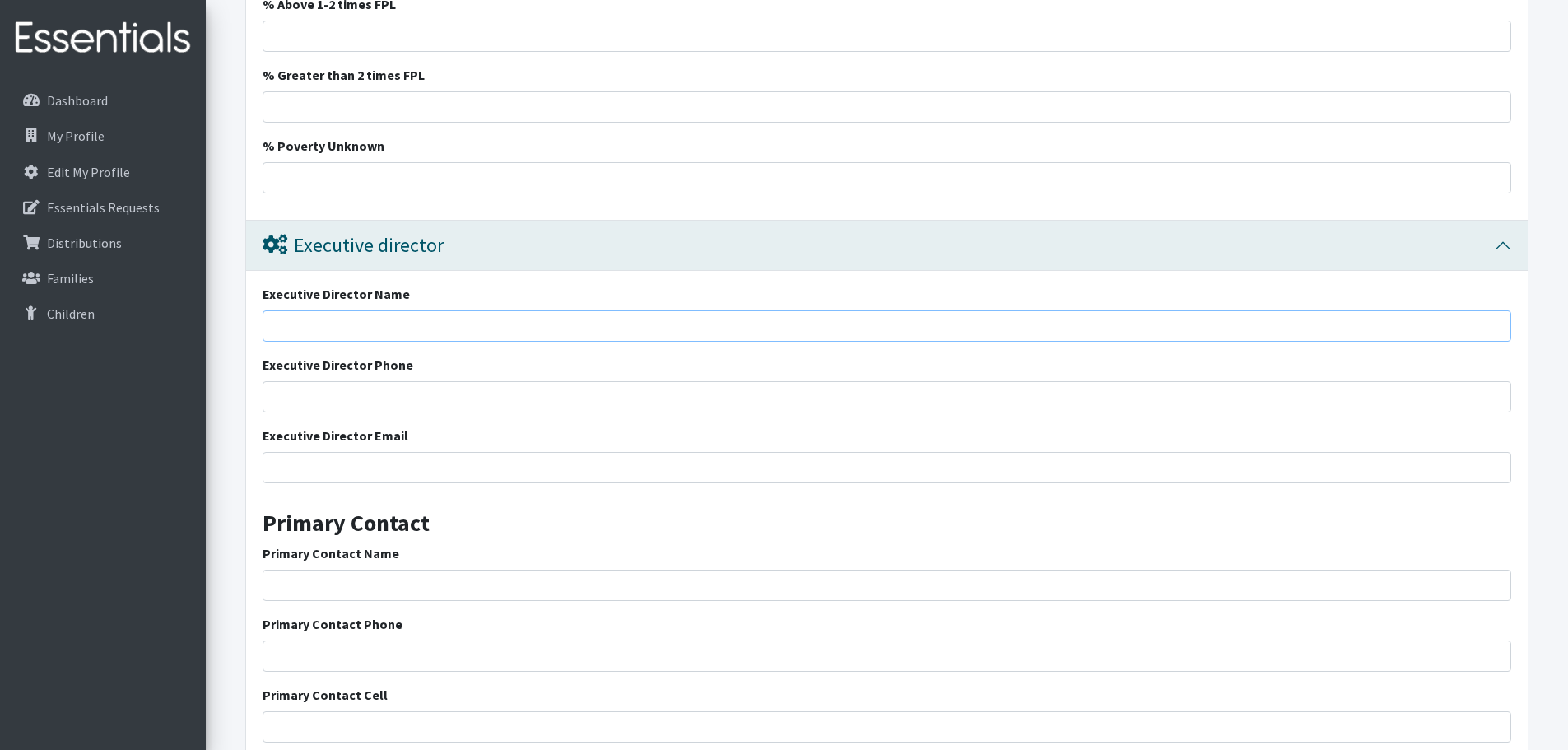
click at [387, 327] on input "Executive Director Name" at bounding box center [887, 326] width 1249 height 31
type input "S"
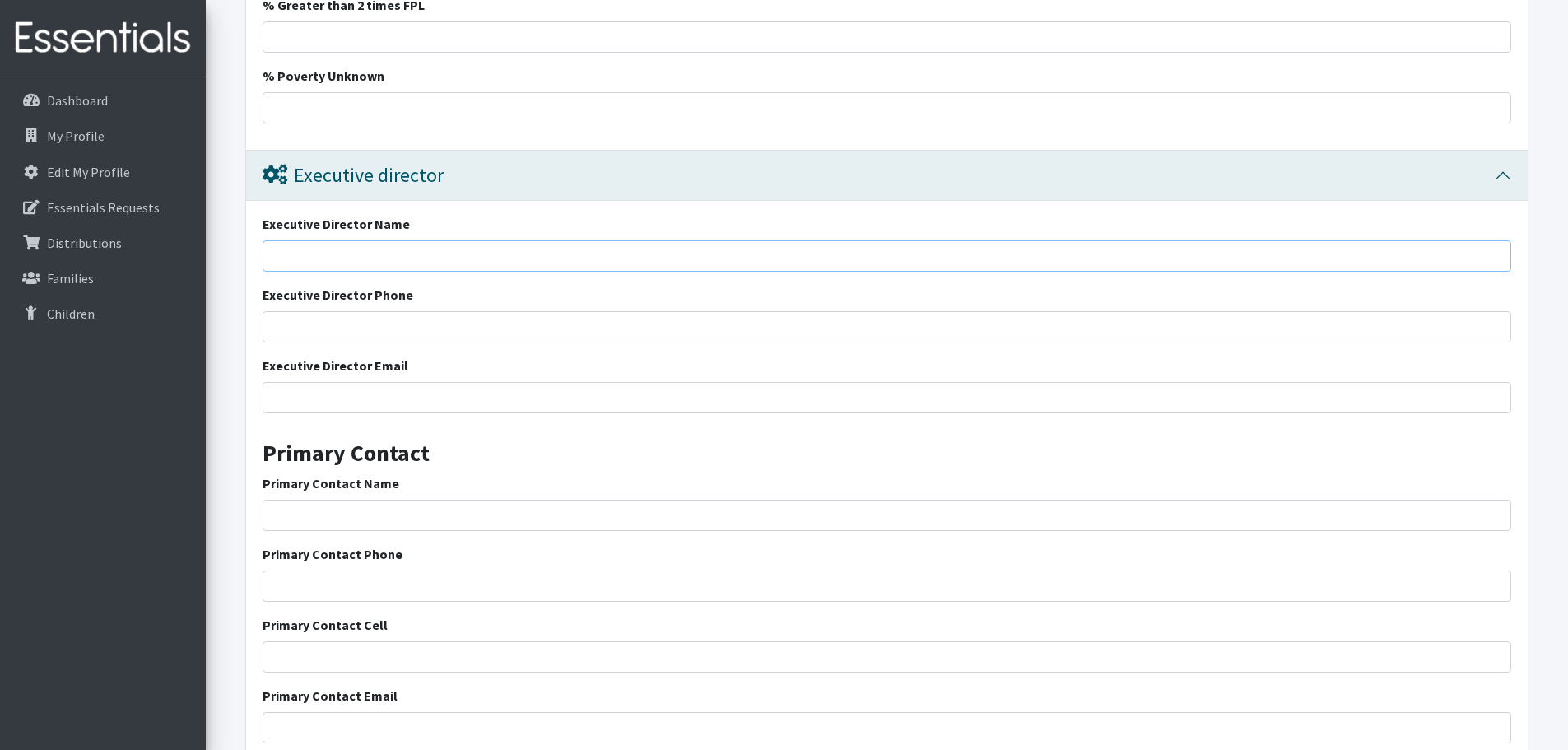
scroll to position [2874, 0]
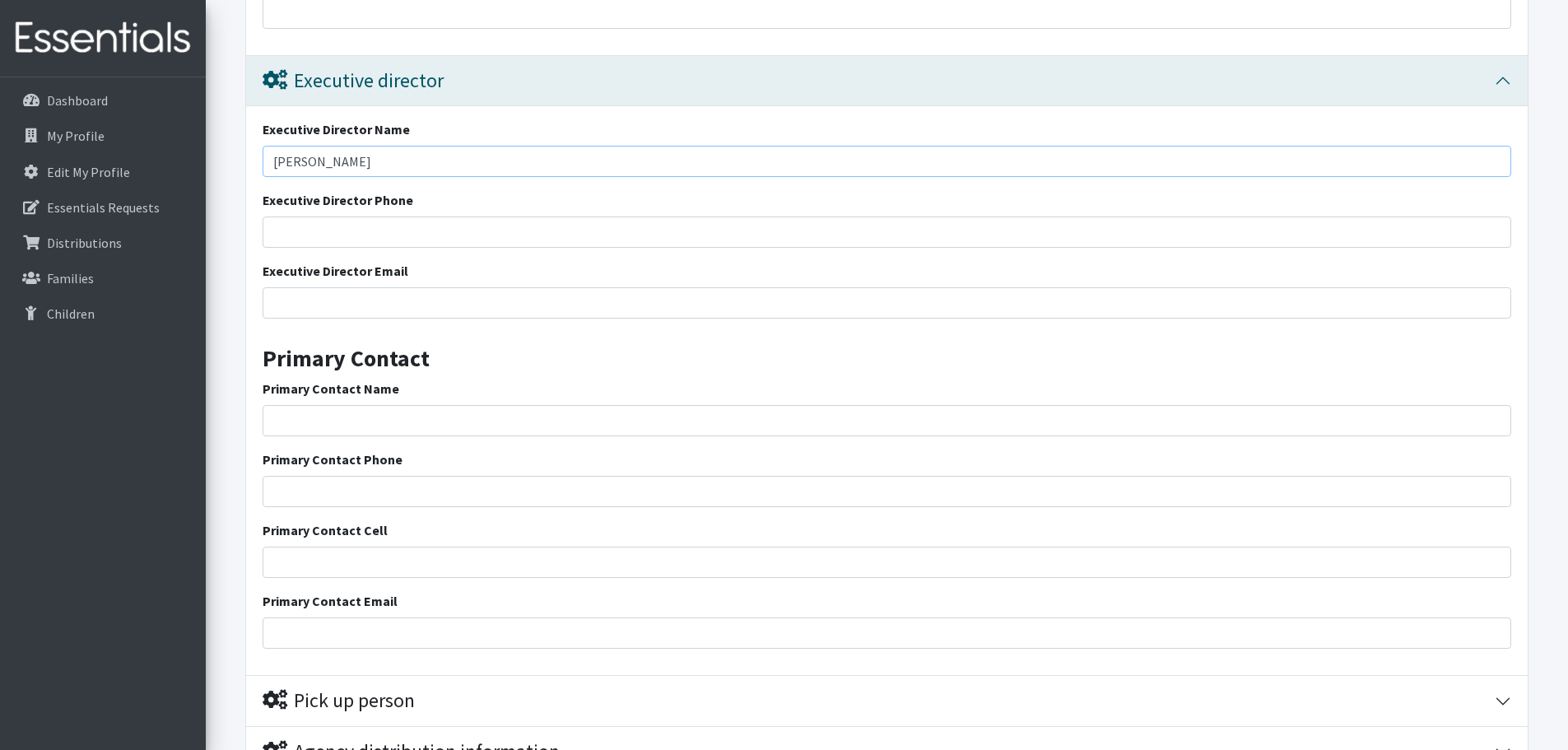
type input "[PERSON_NAME]"
click at [357, 228] on input "Executive Director Phone" at bounding box center [887, 231] width 1249 height 31
type input "[PHONE_NUMBER]"
click at [331, 280] on label "Executive Director Email" at bounding box center [335, 271] width 145 height 20
click at [331, 287] on input "Executive Director Email" at bounding box center [887, 302] width 1249 height 31
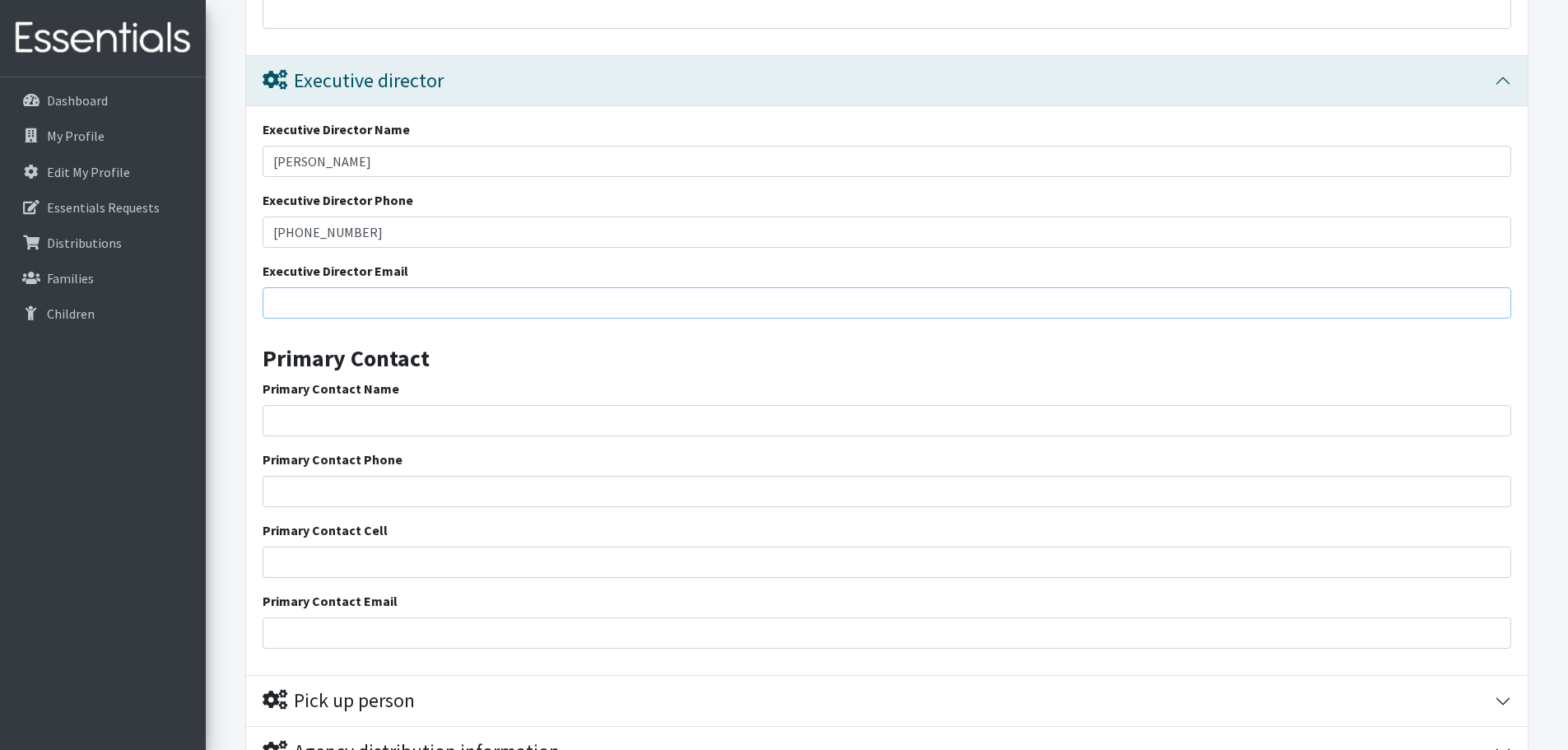
click at [337, 301] on input "Executive Director Email" at bounding box center [887, 302] width 1249 height 31
type input "[EMAIL_ADDRESS][DOMAIN_NAME]"
click at [371, 423] on input "Primary Contact Name" at bounding box center [887, 420] width 1249 height 31
type input "[PERSON_NAME]"
type input "[PHONE_NUMBER]"
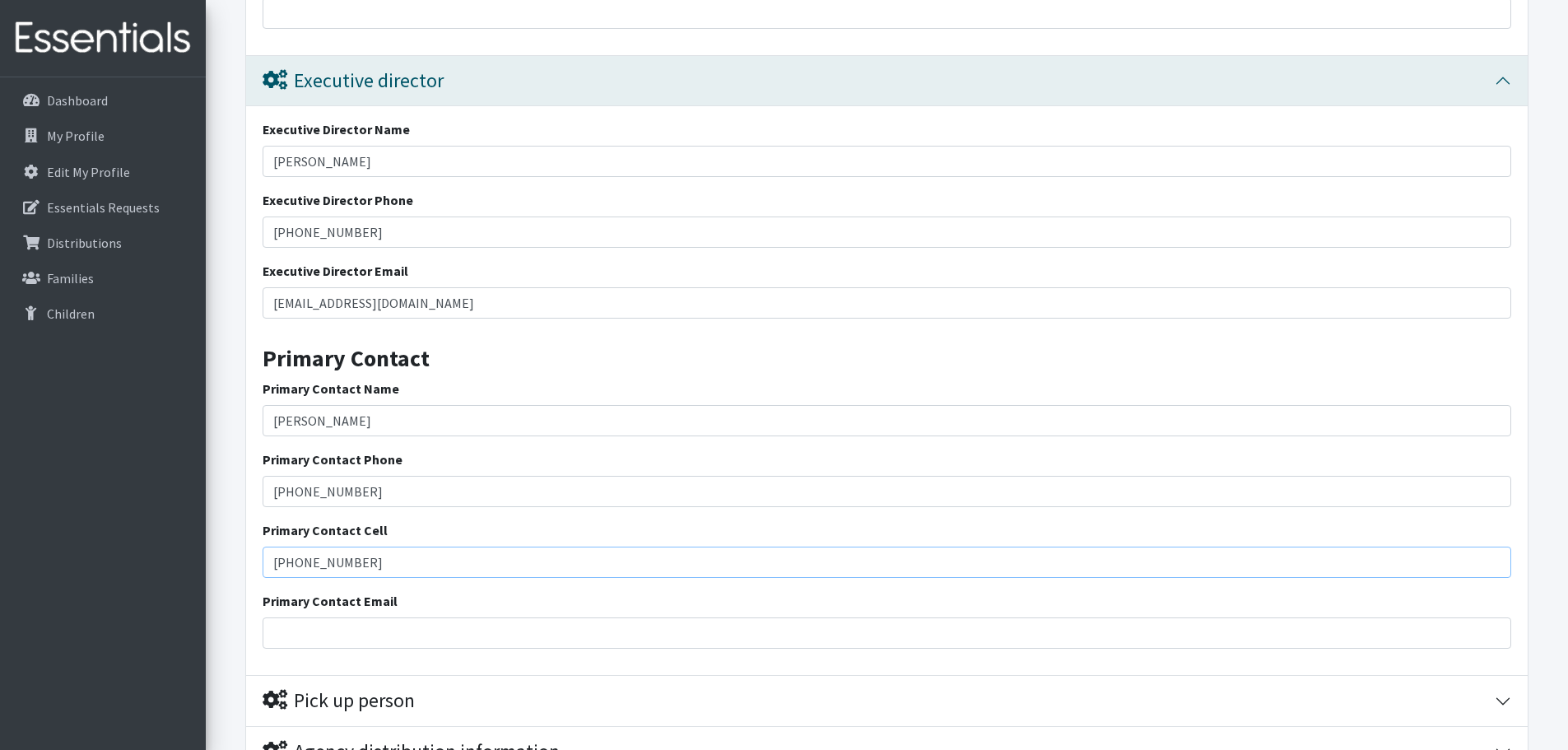
type input "[PHONE_NUMBER]"
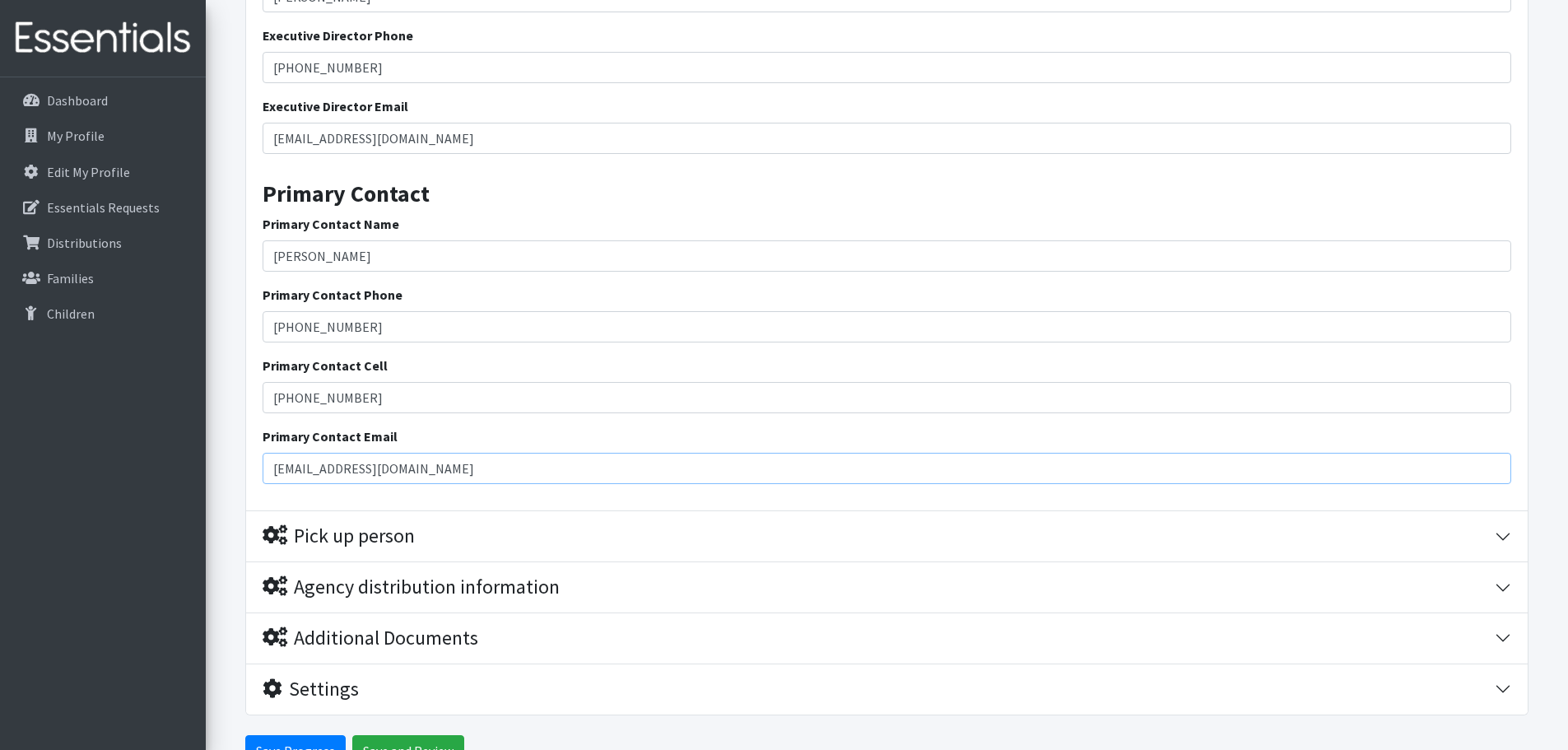
type input "[EMAIL_ADDRESS][DOMAIN_NAME]"
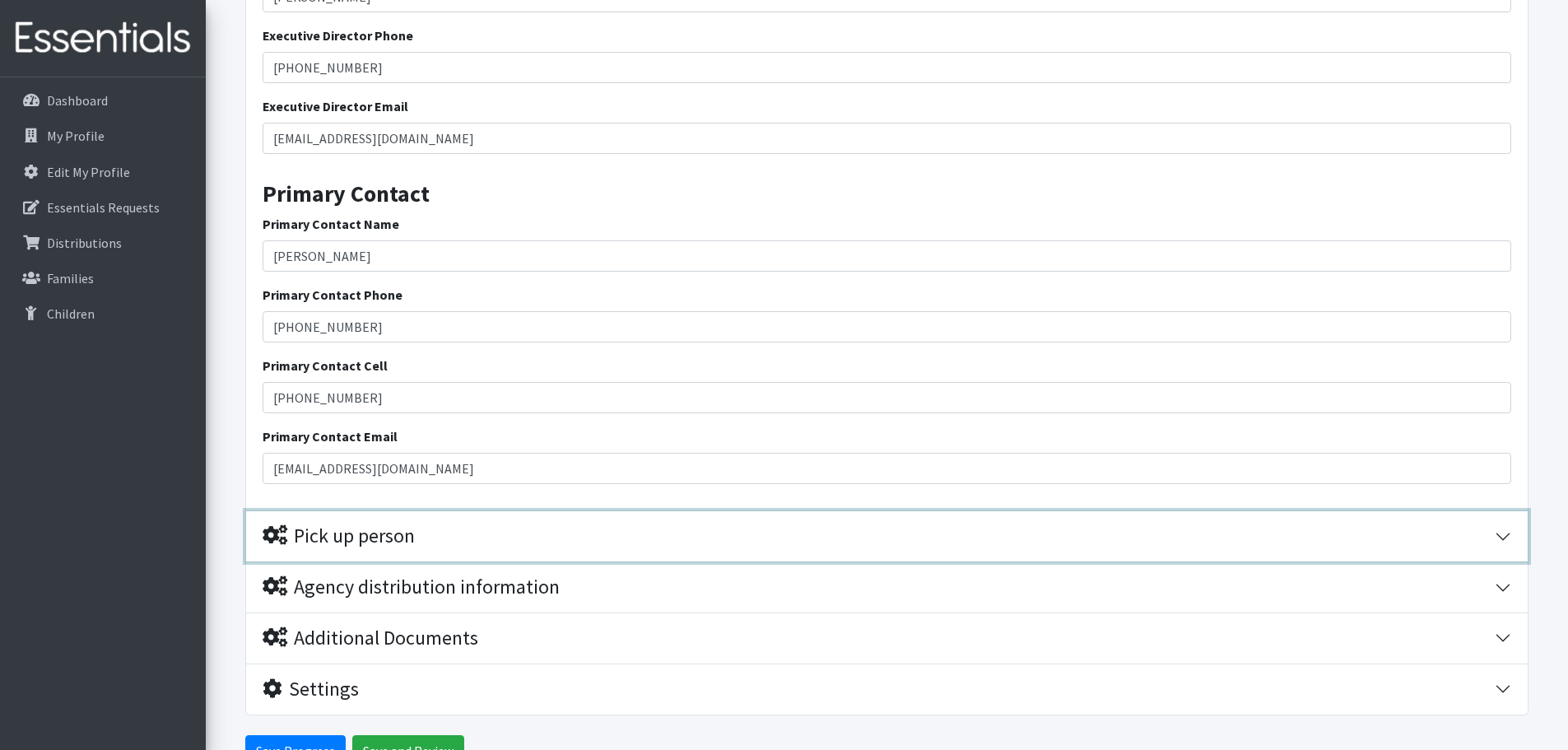
click at [370, 514] on button "Pick up person" at bounding box center [886, 536] width 1281 height 50
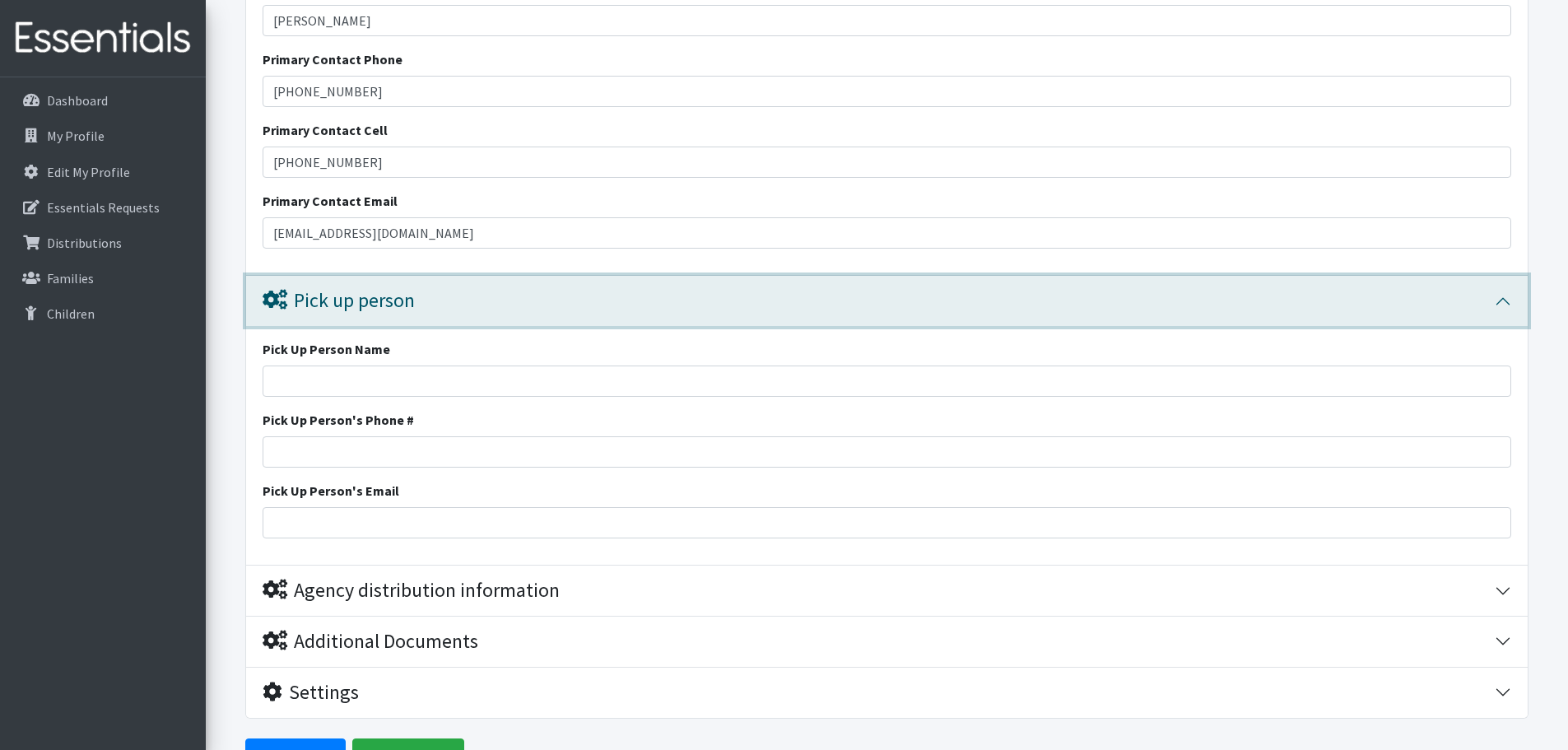
scroll to position [3277, 0]
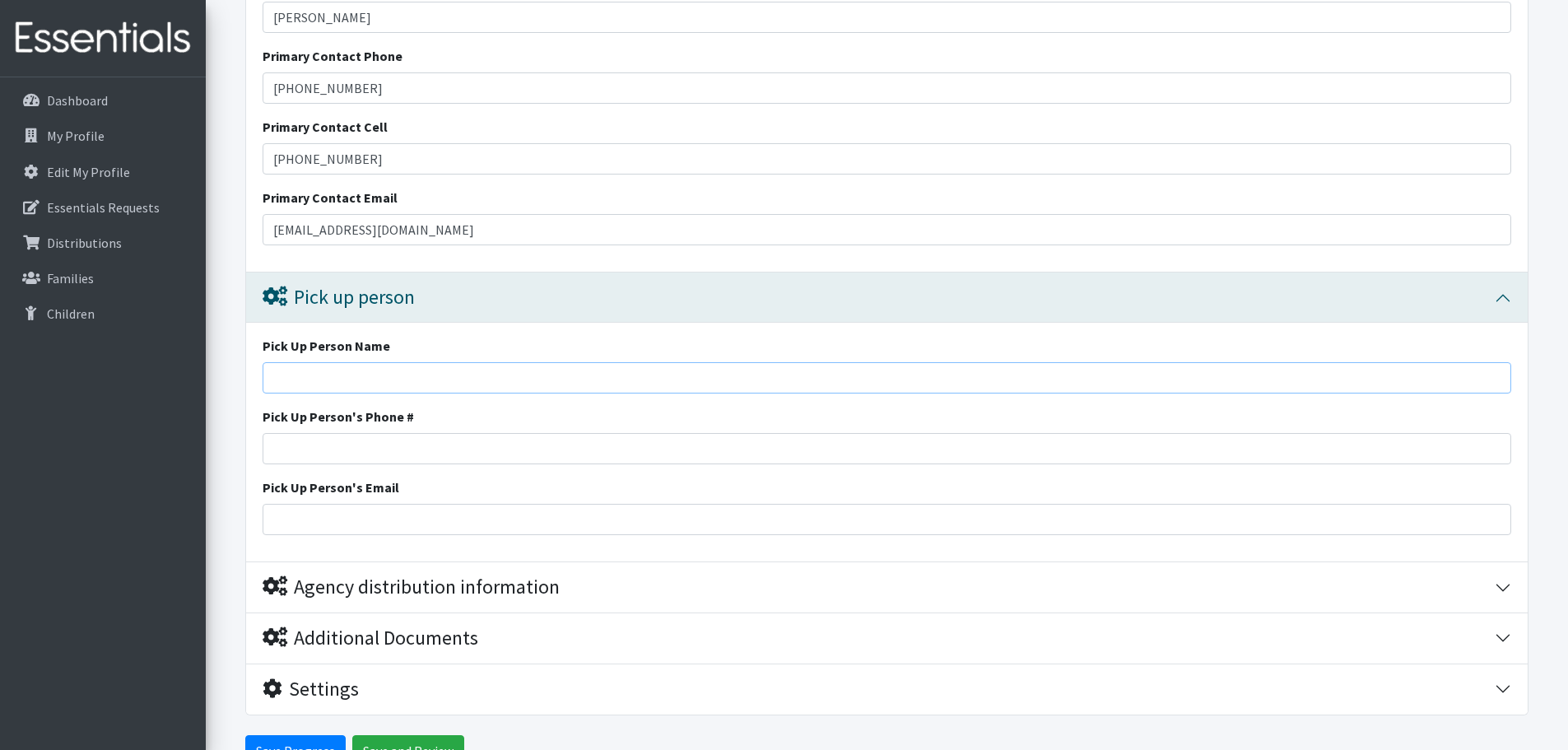
click at [369, 363] on input "Pick Up Person Name" at bounding box center [887, 378] width 1249 height 31
type input "[PERSON_NAME]"
type input "[PHONE_NUMBER]"
type input "[EMAIL_ADDRESS][DOMAIN_NAME]"
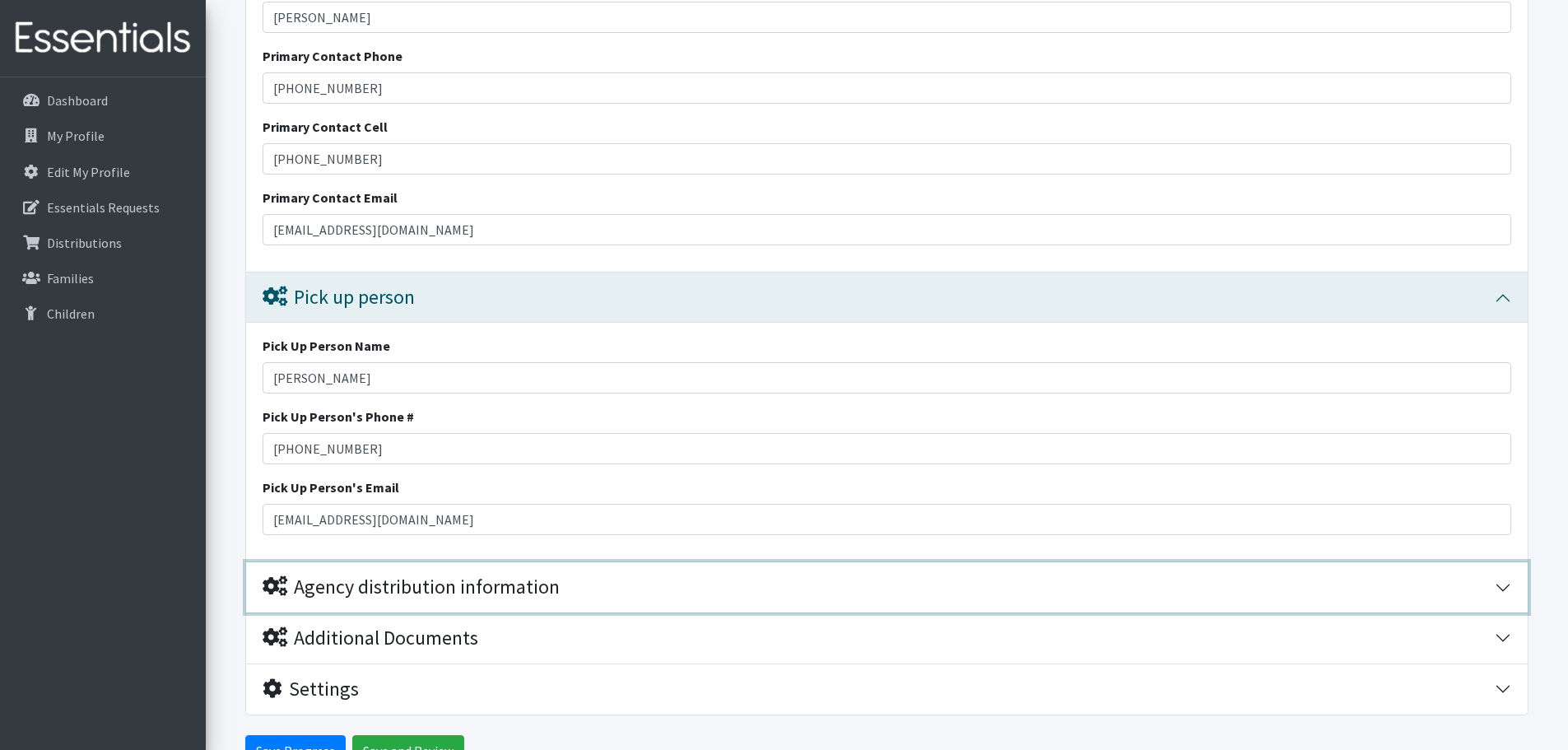
click at [523, 605] on button "Agency distribution information" at bounding box center [886, 588] width 1281 height 50
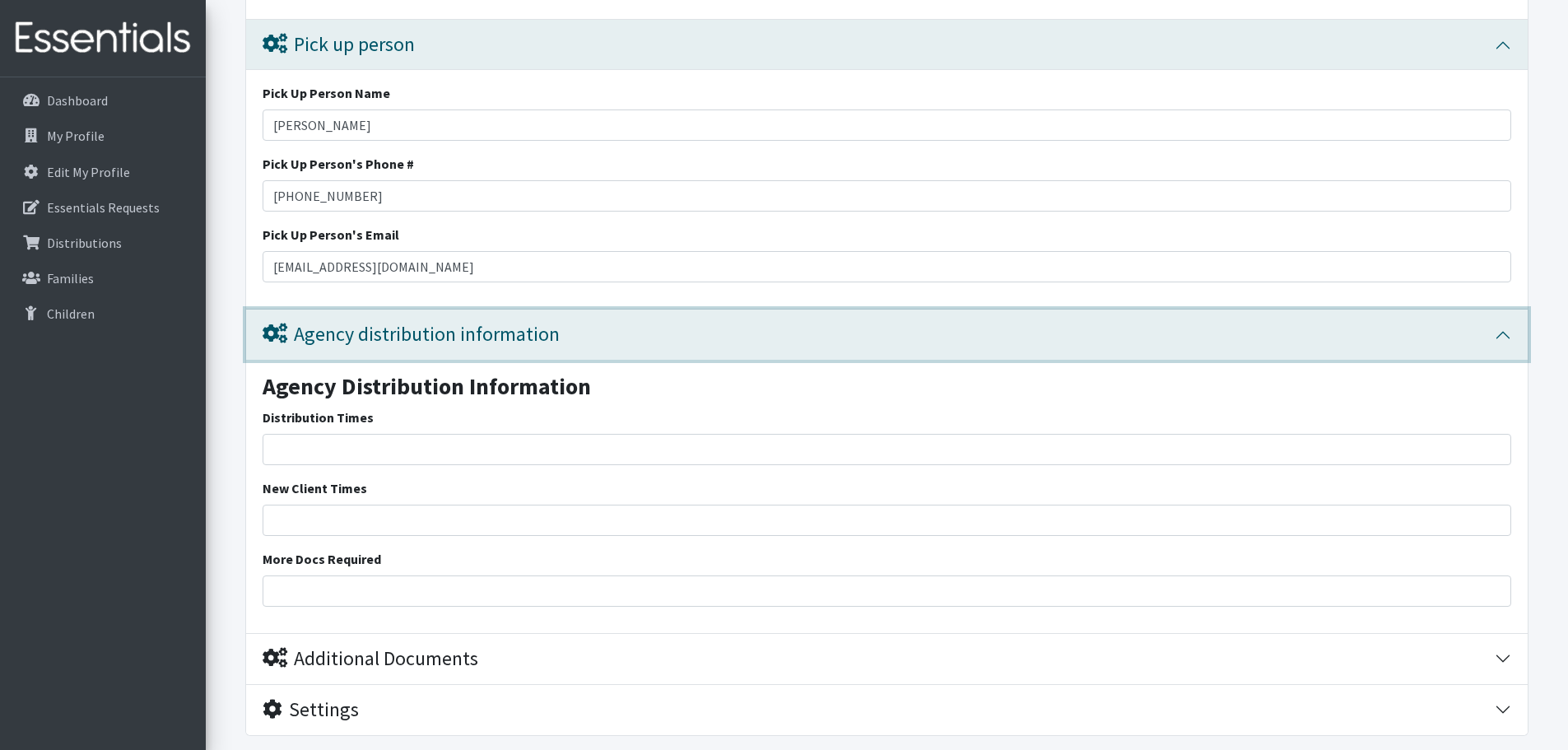
scroll to position [3550, 0]
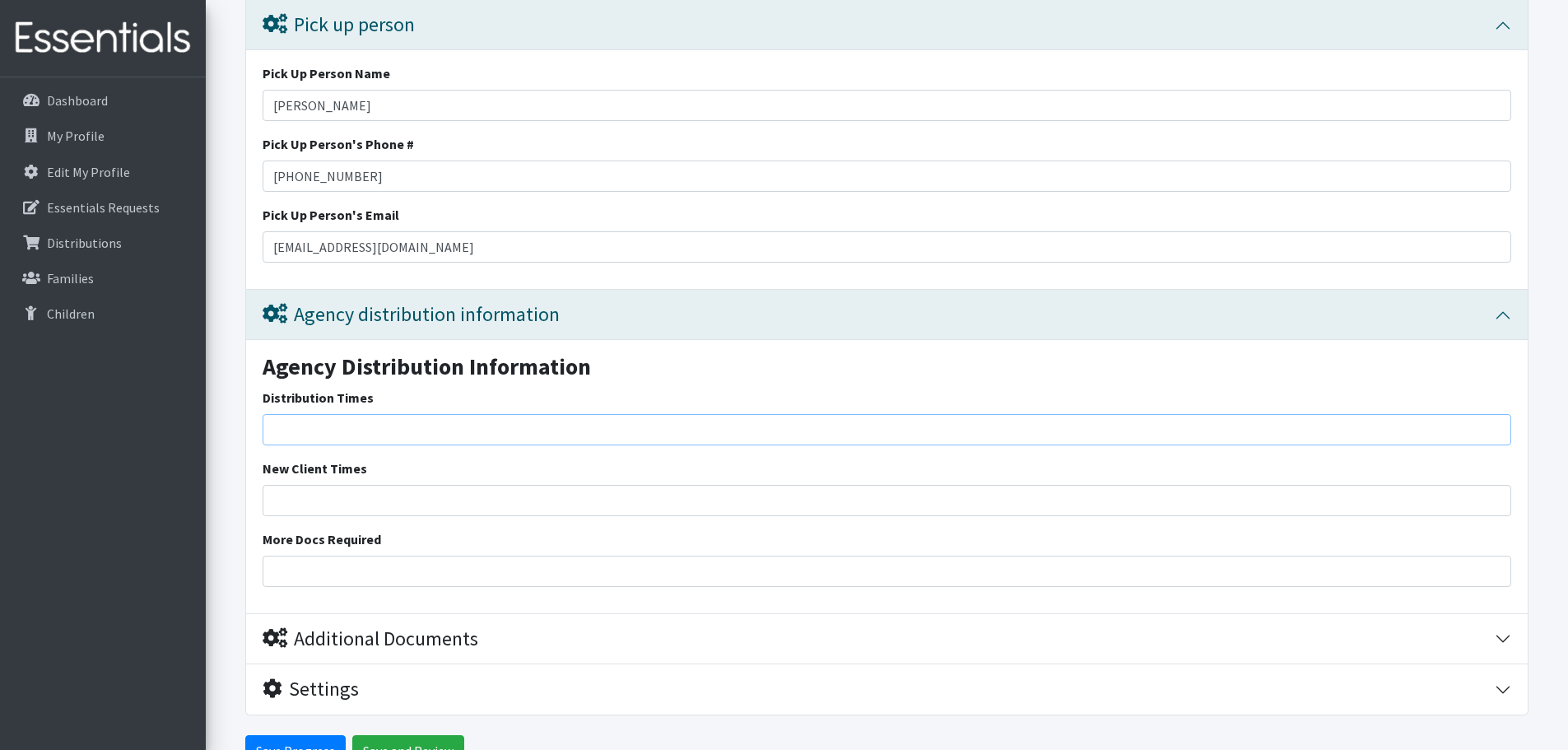
click at [379, 443] on input "Distribution Times" at bounding box center [887, 429] width 1249 height 31
click at [380, 432] on input "Distribution Times" at bounding box center [887, 429] width 1249 height 31
click at [491, 483] on div "New Client Times" at bounding box center [887, 487] width 1249 height 57
click at [492, 492] on input "New Client Times" at bounding box center [887, 500] width 1249 height 31
click at [386, 495] on input "0700-1430" at bounding box center [887, 500] width 1249 height 31
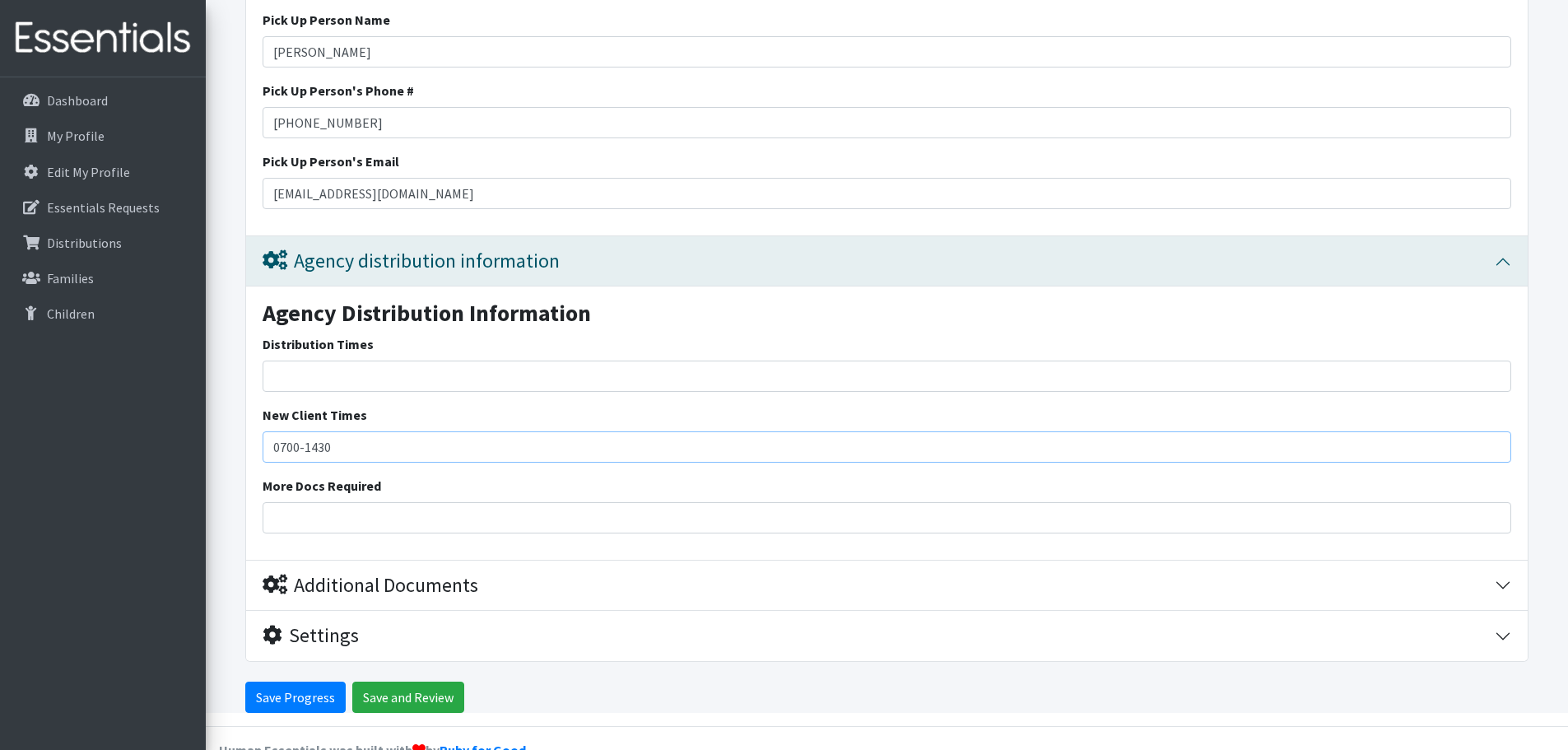
scroll to position [3641, 0]
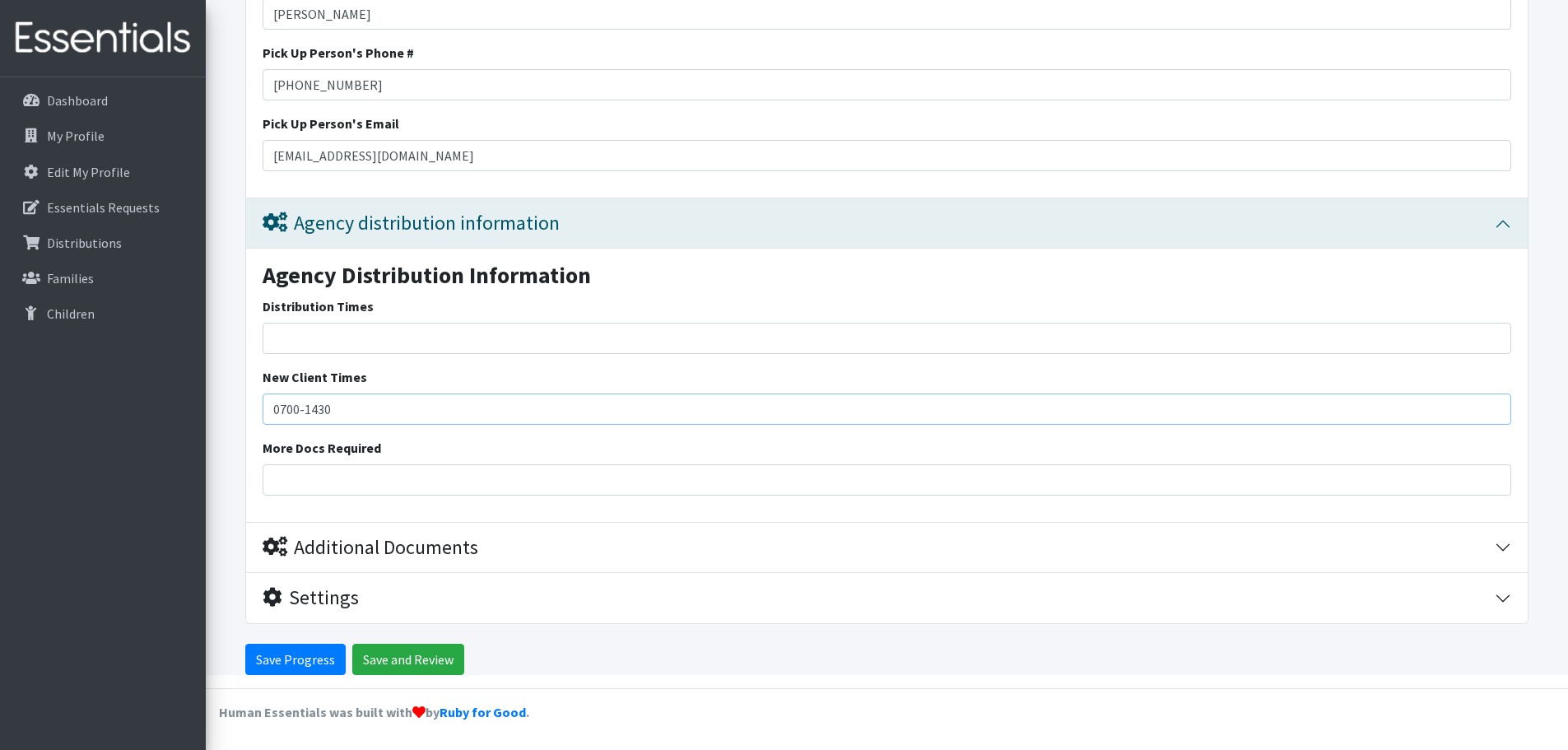
type input "0700-1430"
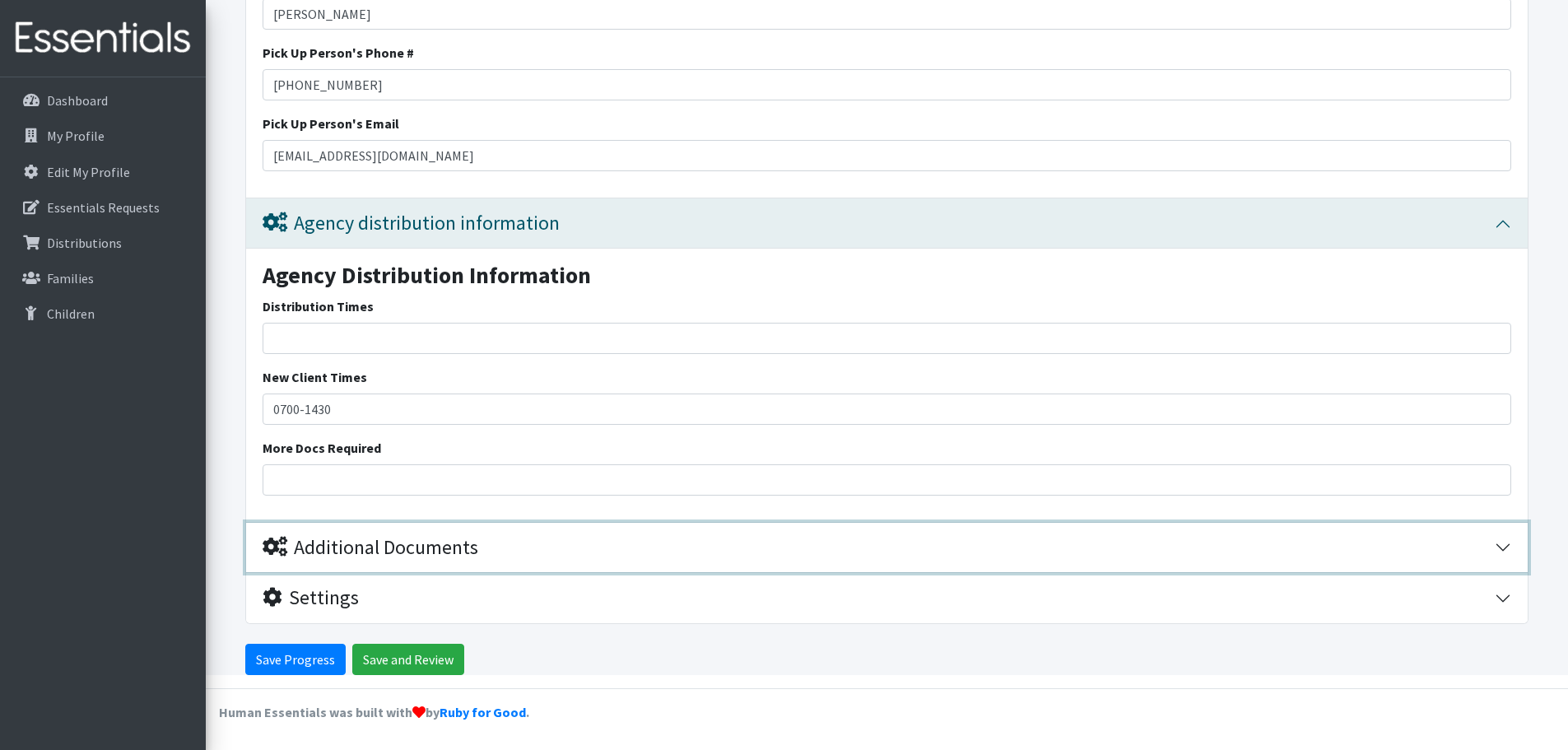
click at [435, 550] on div "Additional Documents" at bounding box center [370, 547] width 215 height 24
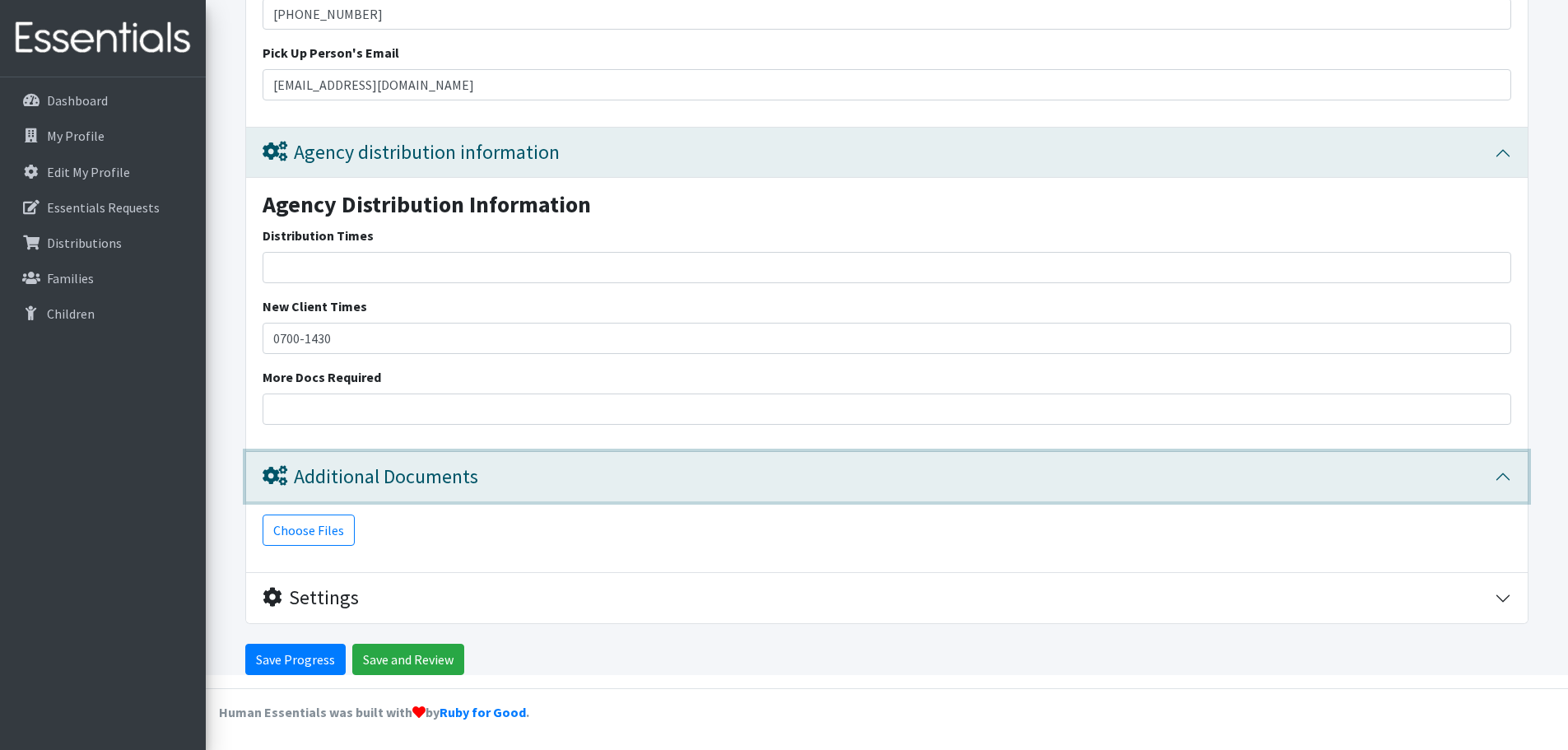
click at [476, 467] on div "Additional Documents" at bounding box center [370, 476] width 215 height 24
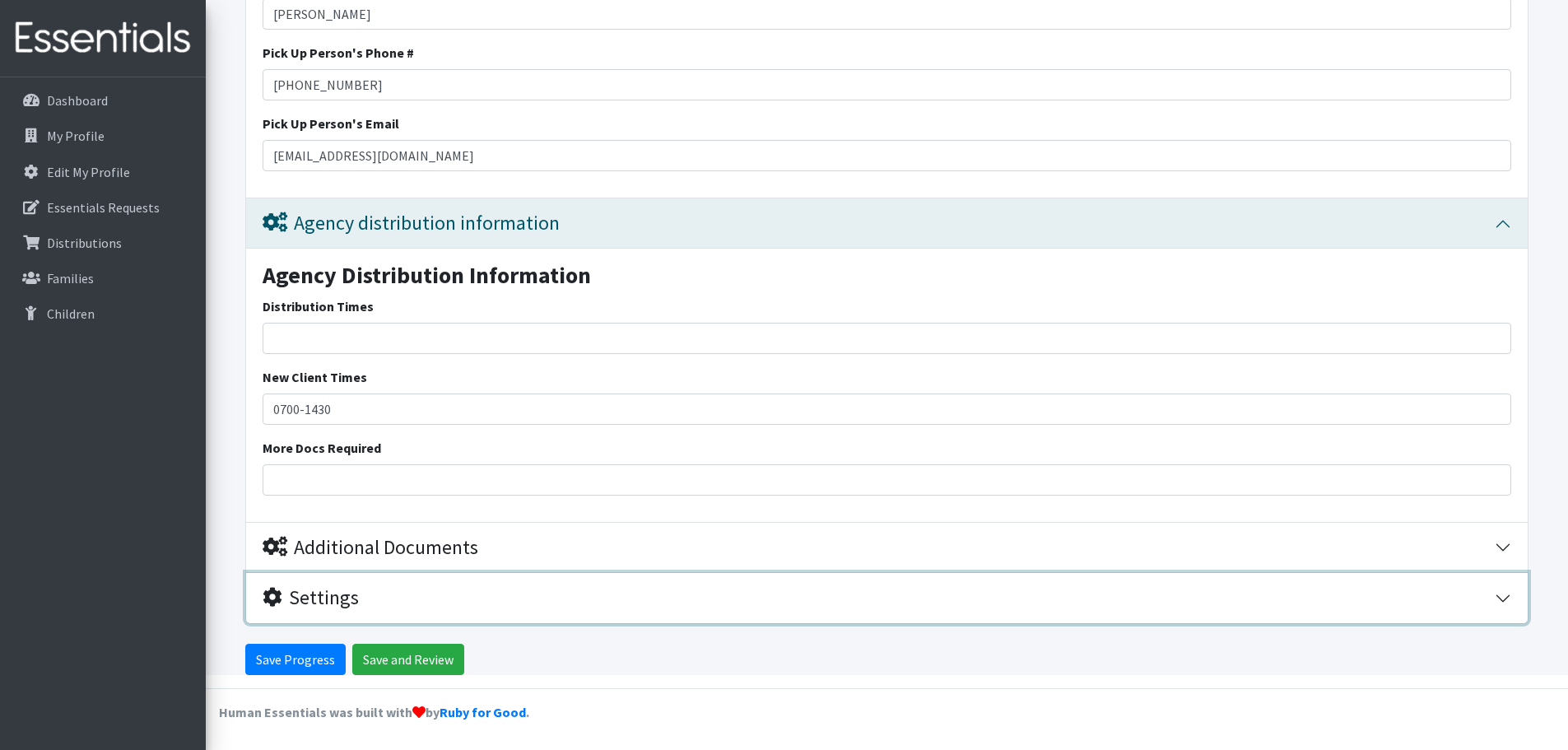
click at [365, 600] on div "Settings" at bounding box center [878, 597] width 1232 height 24
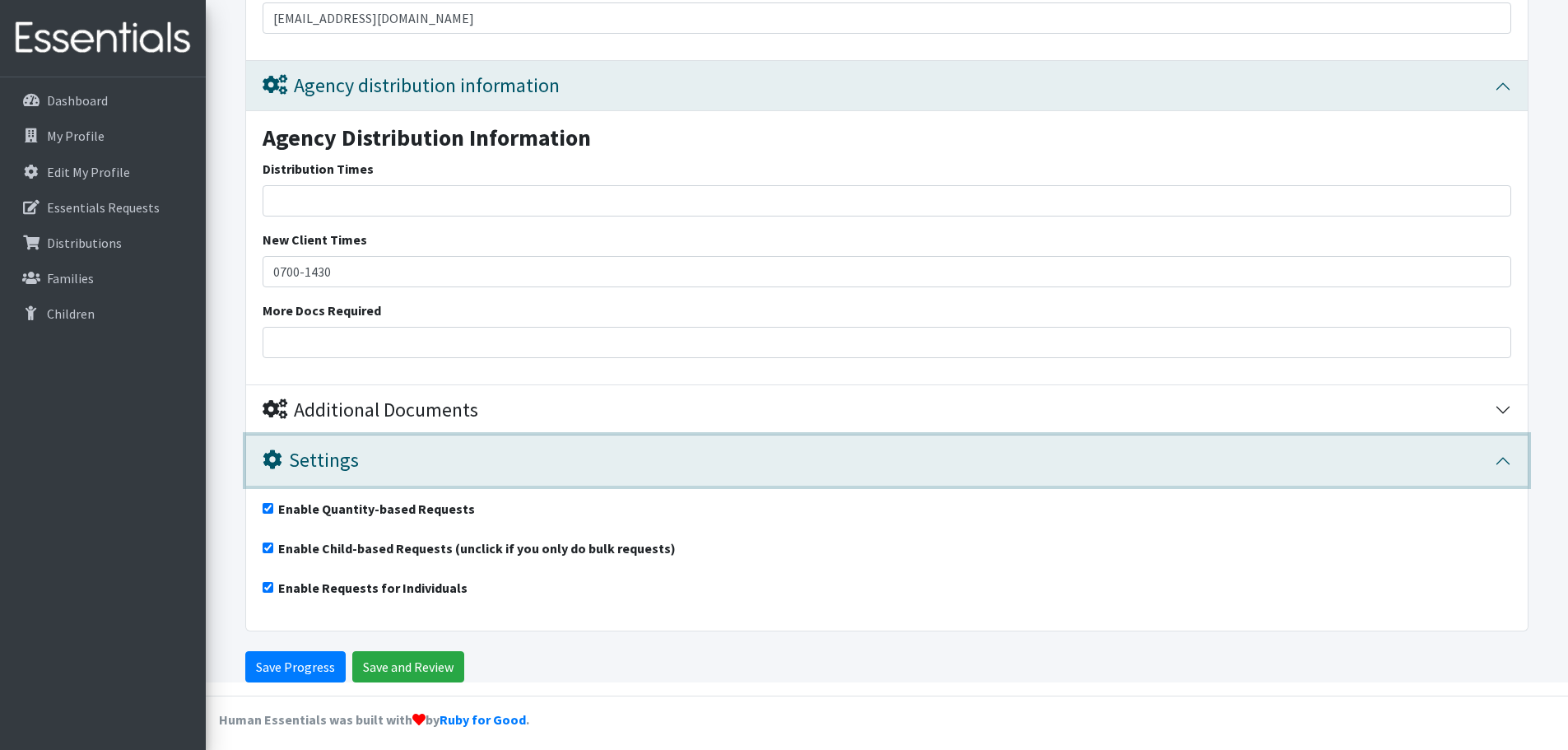
scroll to position [3786, 0]
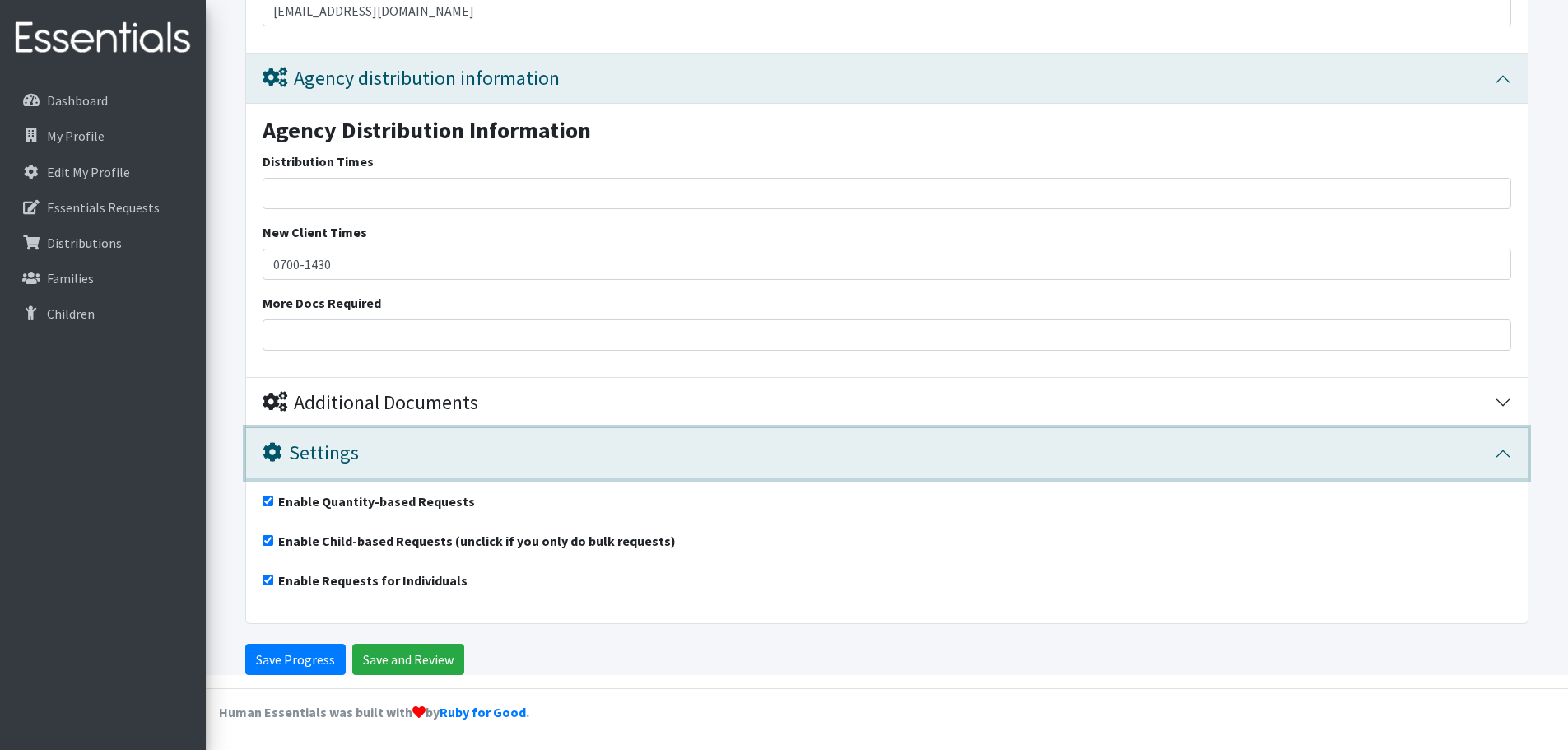
click at [368, 452] on div "Settings" at bounding box center [878, 453] width 1232 height 24
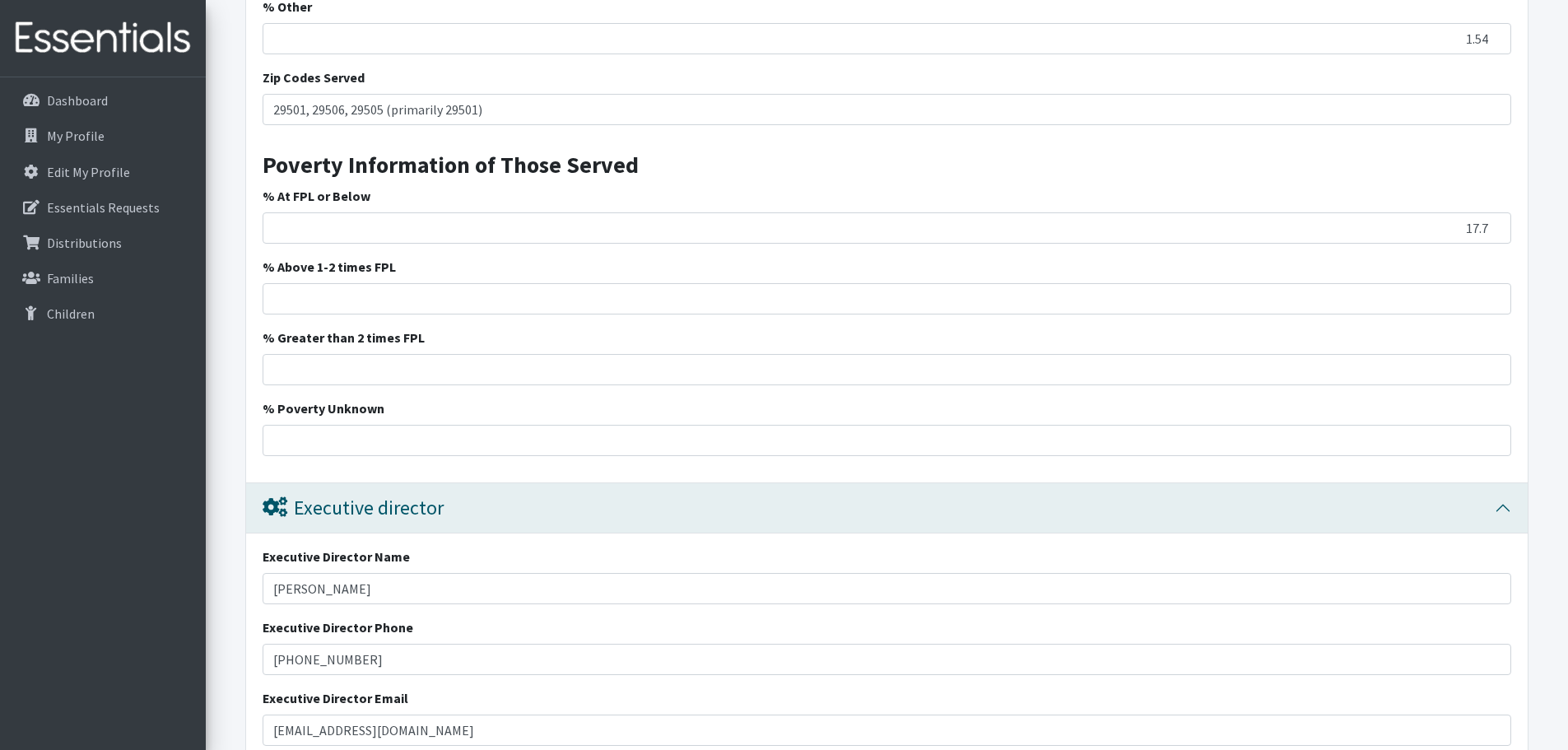
scroll to position [2406, 0]
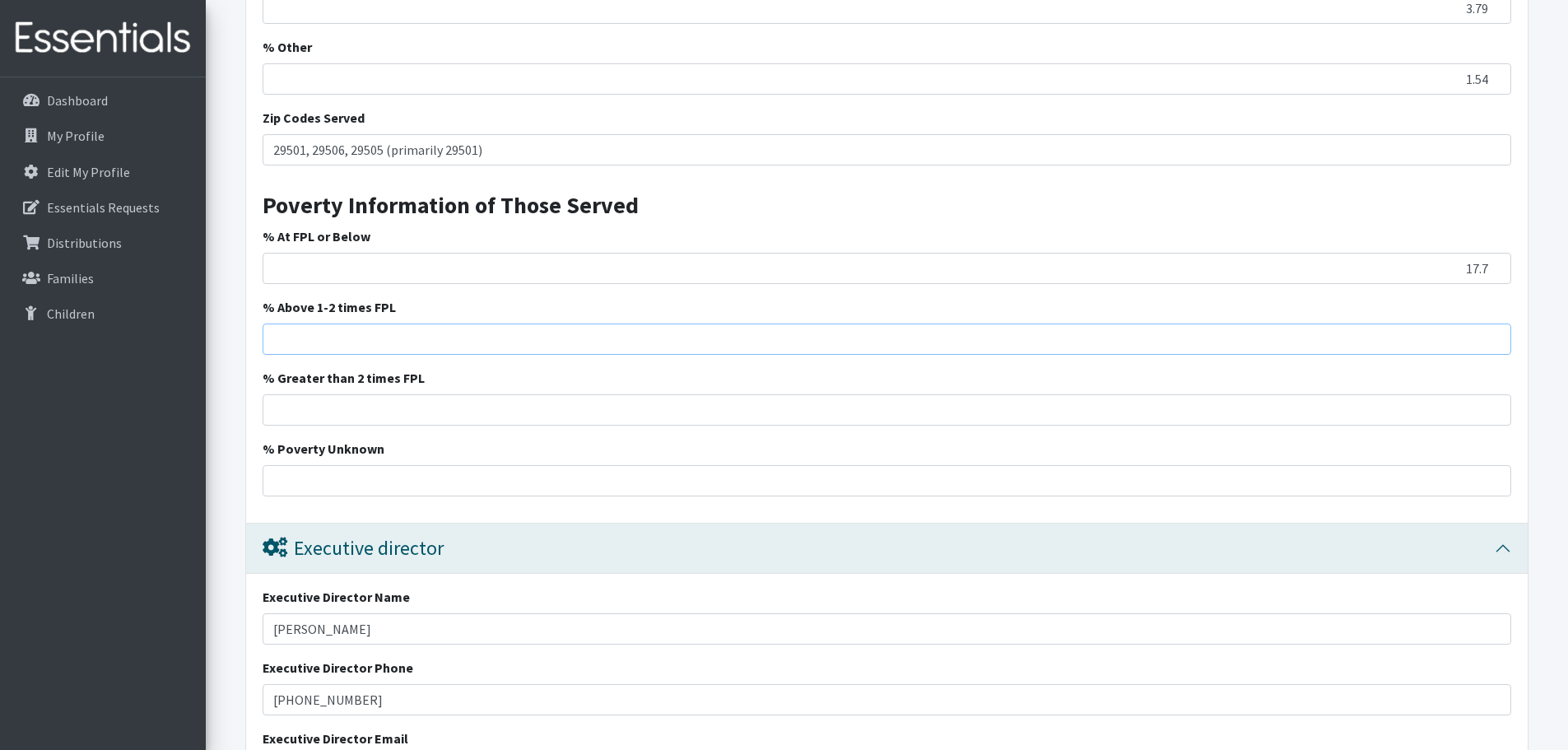
click at [1421, 343] on input "% Above 1-2 times FPL" at bounding box center [887, 339] width 1249 height 31
click at [1452, 332] on input "% Above 1-2 times FPL" at bounding box center [887, 339] width 1249 height 31
type input "30.9"
click at [1415, 414] on input "% Greater than 2 times FPL" at bounding box center [887, 409] width 1249 height 31
type input "43.4"
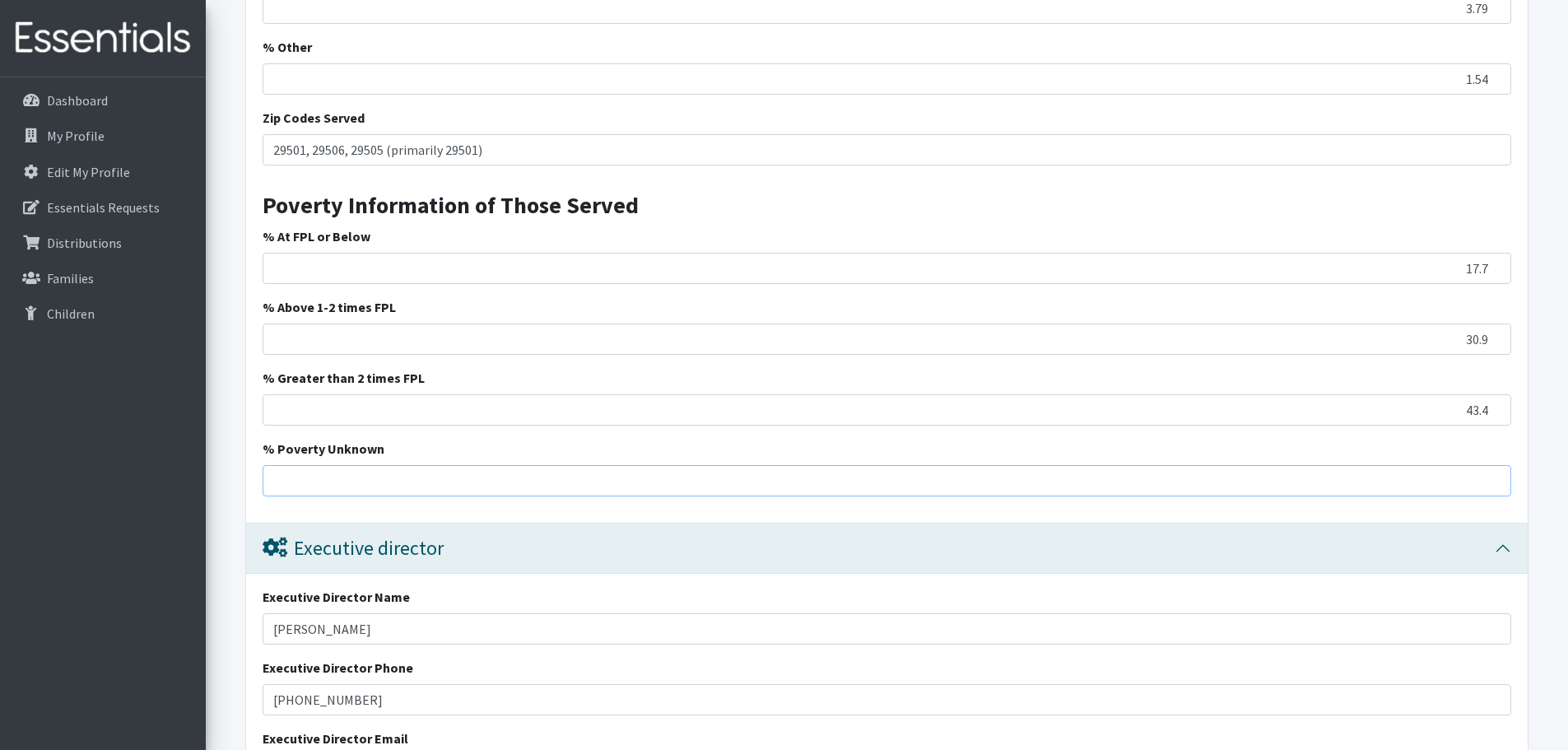
click at [1429, 484] on input "% Poverty Unknown" at bounding box center [887, 480] width 1249 height 31
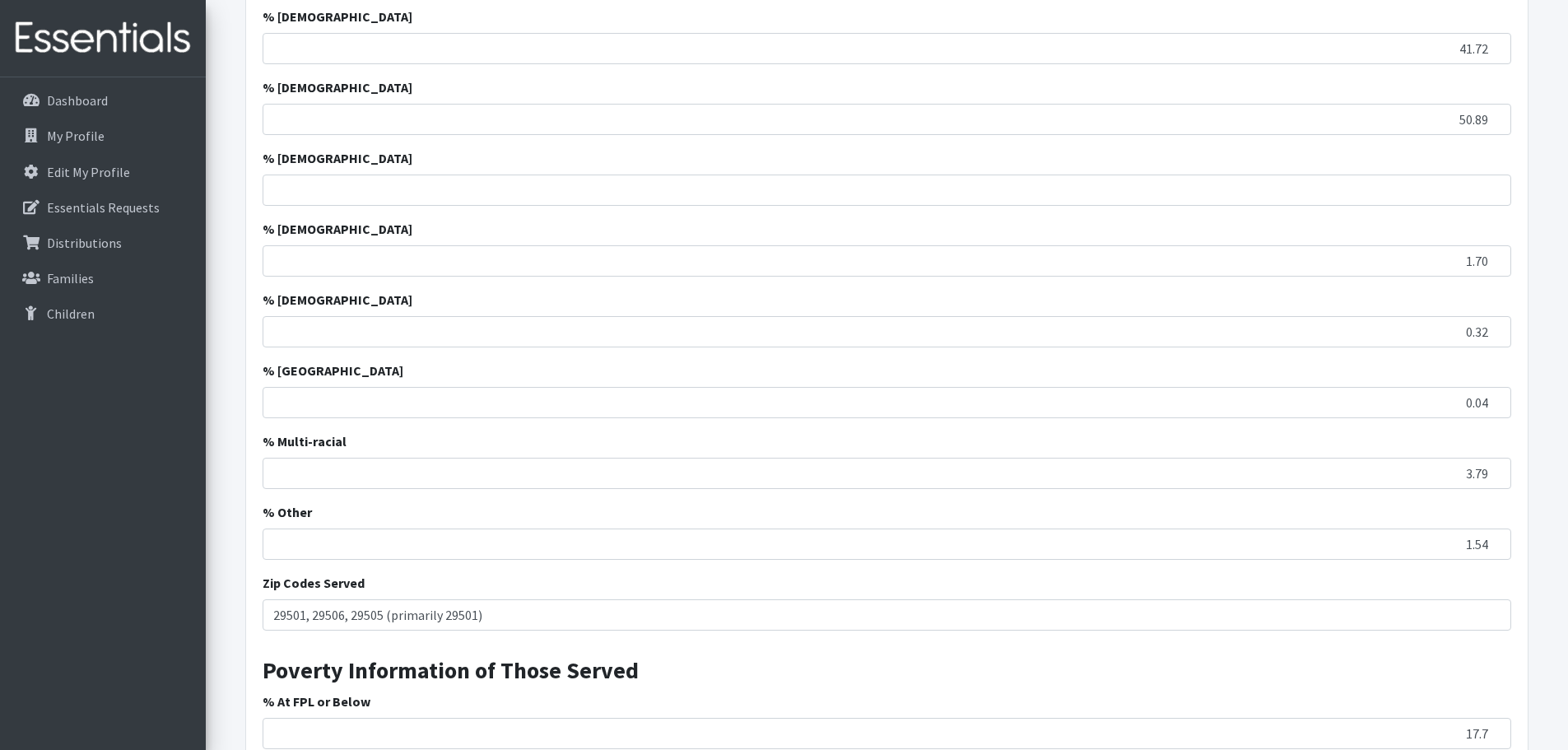
scroll to position [1913, 0]
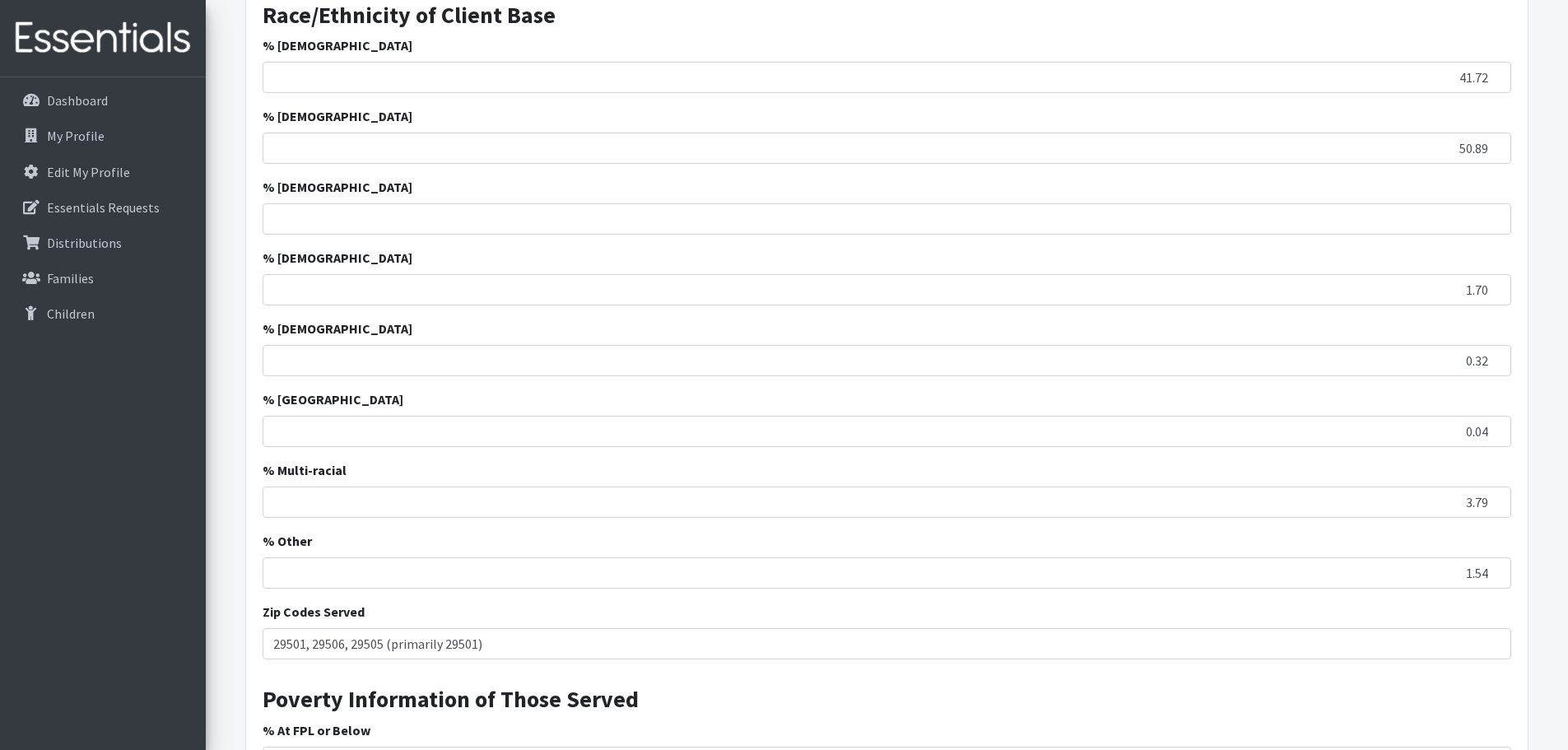
type input "0"
click at [622, 280] on input "1.70" at bounding box center [887, 289] width 1249 height 31
click at [1014, 213] on input "% [DEMOGRAPHIC_DATA]" at bounding box center [887, 219] width 1249 height 31
click at [1488, 218] on input "1" at bounding box center [887, 219] width 1249 height 31
type input "0"
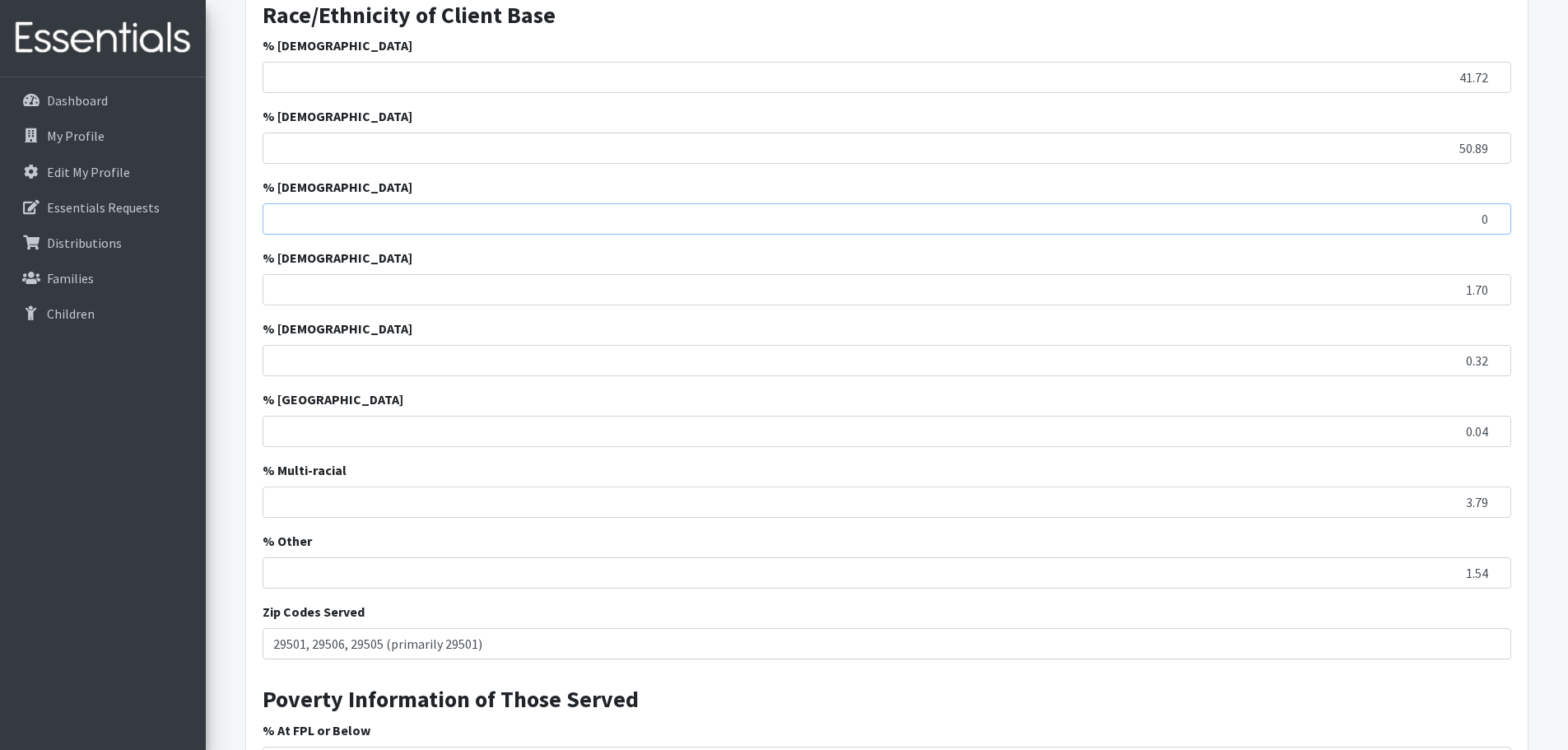
click at [1494, 223] on input "0" at bounding box center [887, 219] width 1249 height 31
click at [1493, 229] on input "0" at bounding box center [887, 219] width 1249 height 31
click at [1480, 231] on input "0" at bounding box center [887, 219] width 1249 height 31
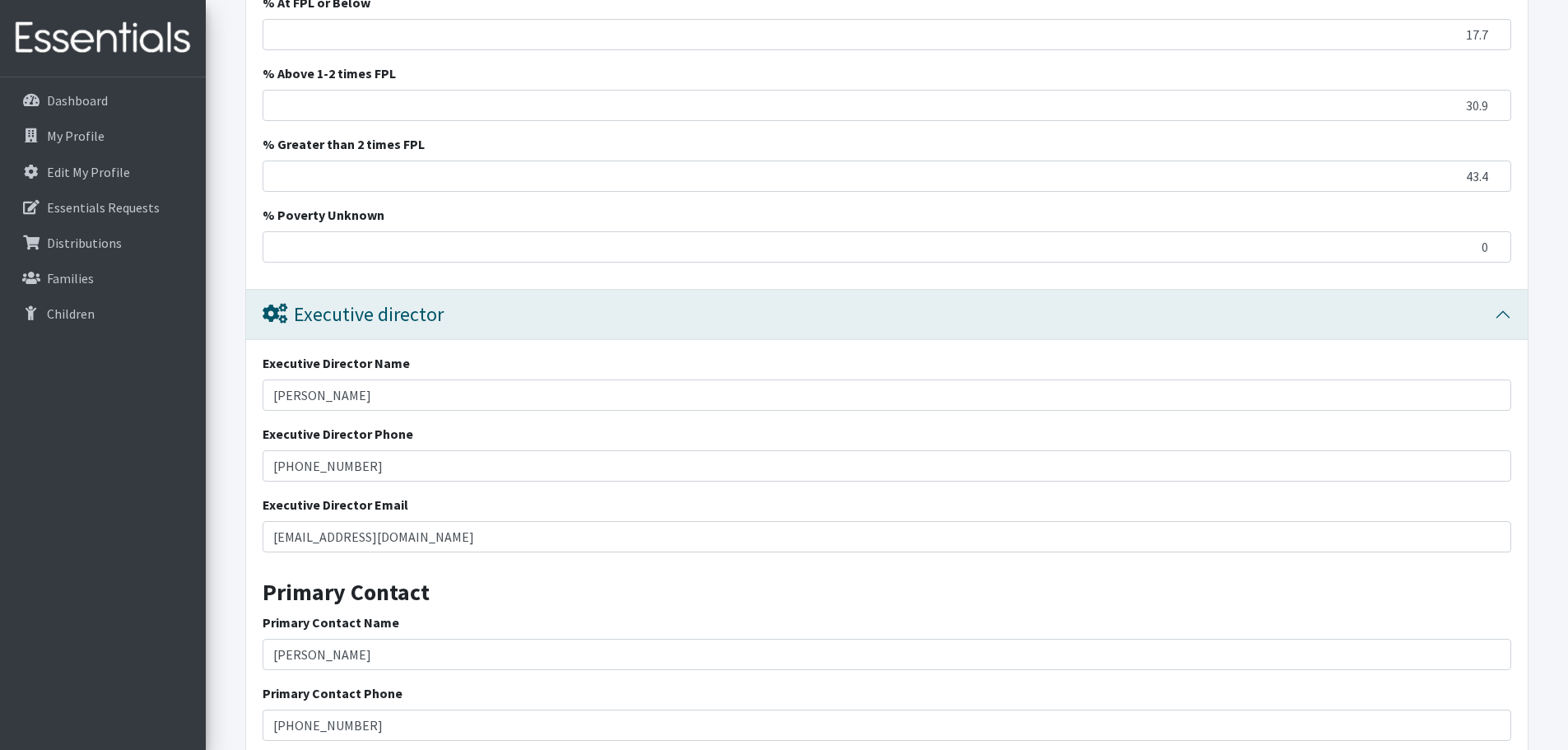
scroll to position [2489, 0]
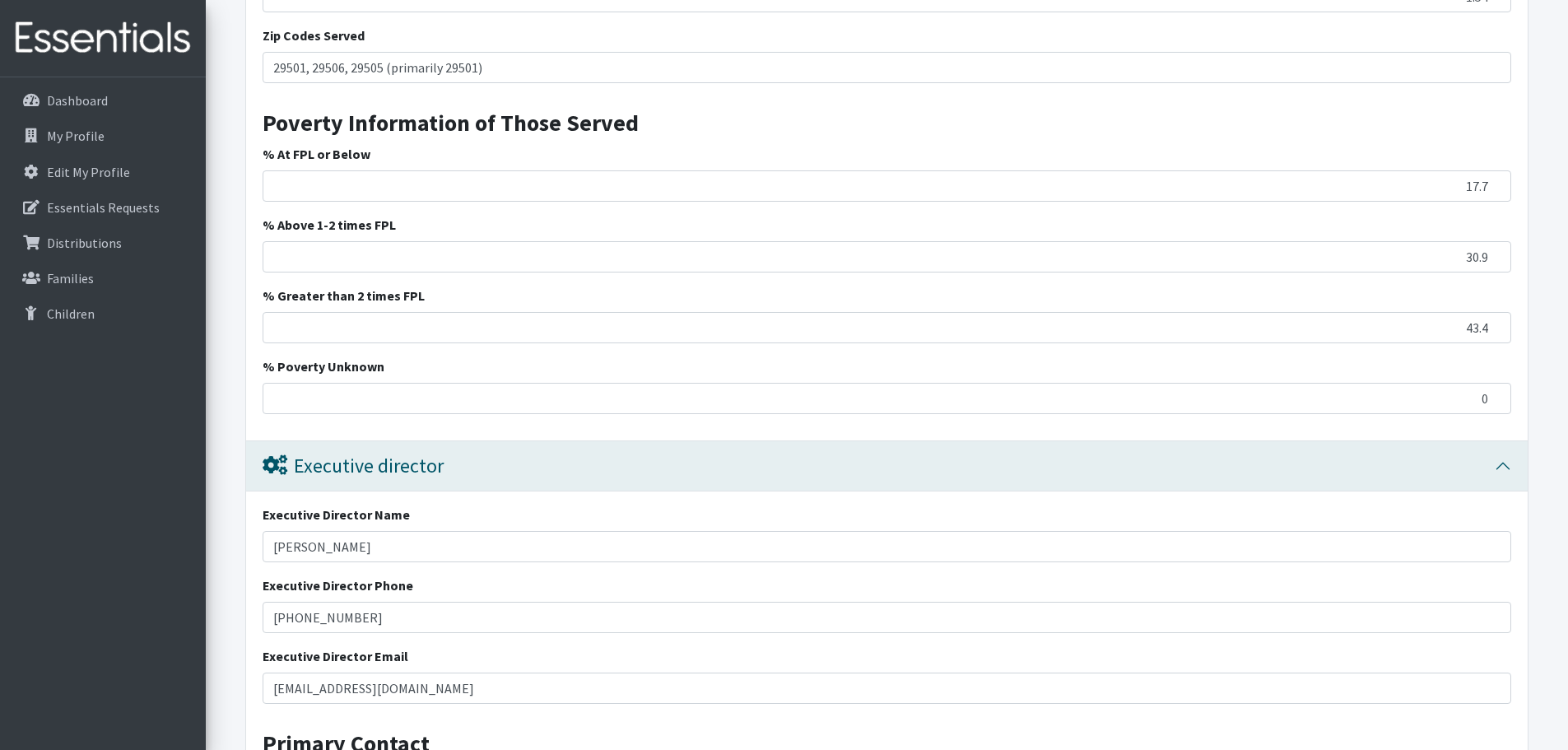
type input "4.28"
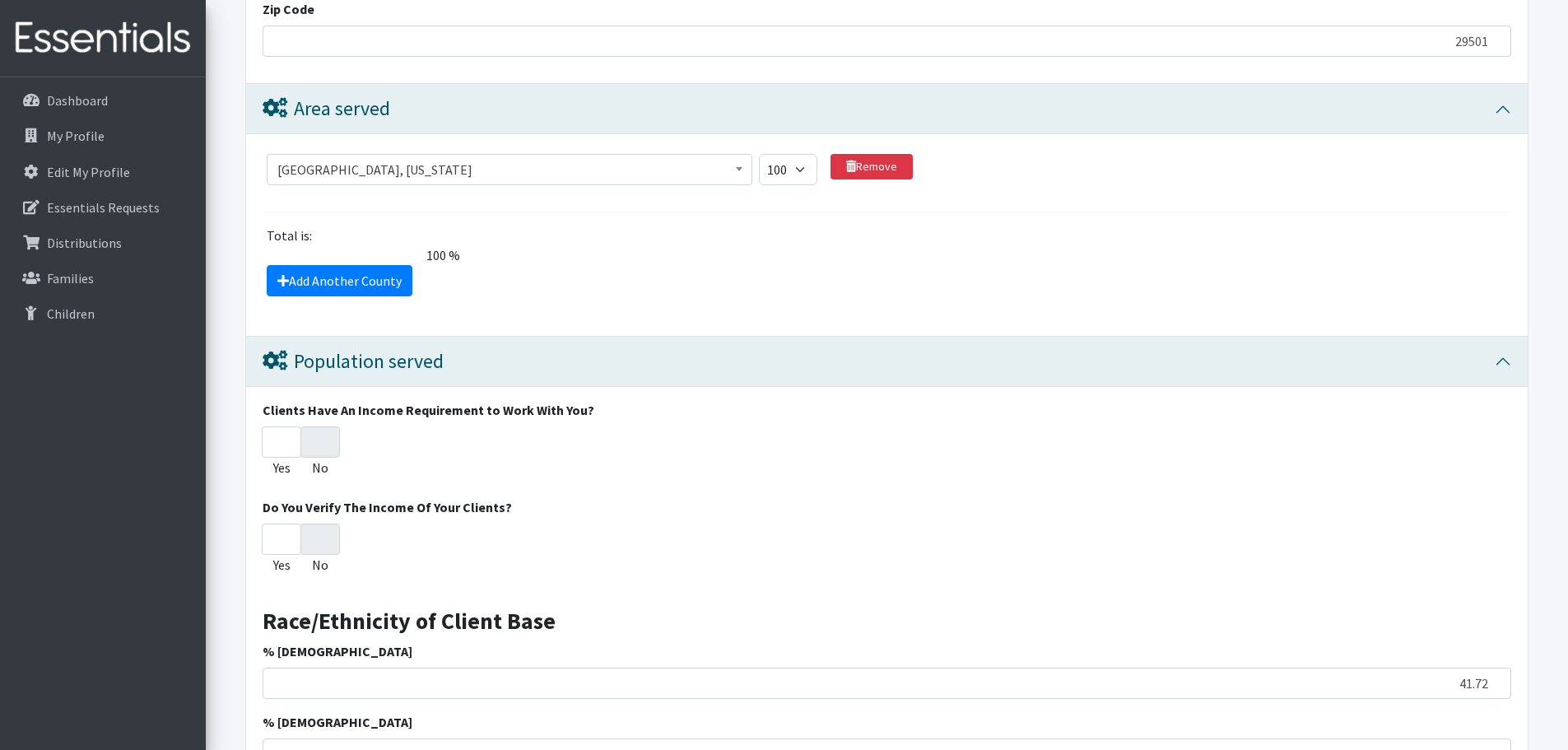
scroll to position [1419, 0]
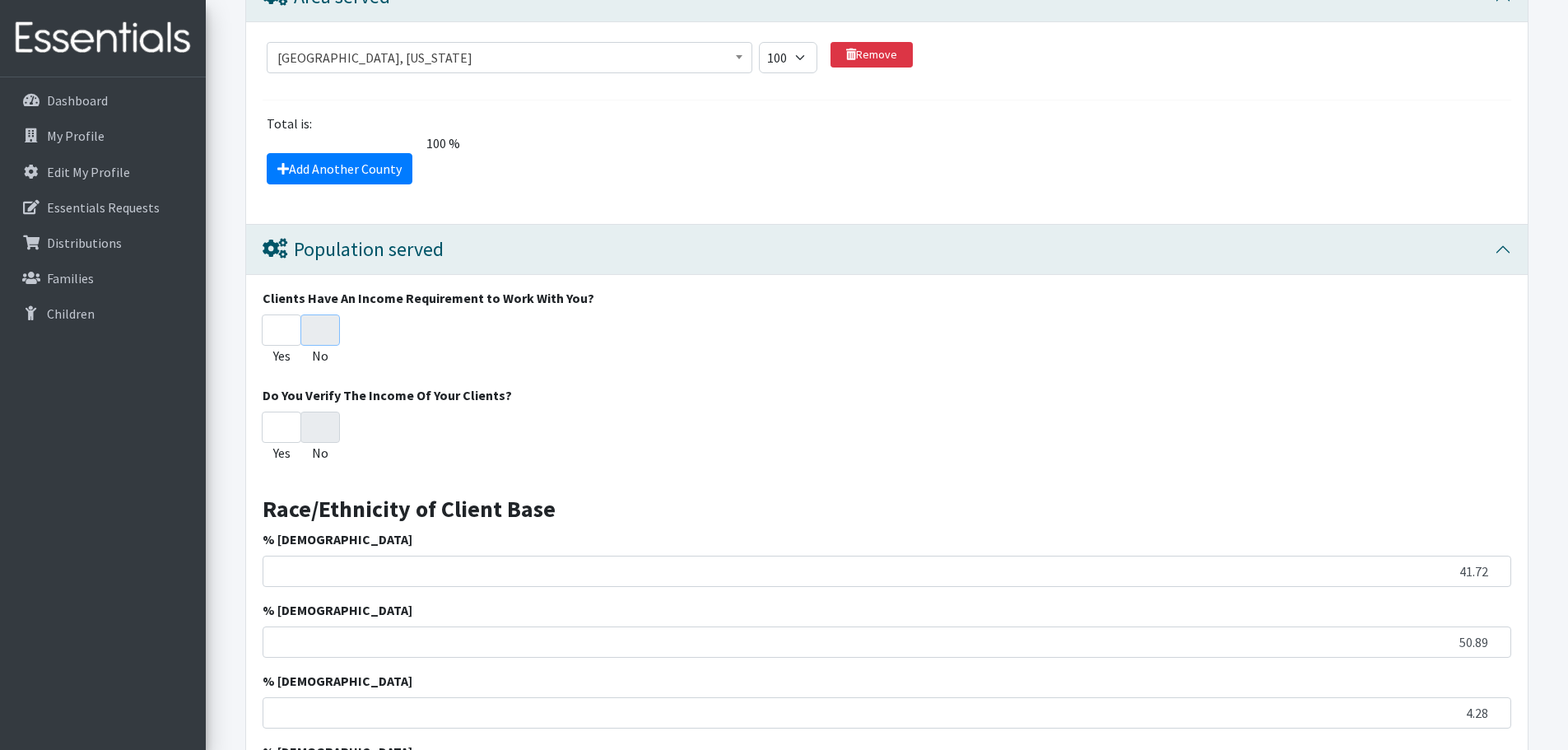
click at [318, 339] on input "No" at bounding box center [320, 329] width 39 height 31
click at [344, 423] on div "Yes No" at bounding box center [887, 440] width 1249 height 57
click at [335, 424] on input "No" at bounding box center [320, 427] width 39 height 31
click at [291, 341] on input "Yes" at bounding box center [282, 329] width 39 height 31
radio input "true"
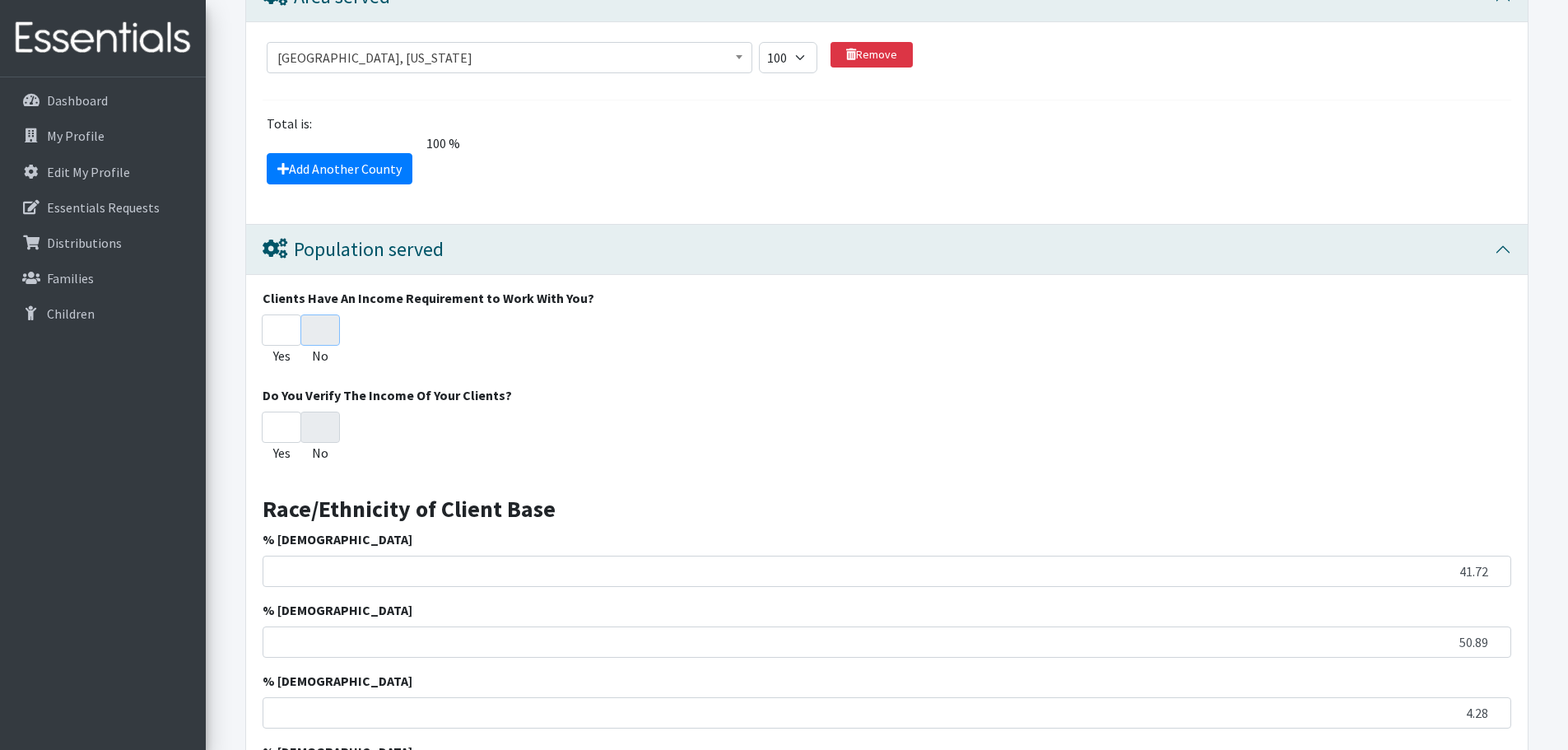
click at [334, 339] on input "No" at bounding box center [320, 329] width 39 height 31
radio input "true"
click at [326, 331] on input "No" at bounding box center [320, 329] width 39 height 31
click at [323, 433] on input "No" at bounding box center [320, 427] width 39 height 31
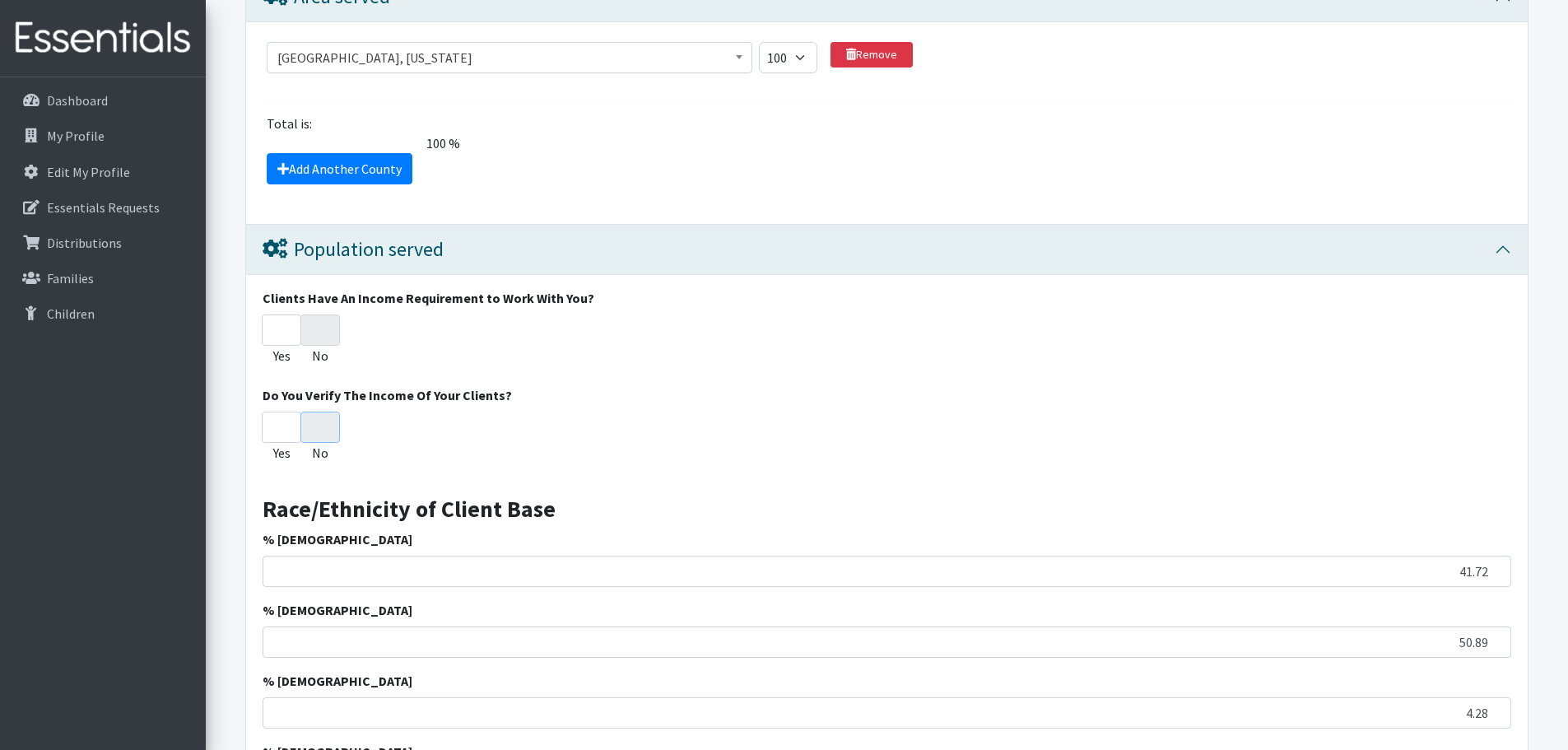
click at [323, 433] on input "No" at bounding box center [320, 427] width 39 height 31
drag, startPoint x: 317, startPoint y: 423, endPoint x: 340, endPoint y: 449, distance: 34.7
click at [340, 449] on div "Yes No" at bounding box center [887, 440] width 1249 height 57
click at [310, 430] on input "No" at bounding box center [320, 427] width 39 height 31
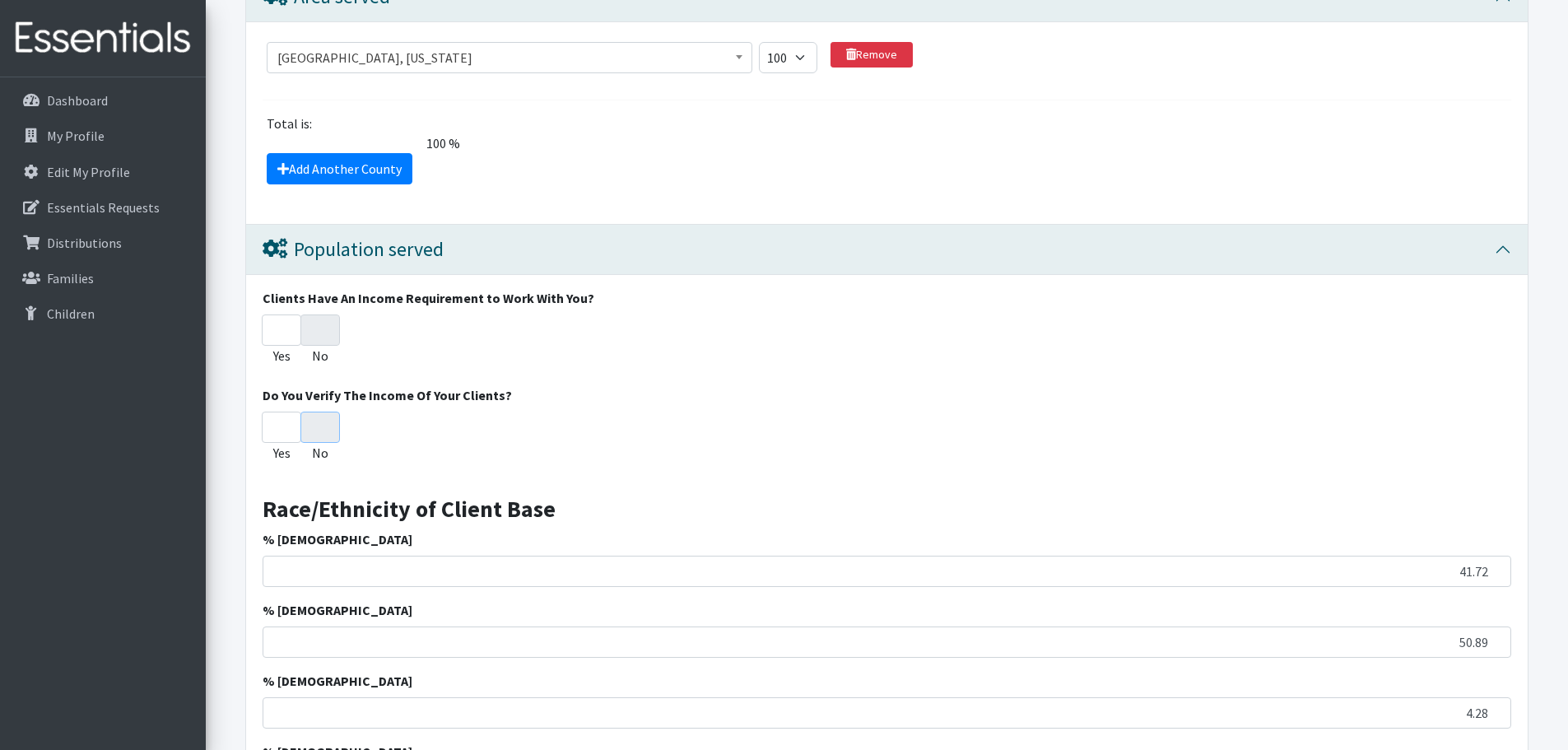
click at [310, 430] on input "No" at bounding box center [320, 427] width 39 height 31
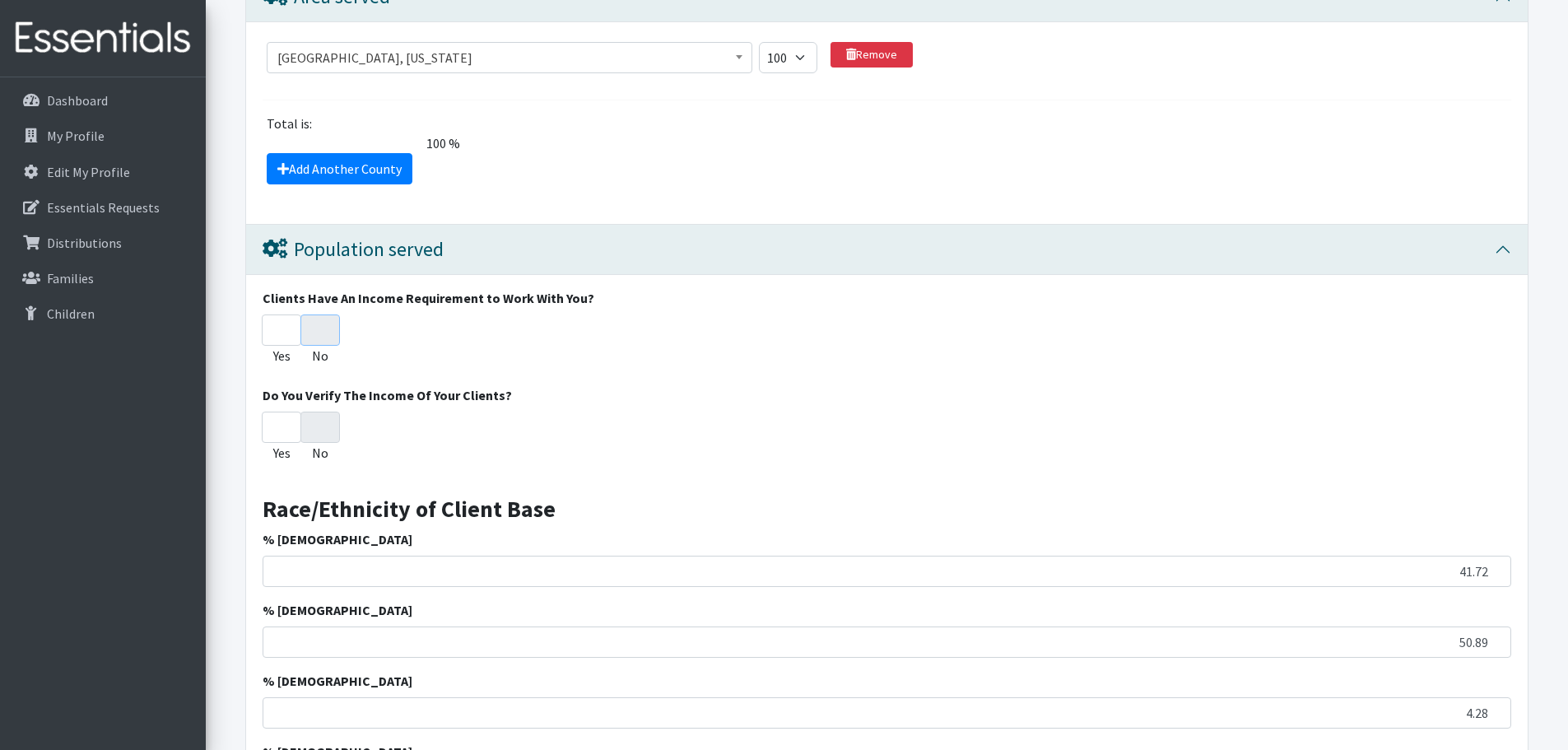
click at [330, 325] on input "No" at bounding box center [320, 329] width 39 height 31
click at [332, 328] on input "No" at bounding box center [320, 329] width 39 height 31
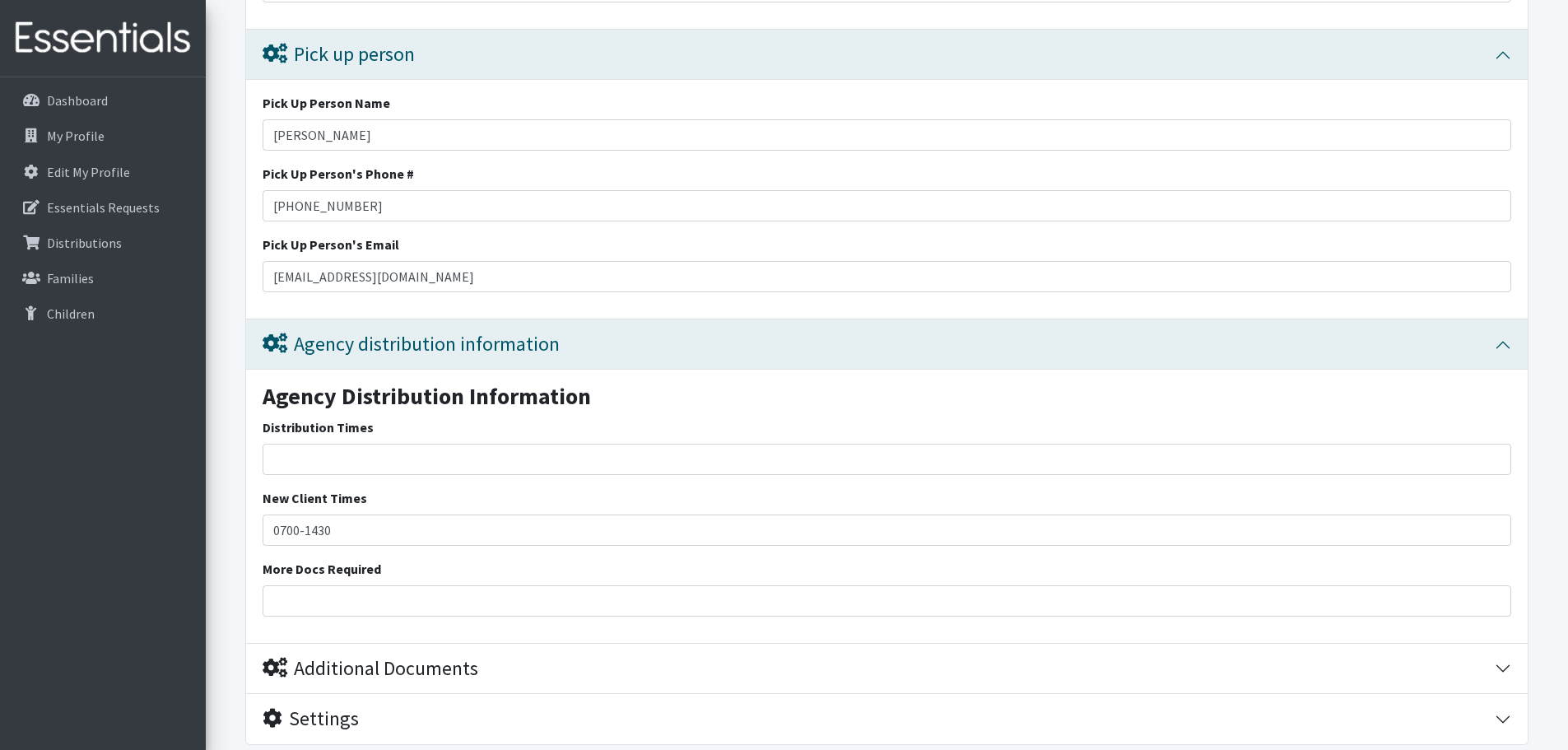
scroll to position [3539, 0]
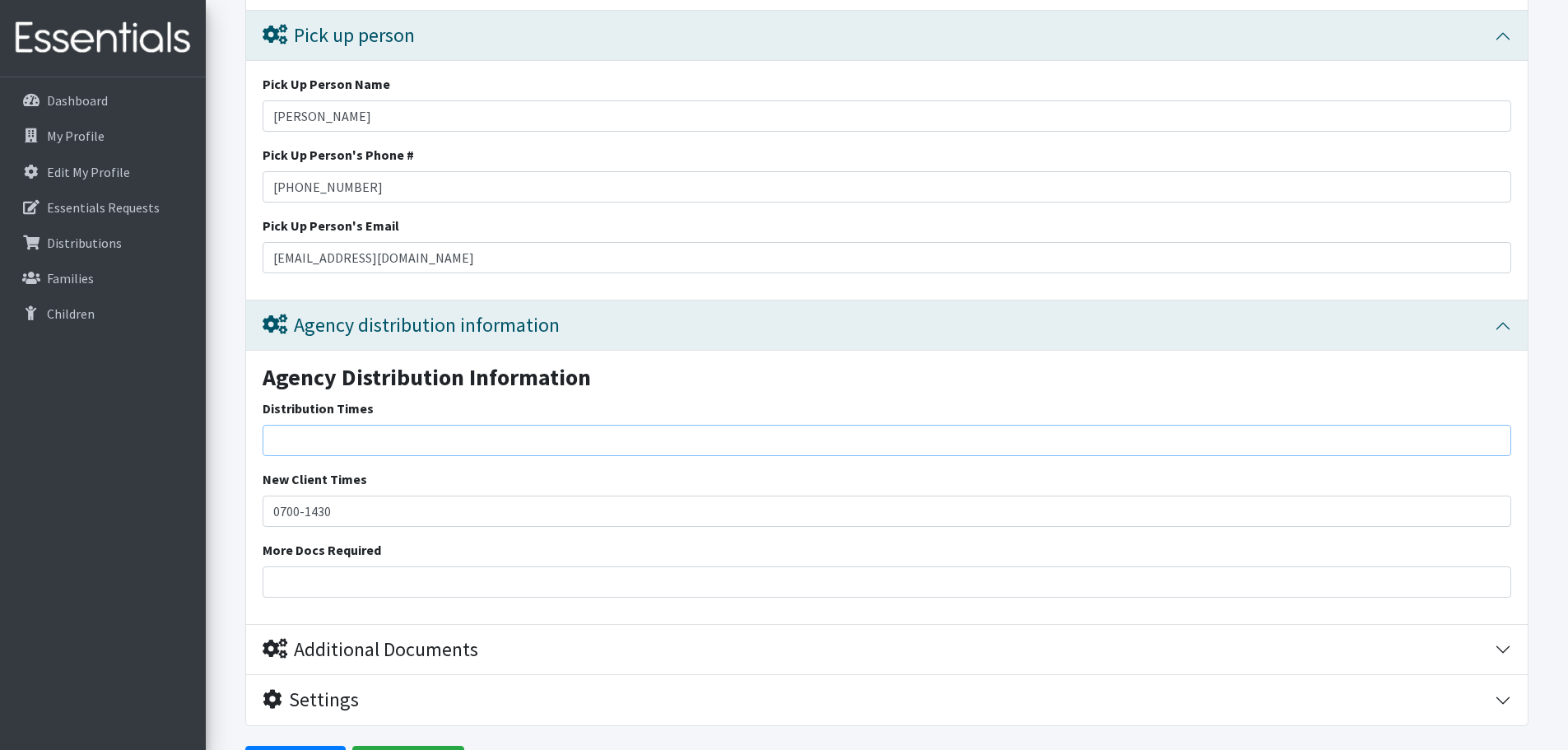
click at [398, 440] on input "Distribution Times" at bounding box center [887, 440] width 1249 height 31
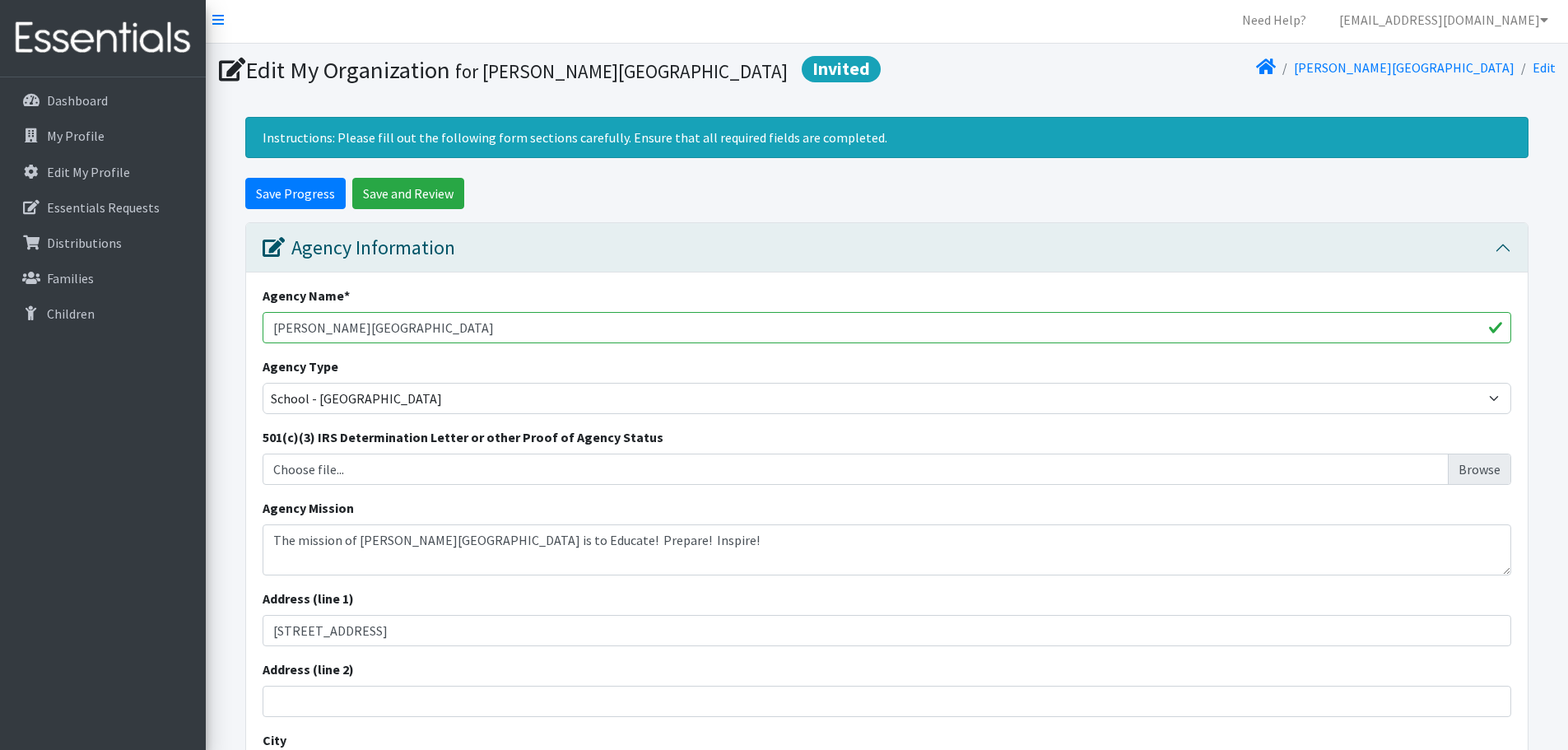
scroll to position [0, 0]
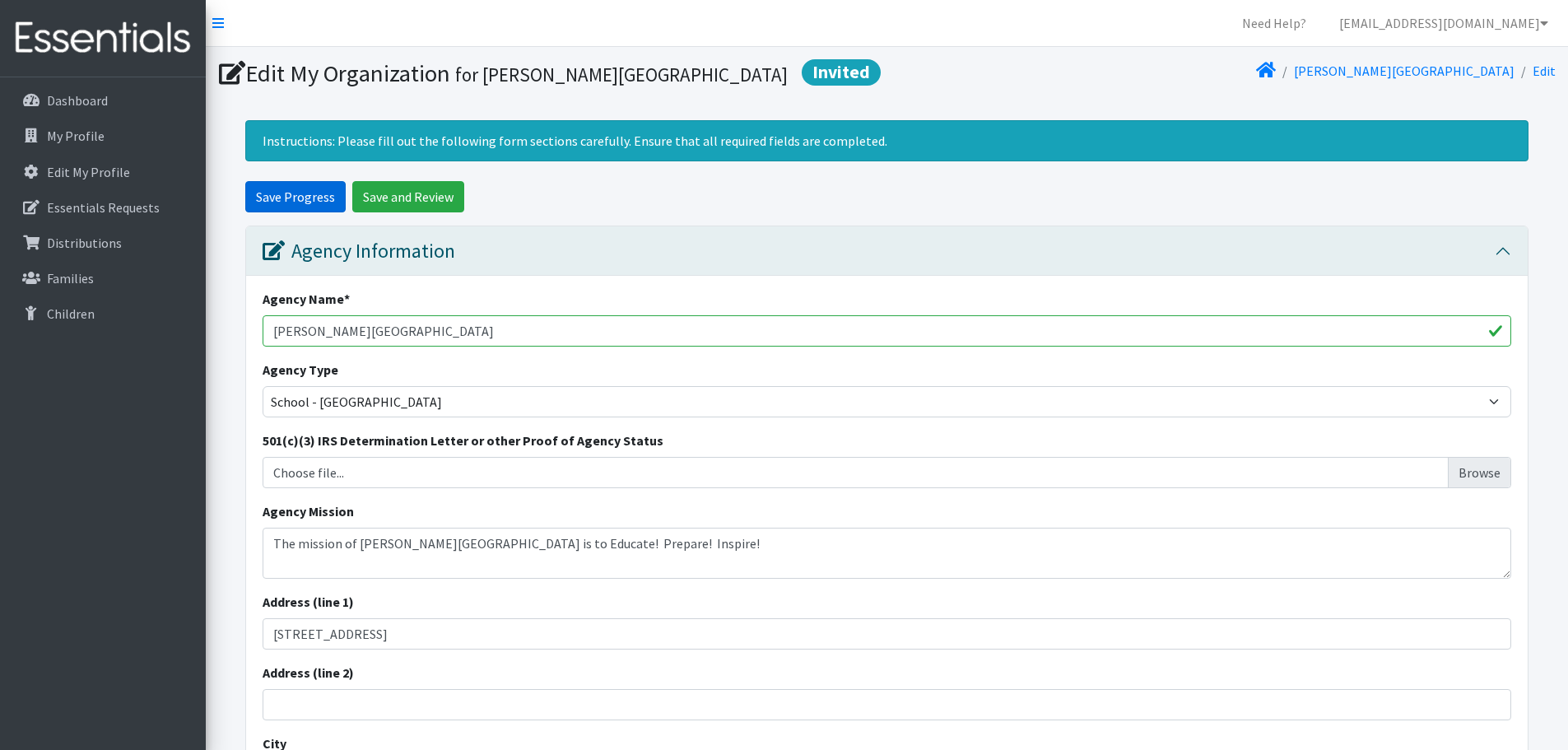
click at [299, 194] on input "Save Progress" at bounding box center [295, 196] width 100 height 31
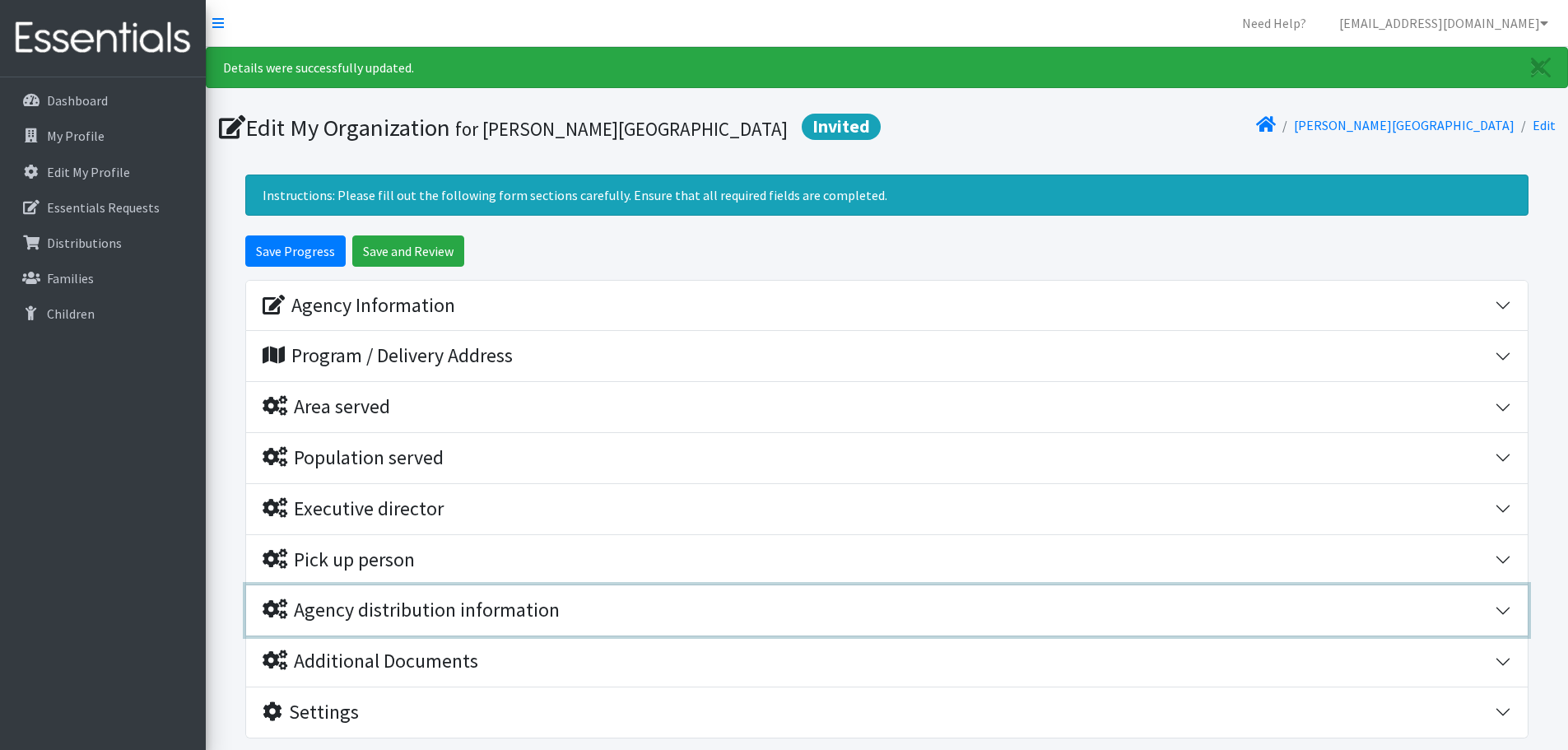
click at [419, 625] on button "Agency distribution information" at bounding box center [886, 610] width 1281 height 50
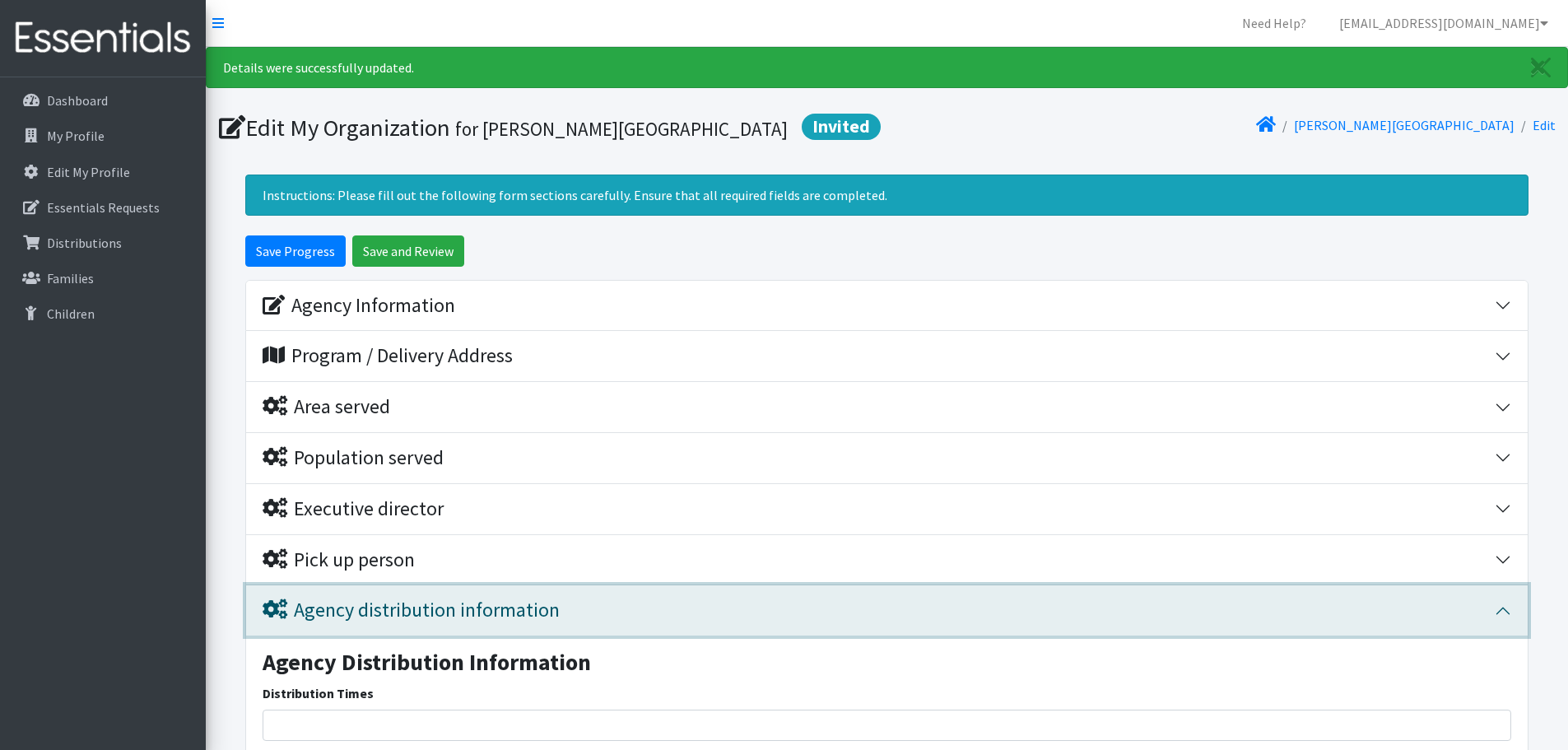
click at [377, 616] on div "Agency distribution information" at bounding box center [411, 610] width 297 height 24
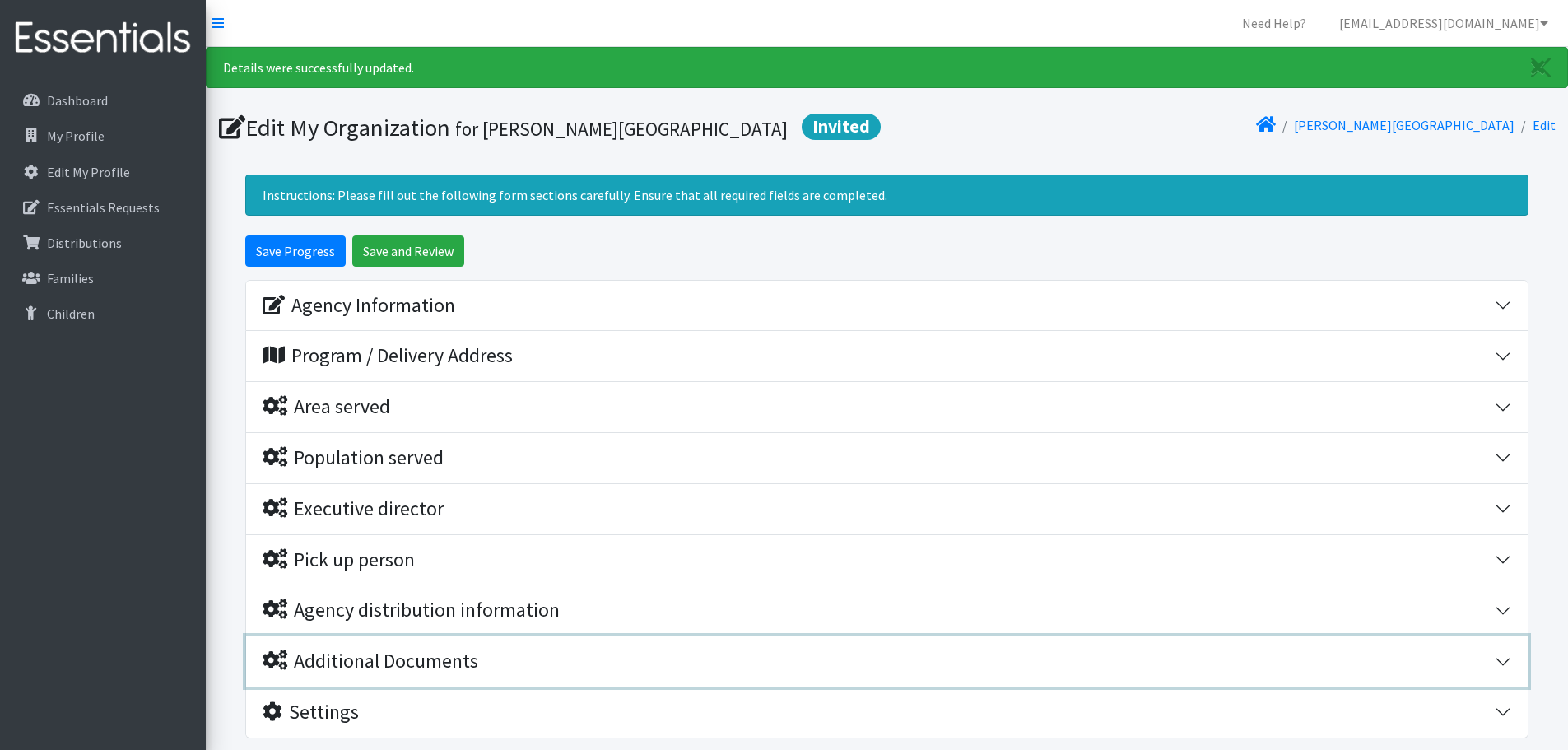
click at [373, 660] on div "Additional Documents" at bounding box center [370, 661] width 215 height 24
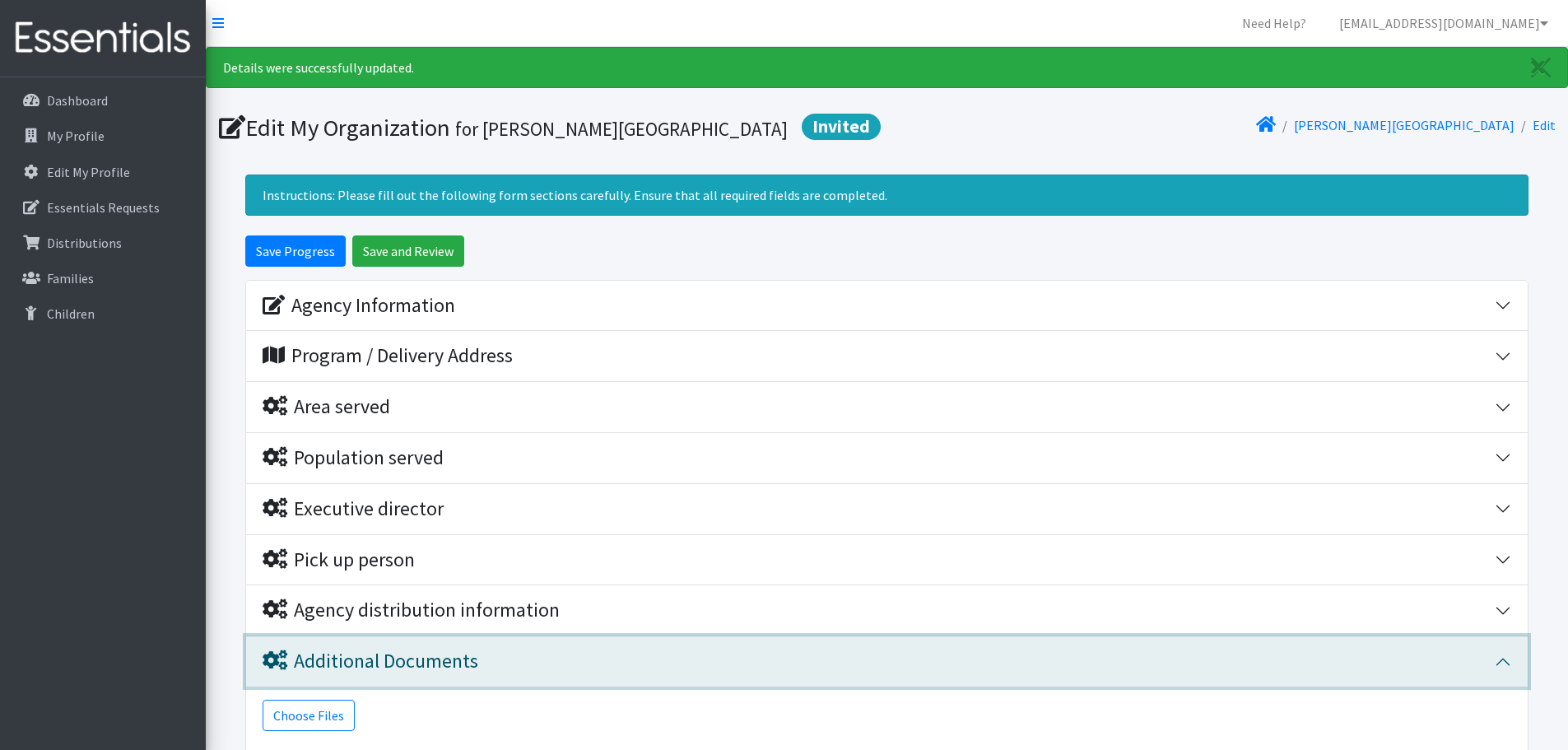
click at [373, 659] on div "Additional Documents" at bounding box center [370, 661] width 215 height 24
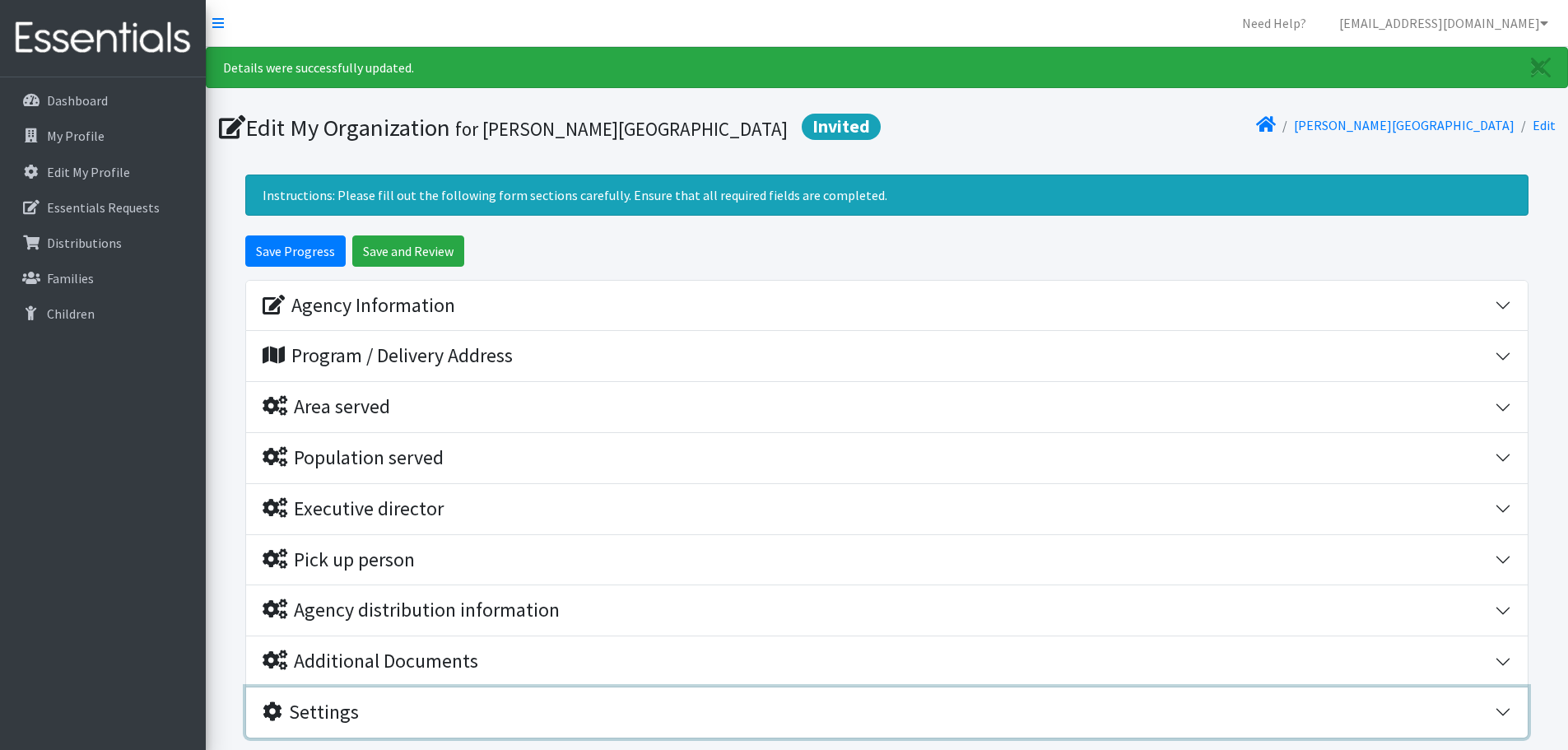
click at [367, 701] on div "Settings" at bounding box center [878, 712] width 1232 height 24
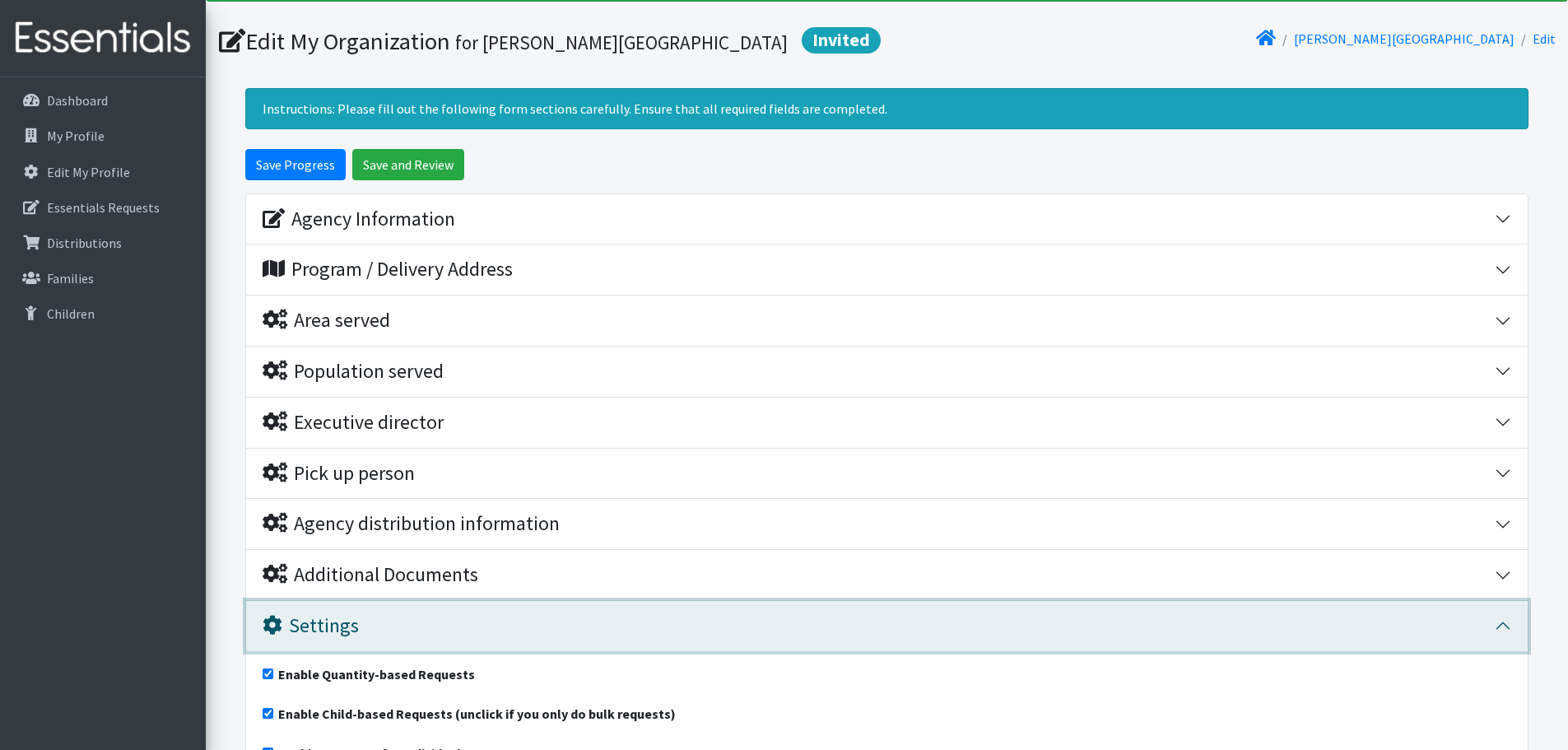
scroll to position [247, 0]
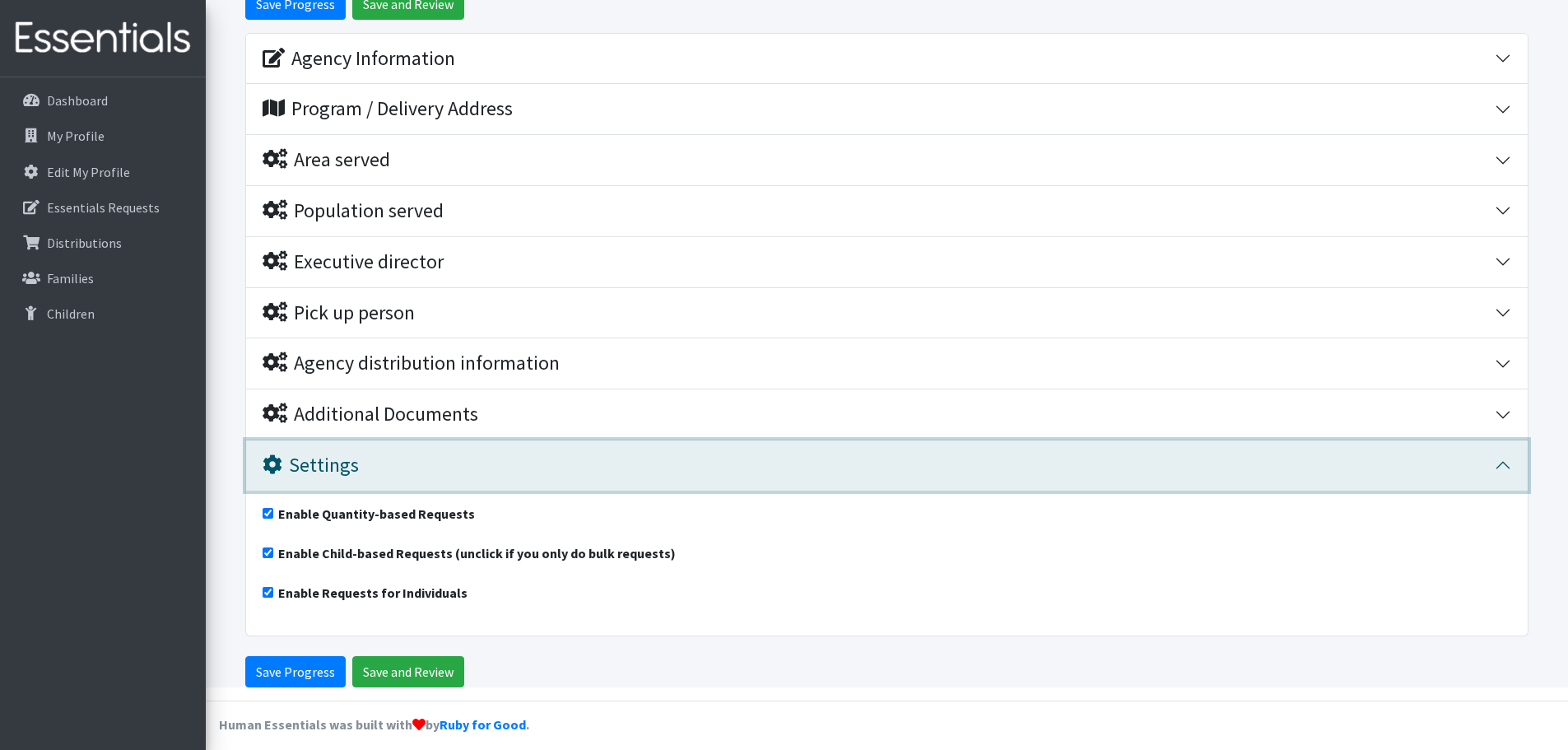
click at [414, 464] on div "Settings" at bounding box center [878, 465] width 1232 height 24
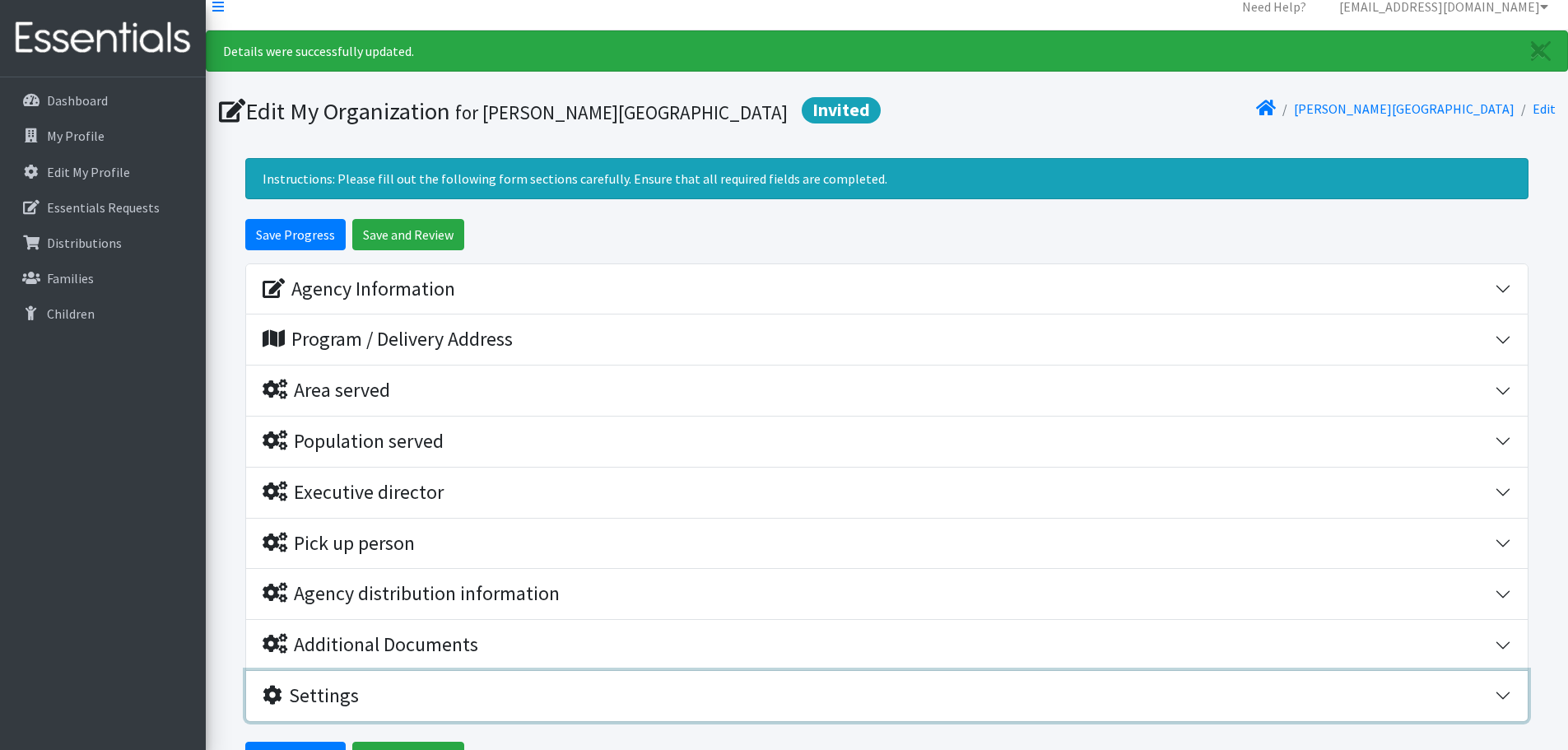
scroll to position [0, 0]
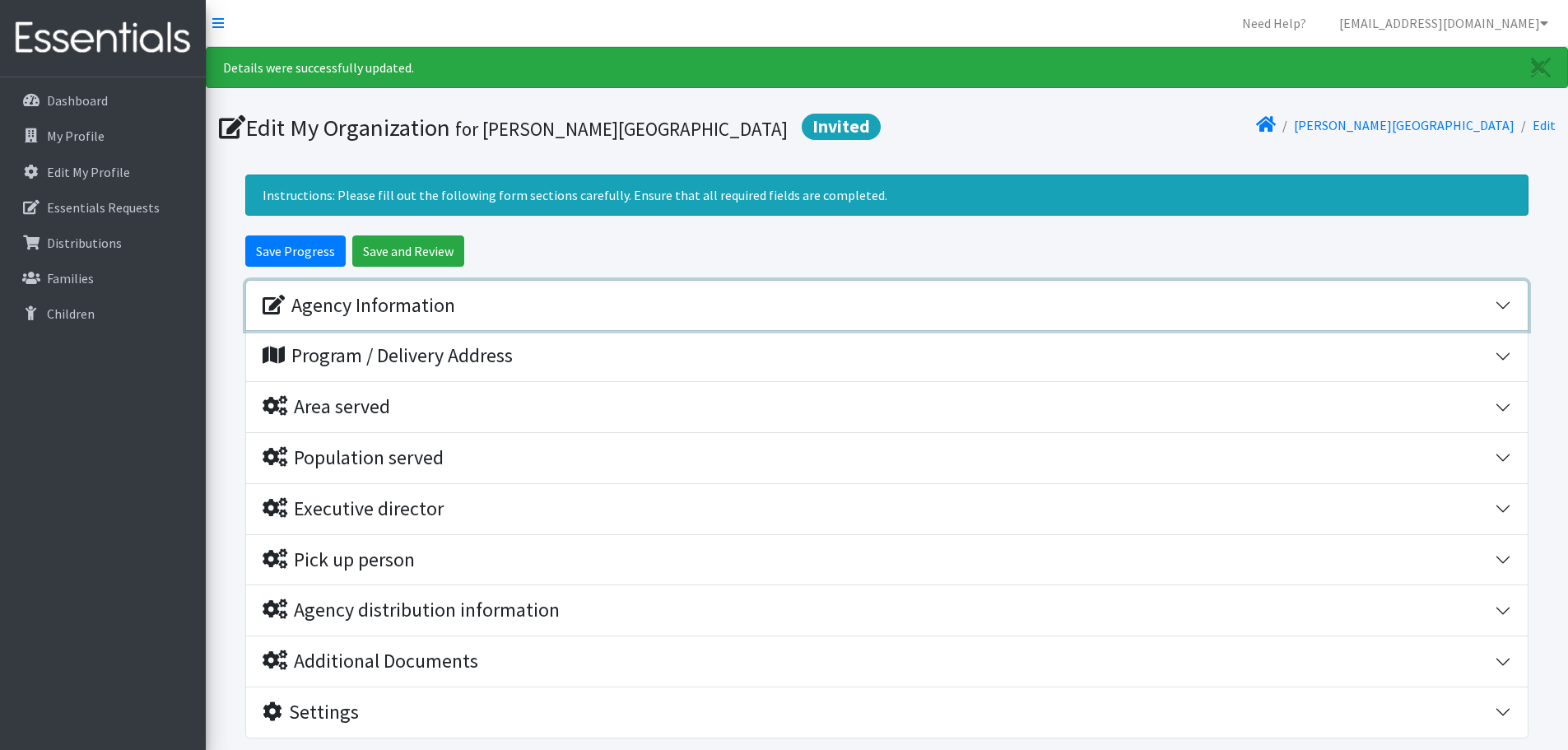
click at [437, 314] on div "Agency Information" at bounding box center [359, 305] width 193 height 24
